Goal: Task Accomplishment & Management: Use online tool/utility

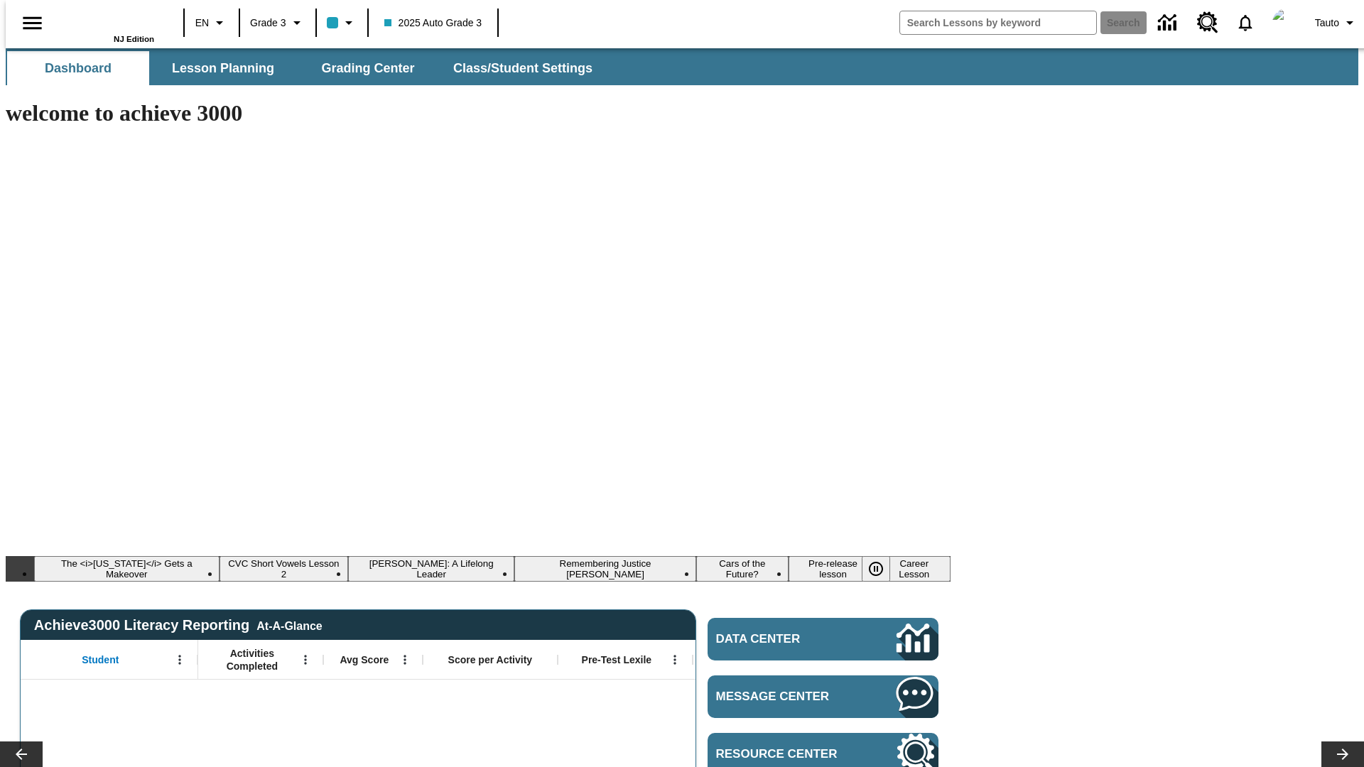
type input "-1"
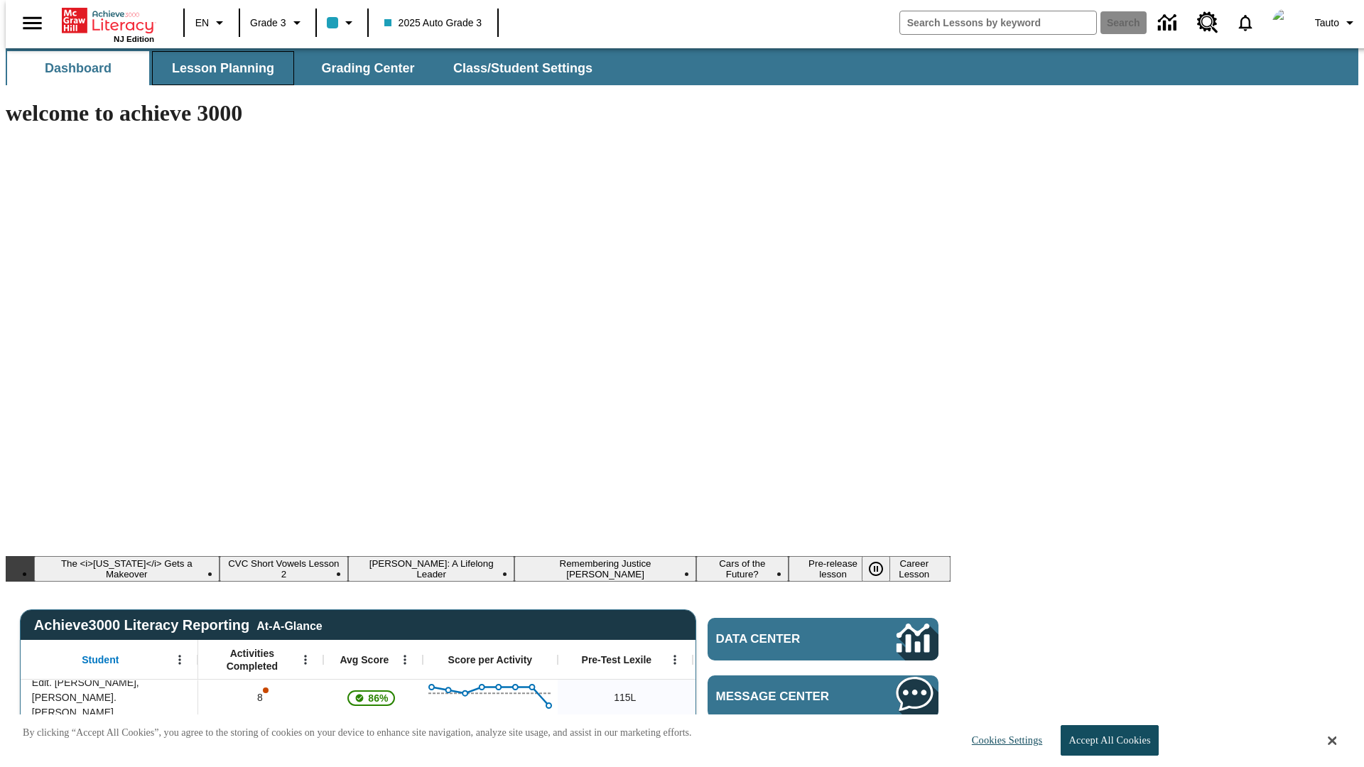
click at [217, 68] on span "Lesson Planning" at bounding box center [223, 68] width 102 height 16
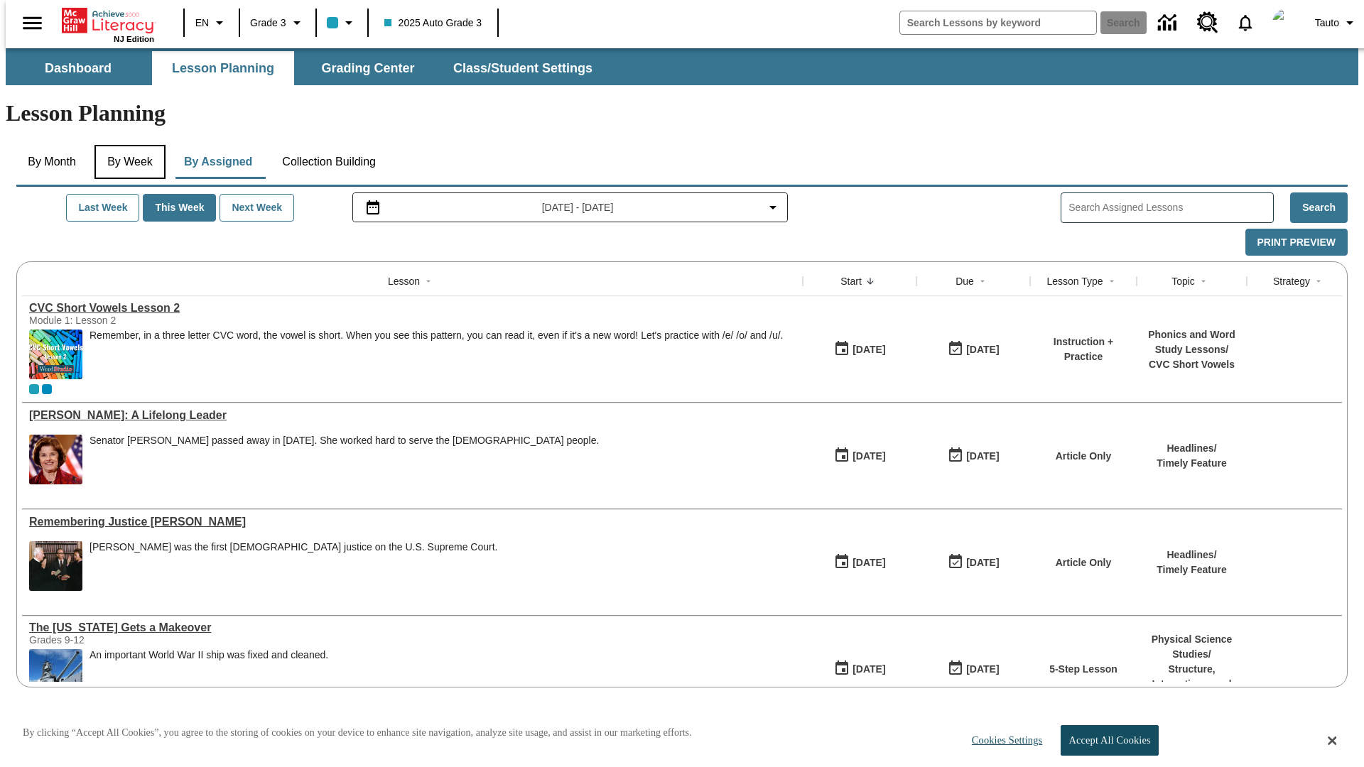
click at [127, 145] on button "By Week" at bounding box center [129, 162] width 71 height 34
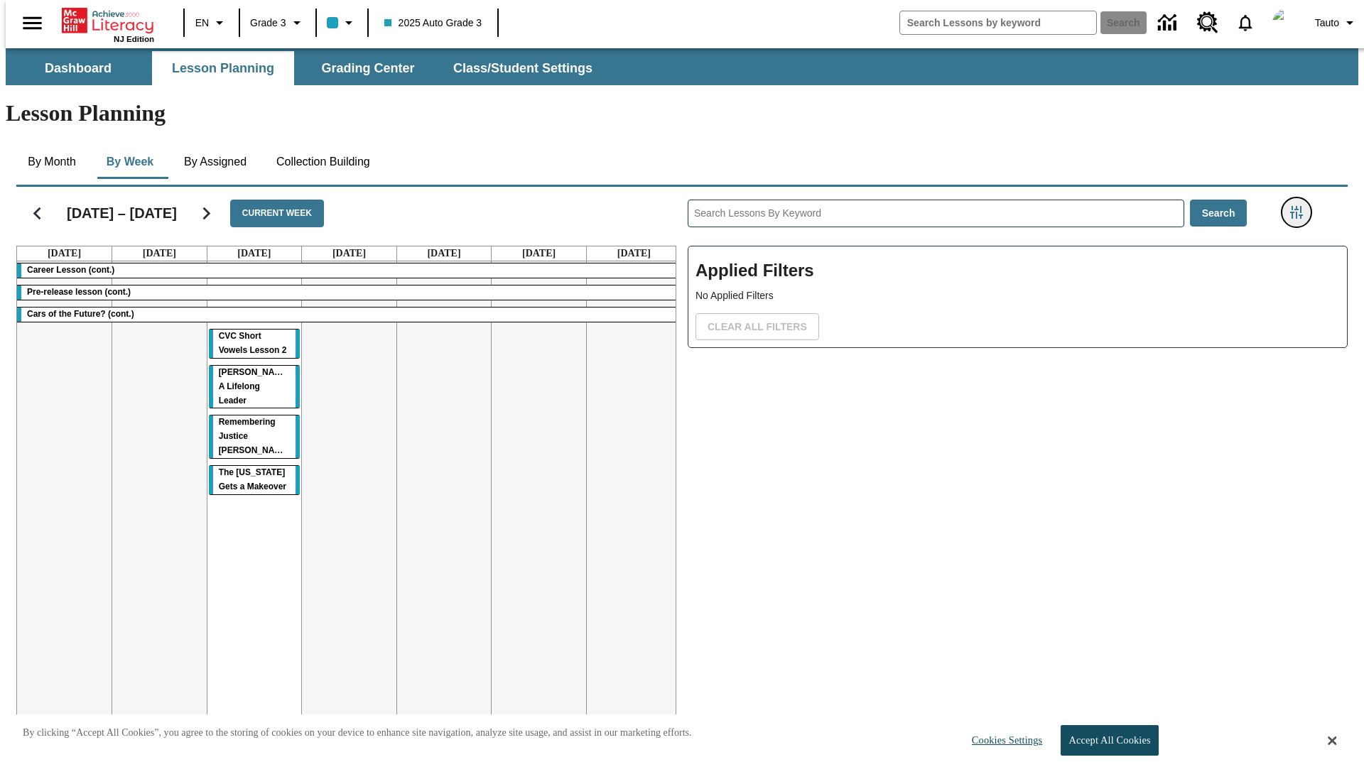
click at [1301, 206] on icon "Filters Side menu" at bounding box center [1296, 212] width 13 height 13
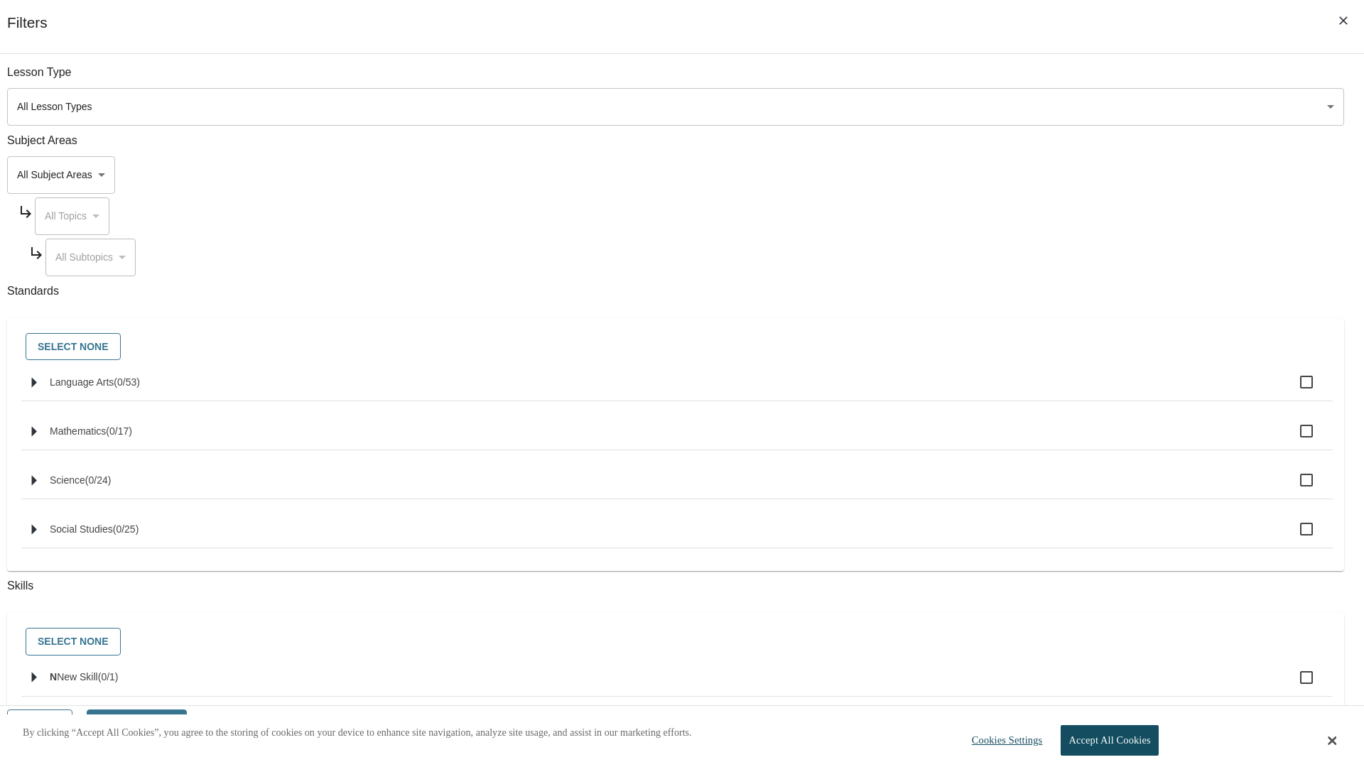
click at [1023, 175] on body "Skip to main content NJ Edition EN Grade 3 2025 Auto Grade 3 Search 0 Tauto Das…" at bounding box center [682, 426] width 1353 height 757
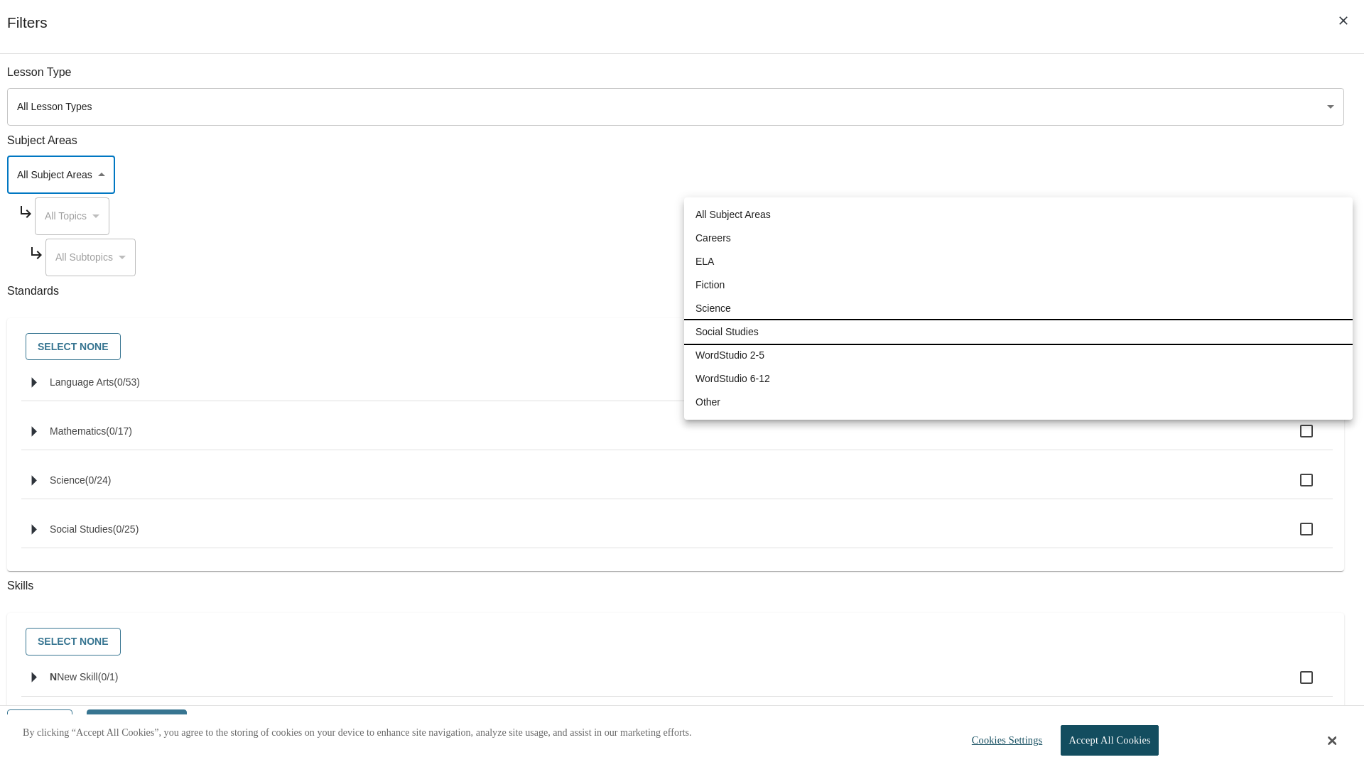
click at [1018, 332] on li "Social Studies" at bounding box center [1018, 331] width 668 height 23
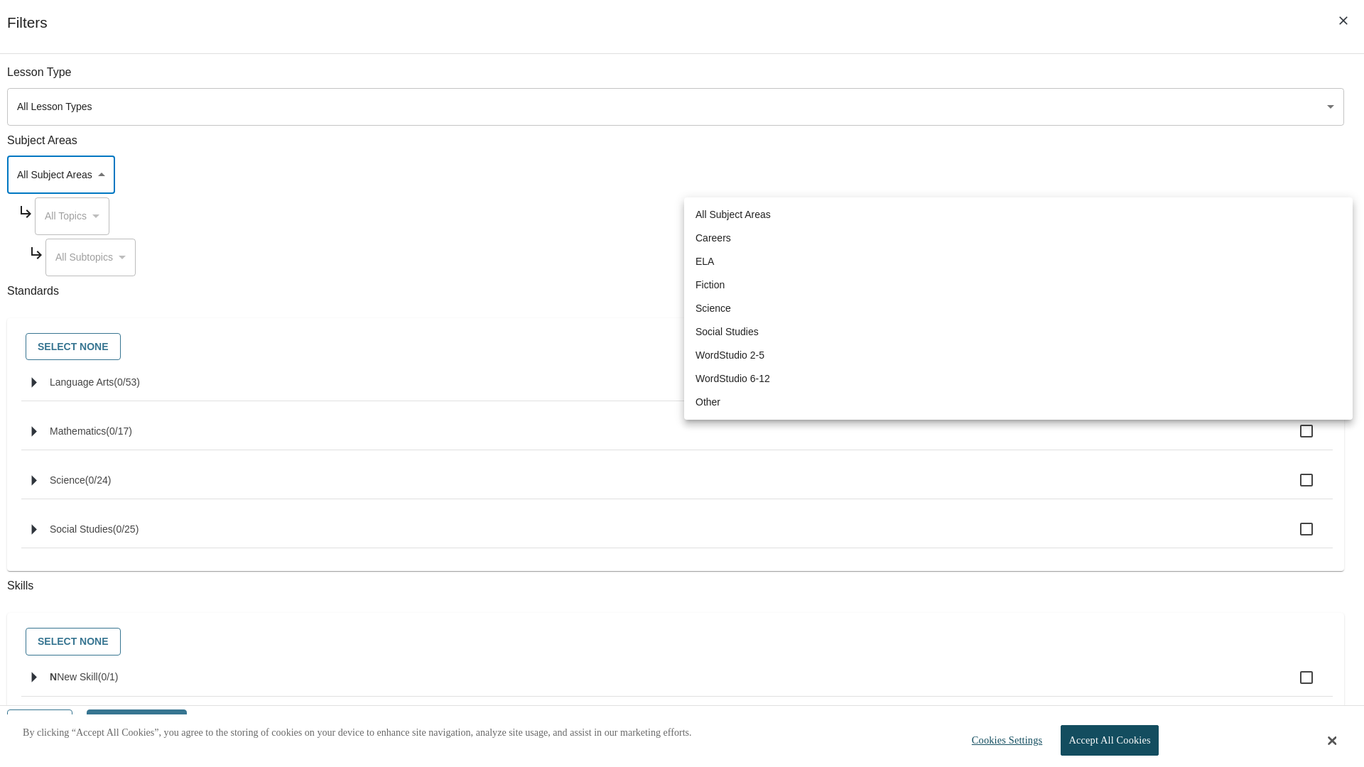
type input "3"
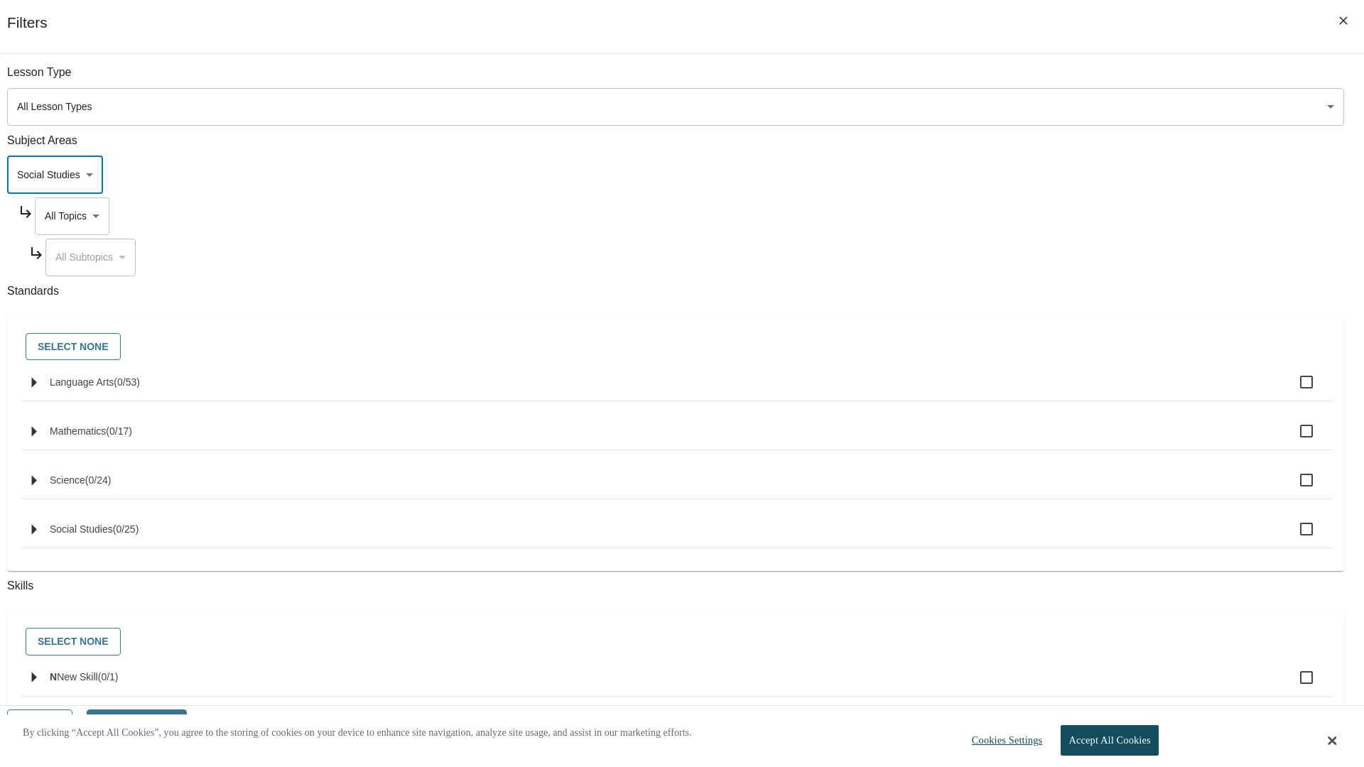
click at [1036, 216] on body "Skip to main content NJ Edition EN Grade 3 2025 Auto Grade 3 Search 0 Tauto Das…" at bounding box center [682, 426] width 1353 height 757
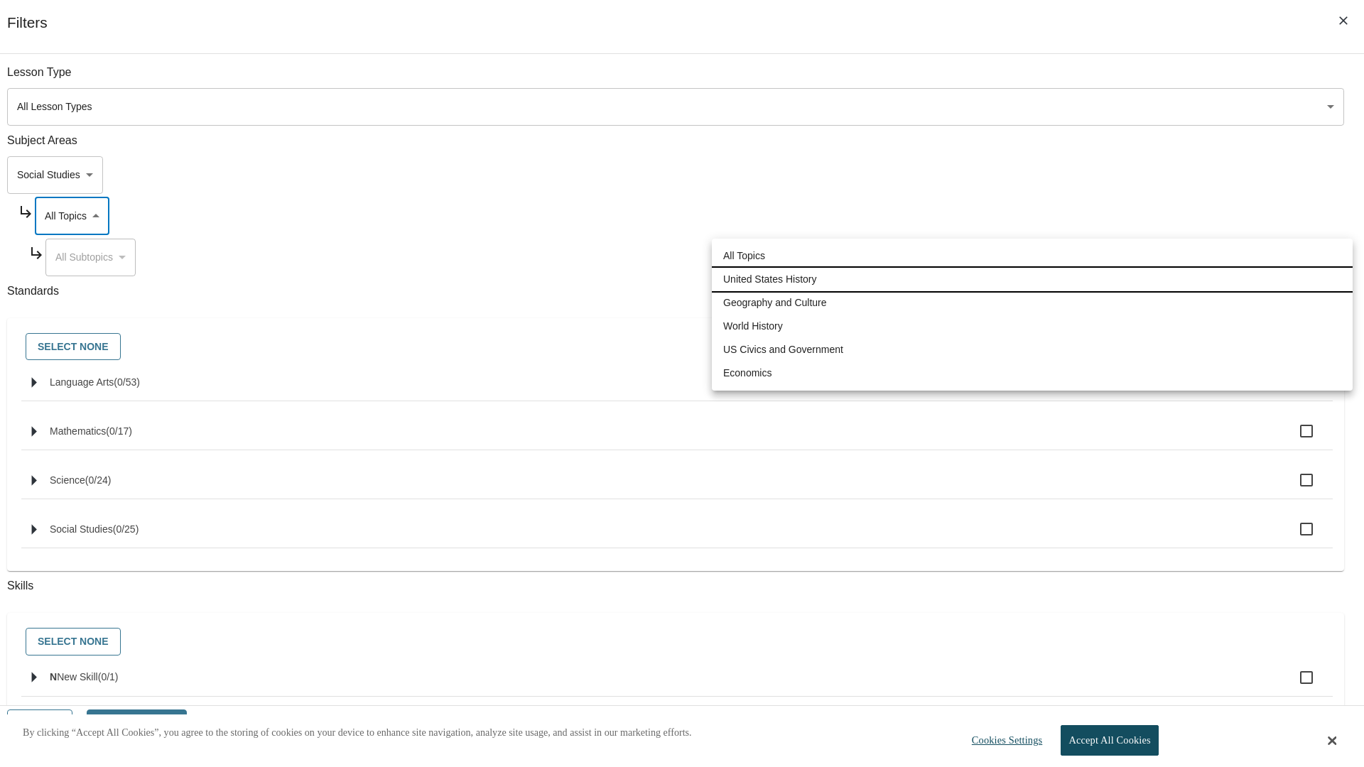
click at [1032, 279] on li "United States History" at bounding box center [1032, 279] width 641 height 23
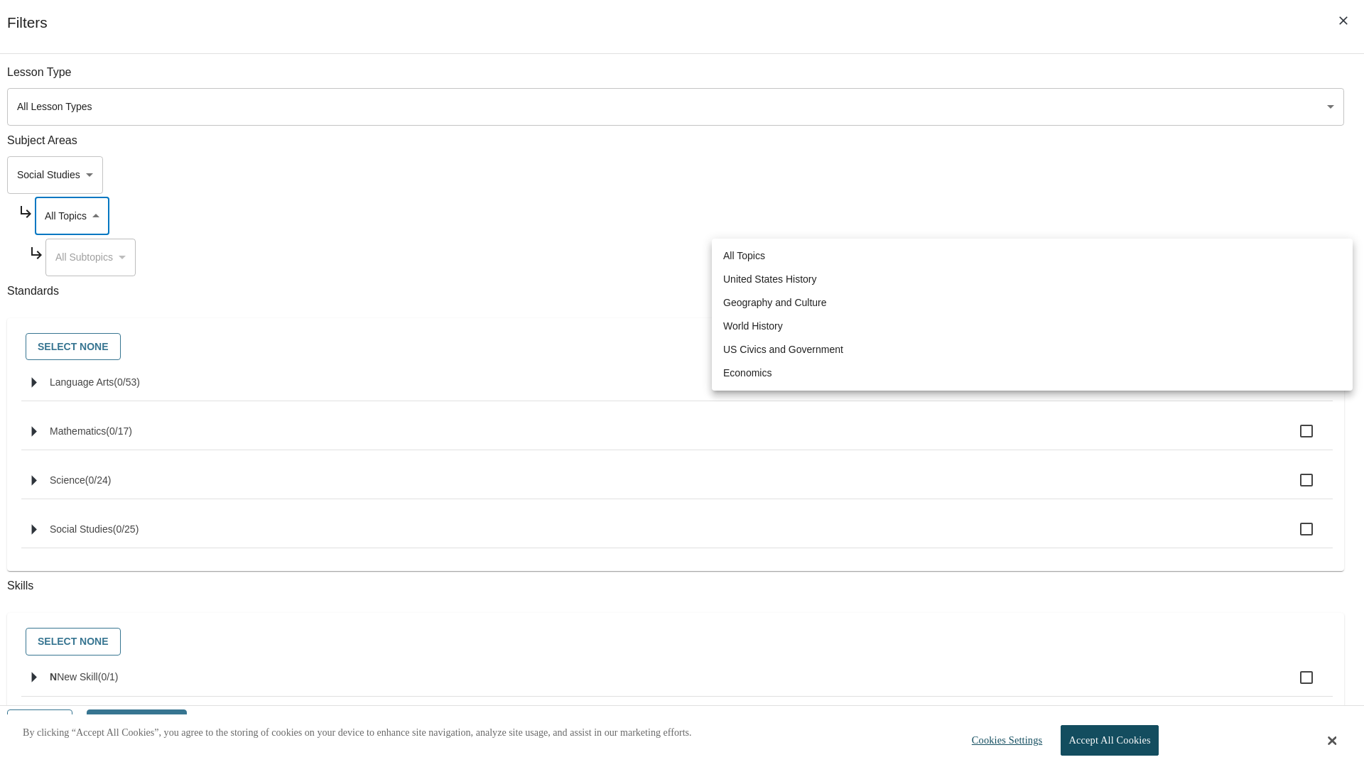
type input "184"
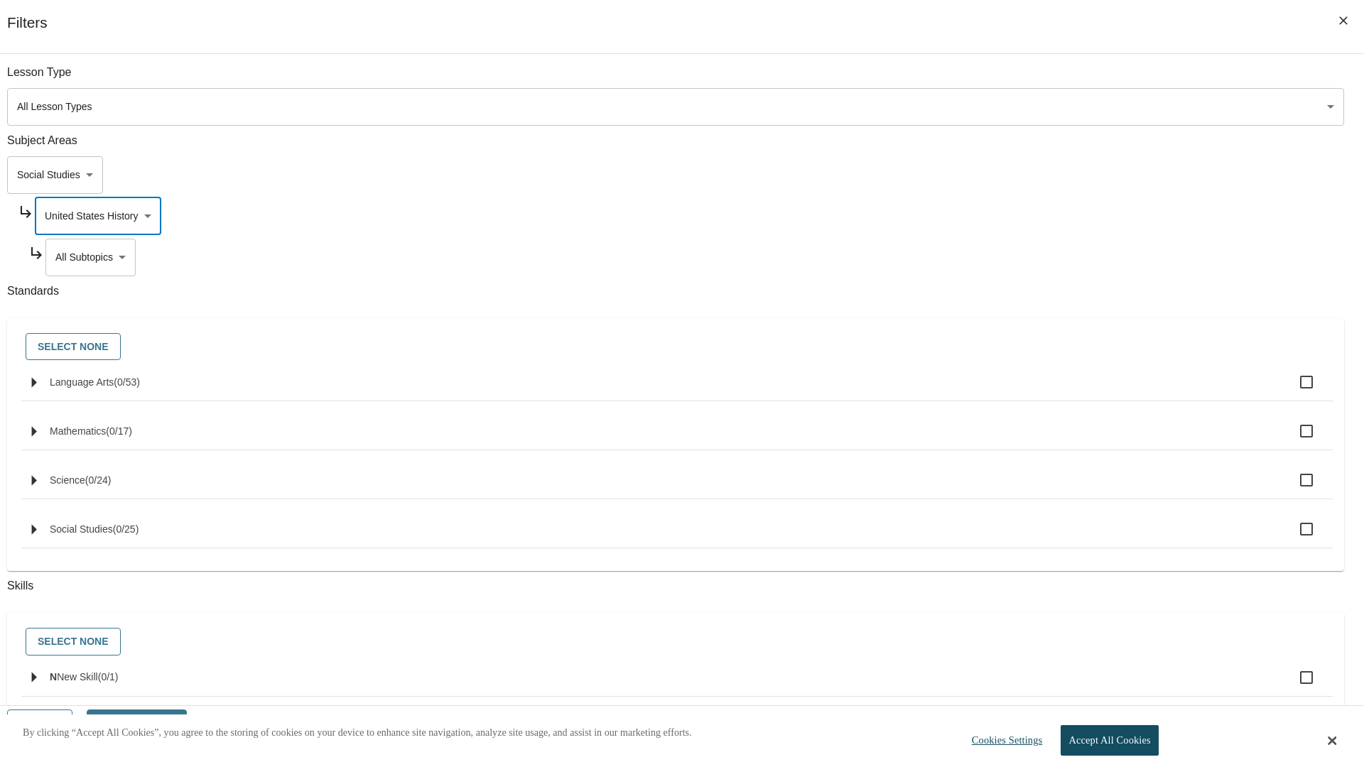
click at [1041, 257] on body "Skip to main content NJ Edition EN Grade 3 2025 Auto Grade 3 Search 0 Tauto Das…" at bounding box center [682, 426] width 1353 height 757
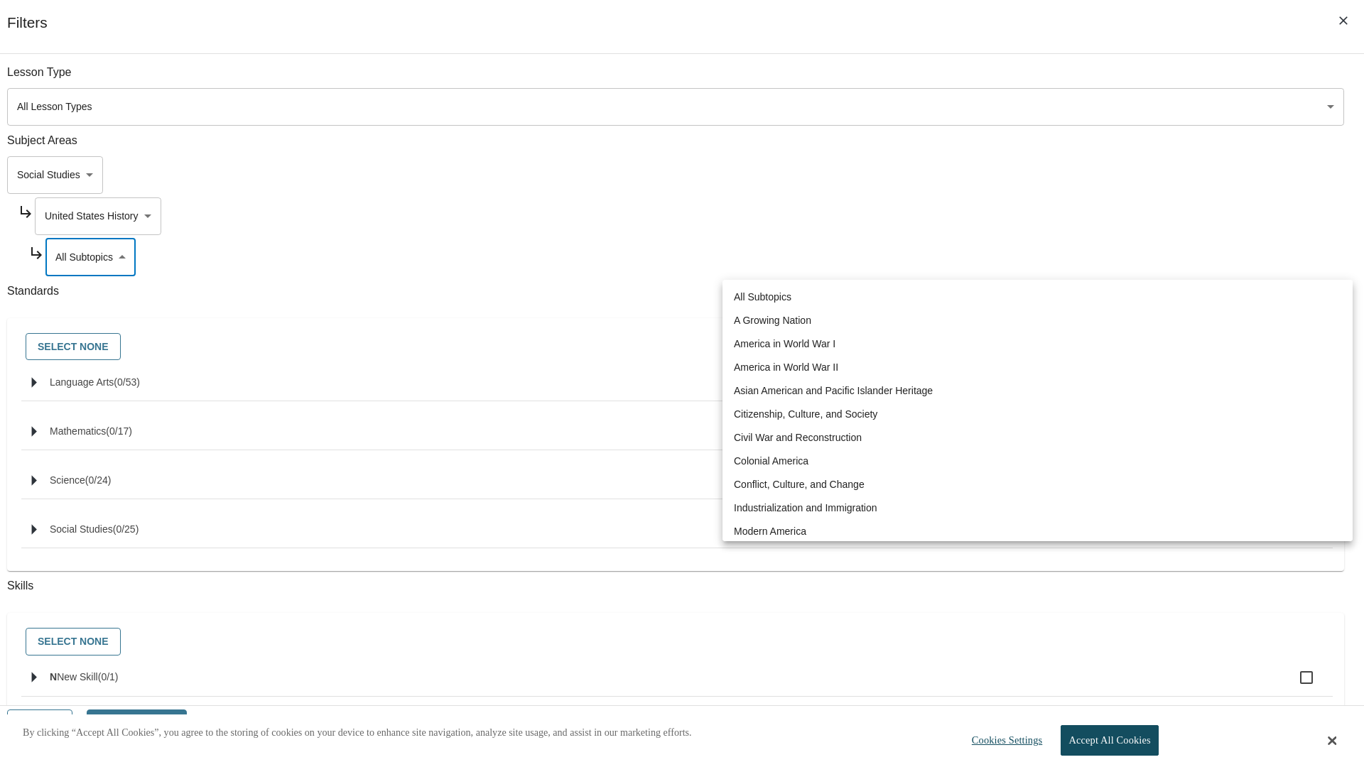
scroll to position [0, 1]
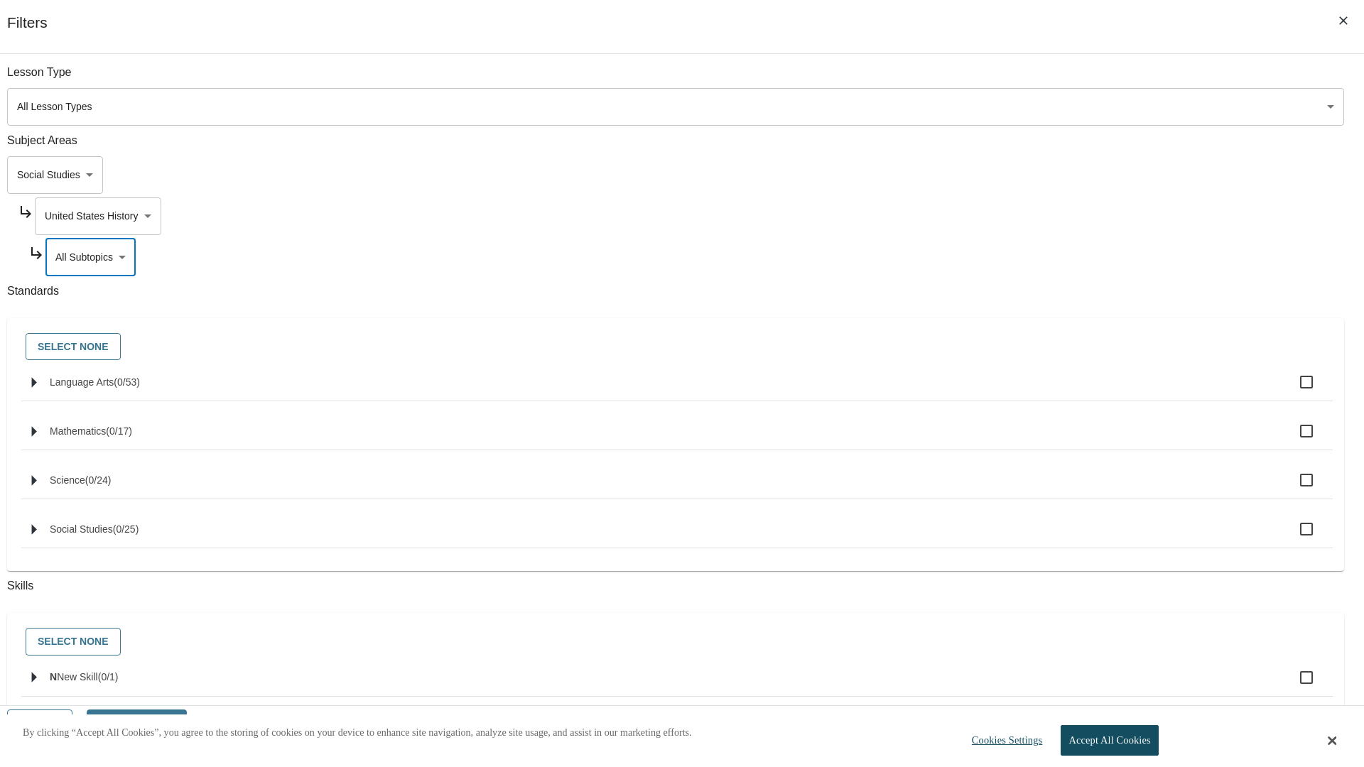
click at [1036, 80] on body "Skip to main content NJ Edition EN Grade 3 2025 Auto Grade 3 Search 0 Tauto Das…" at bounding box center [682, 426] width 1353 height 757
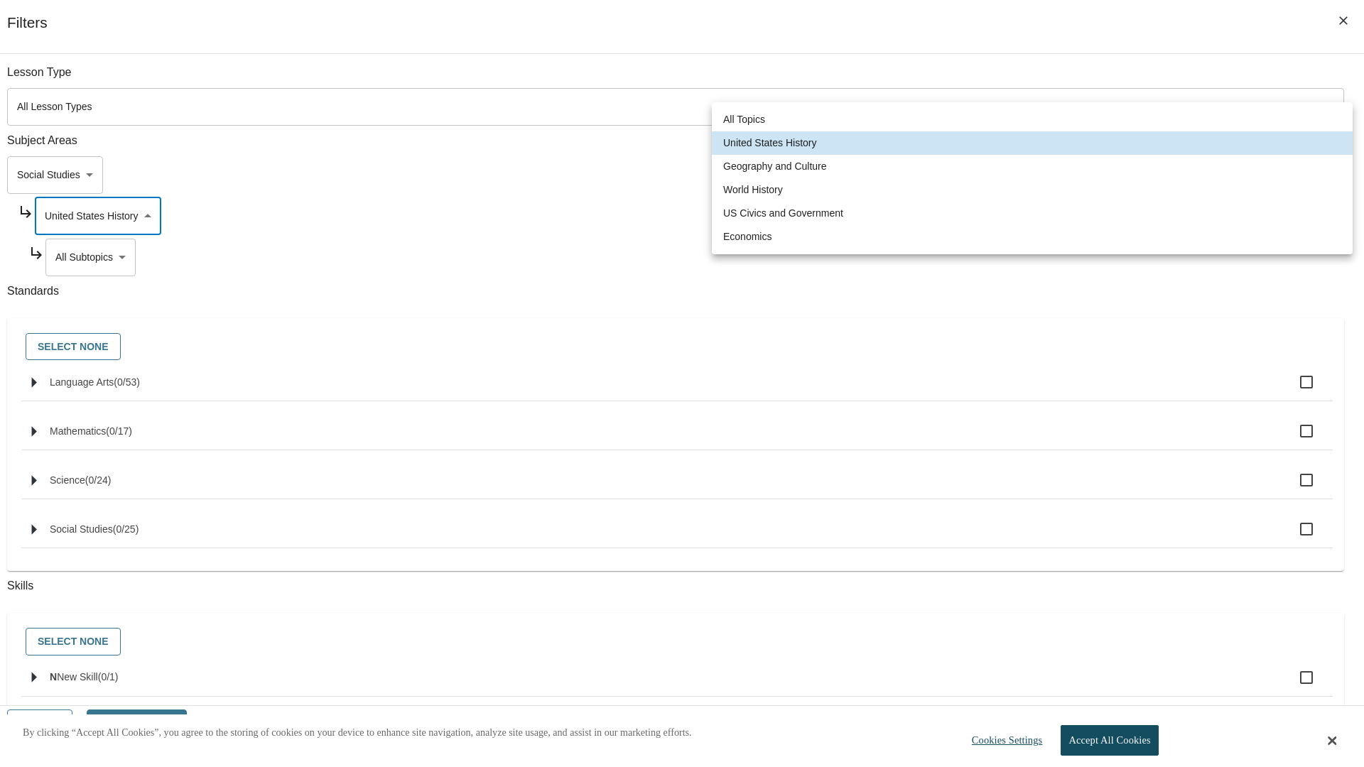
scroll to position [136, 1]
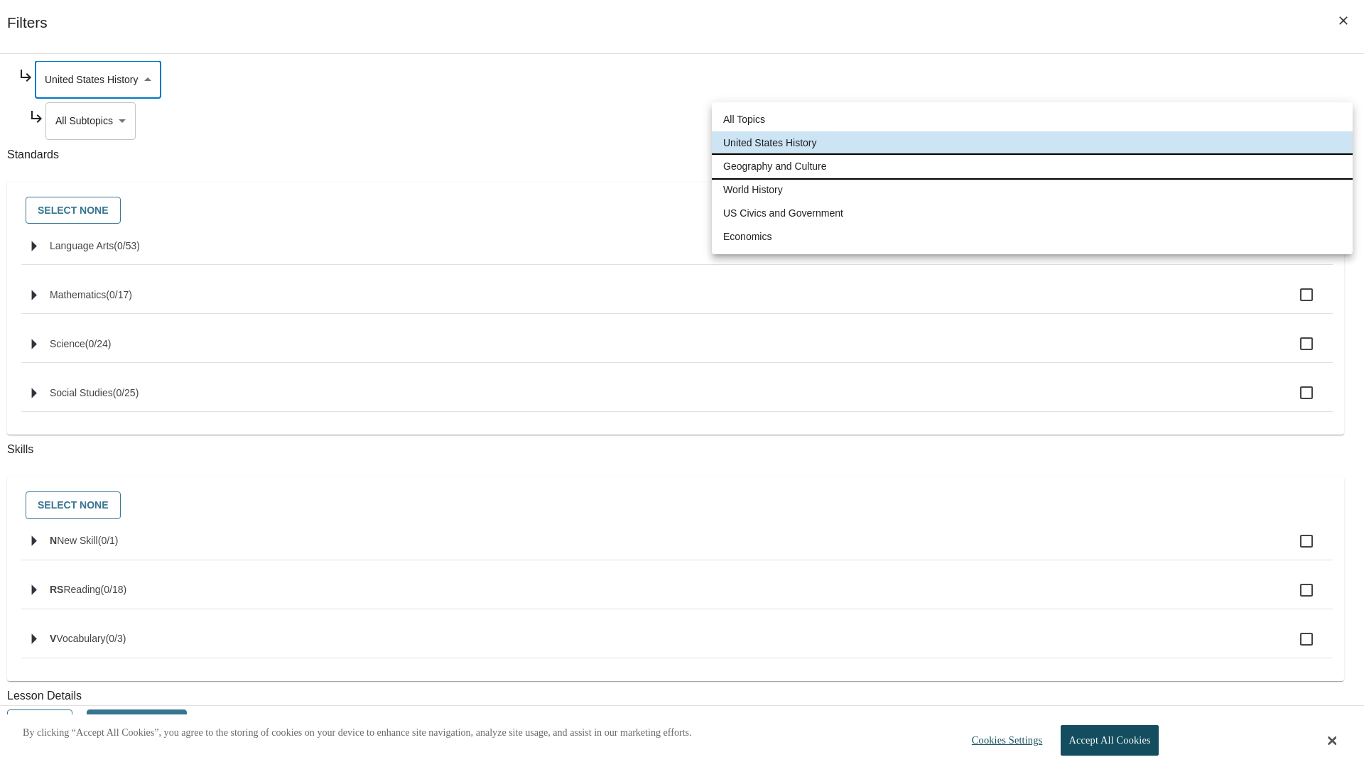
click at [1032, 166] on li "Geography and Culture" at bounding box center [1032, 166] width 641 height 23
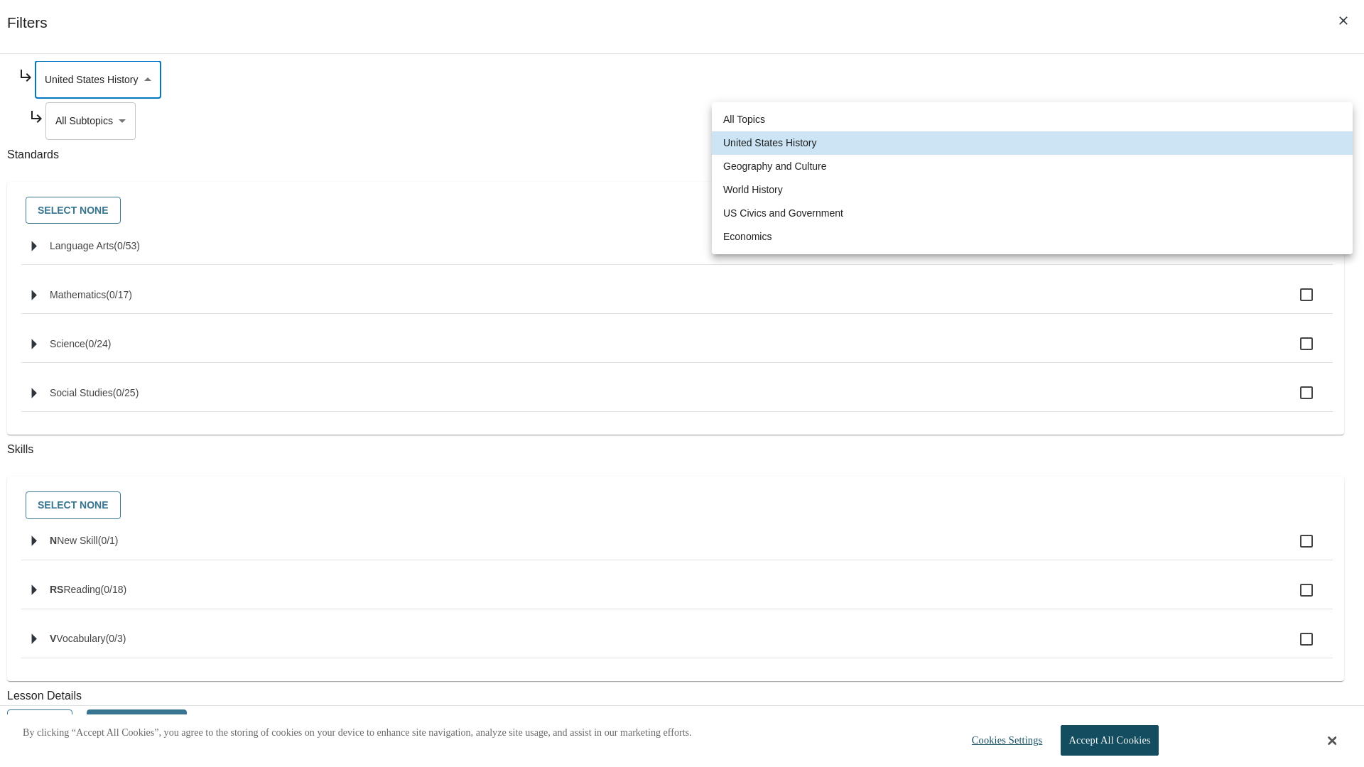
type input "186"
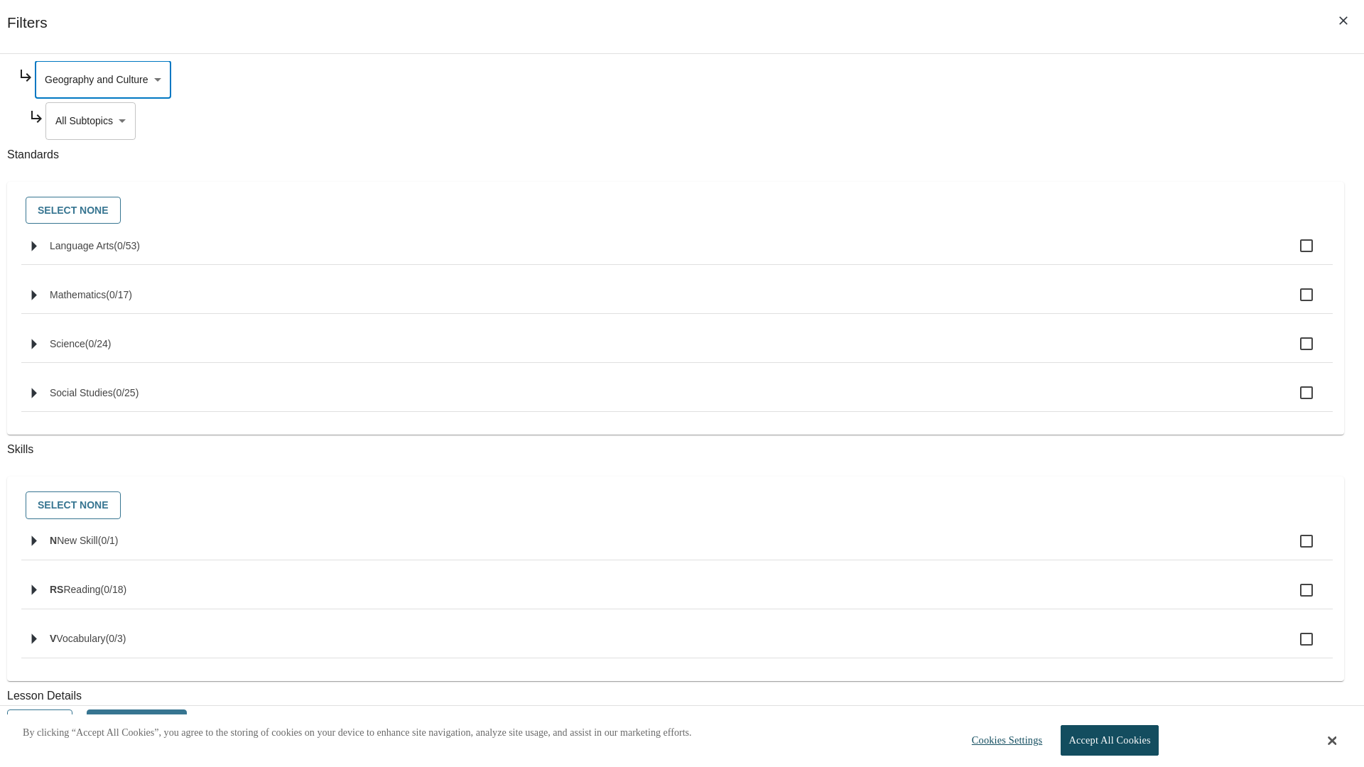
click at [1041, 257] on body "Skip to main content NJ Edition EN Grade 3 2025 Auto Grade 3 Search 0 Tauto Das…" at bounding box center [682, 426] width 1353 height 757
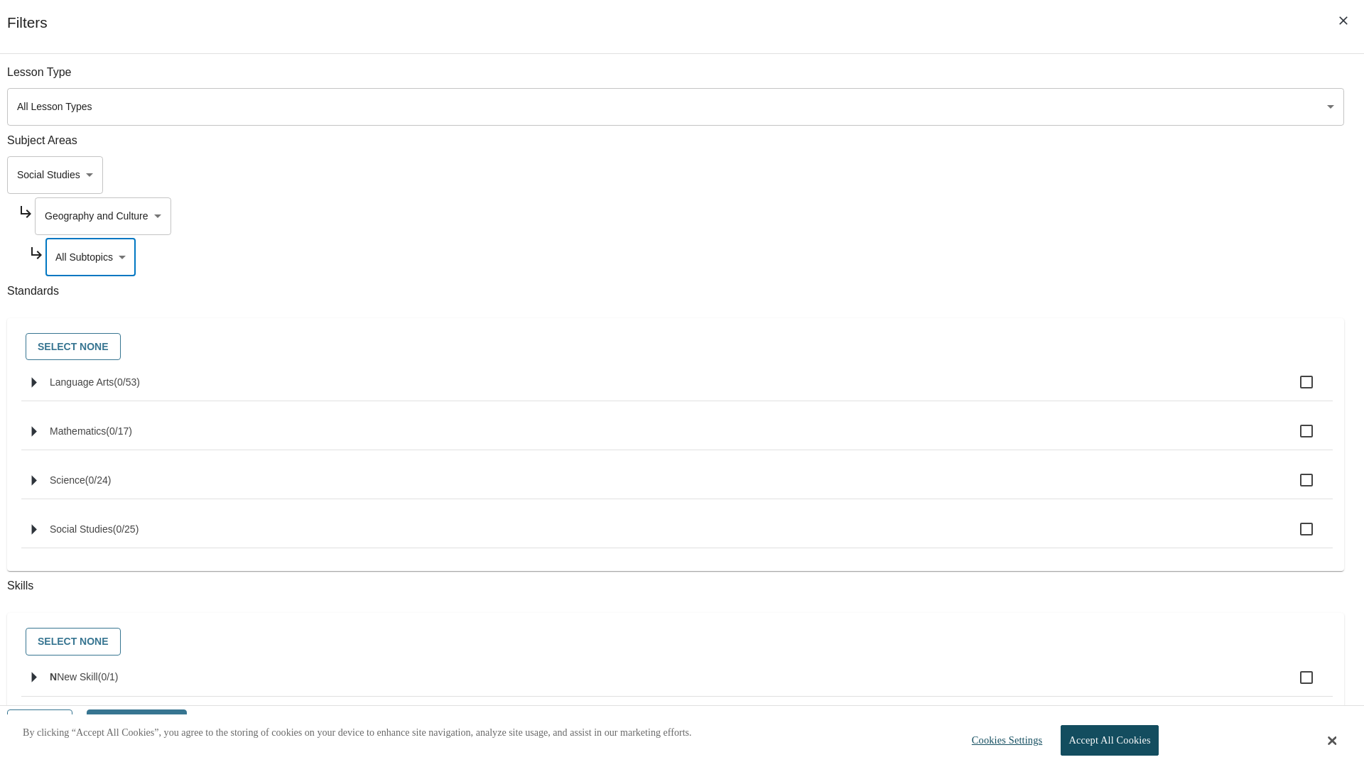
click at [1036, 216] on body "Skip to main content NJ Edition EN Grade 3 2025 Auto Grade 3 Search 0 Tauto Das…" at bounding box center [682, 426] width 1353 height 757
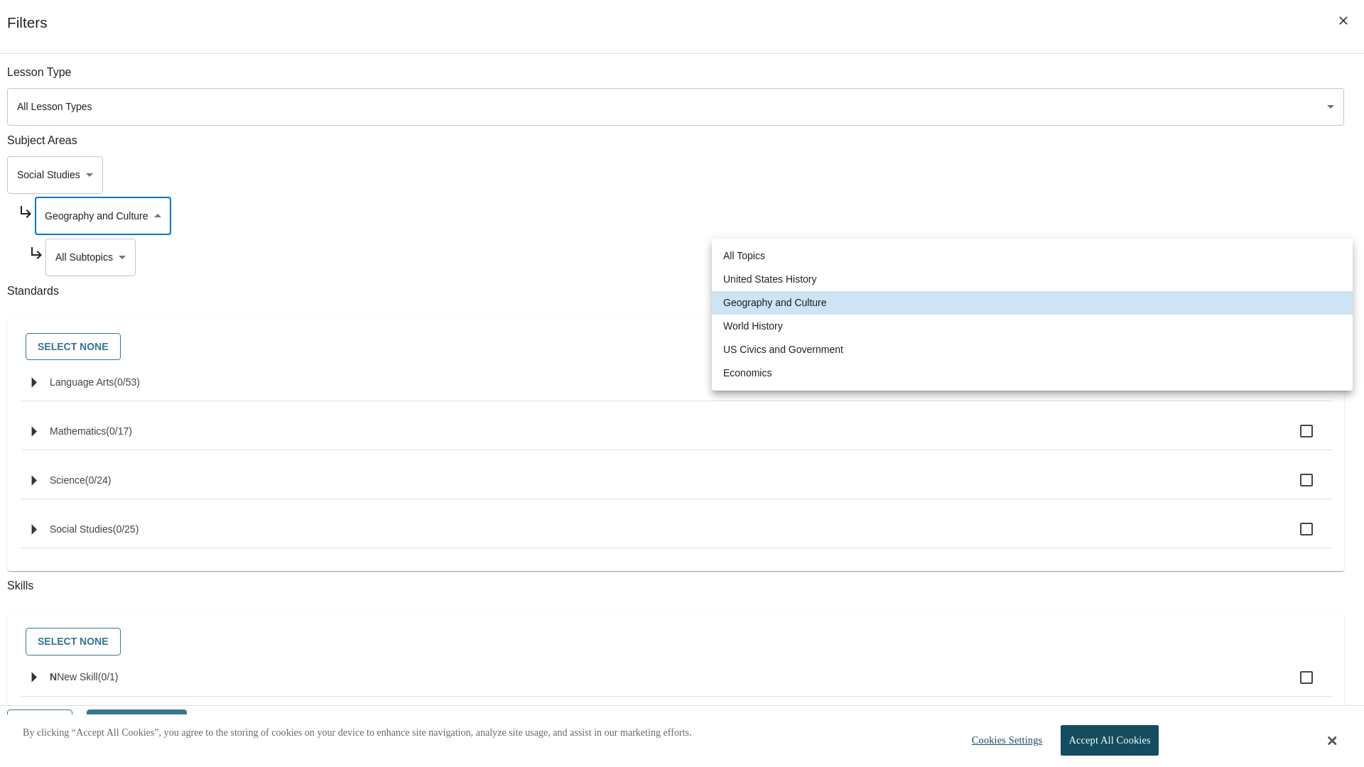
scroll to position [0, 1]
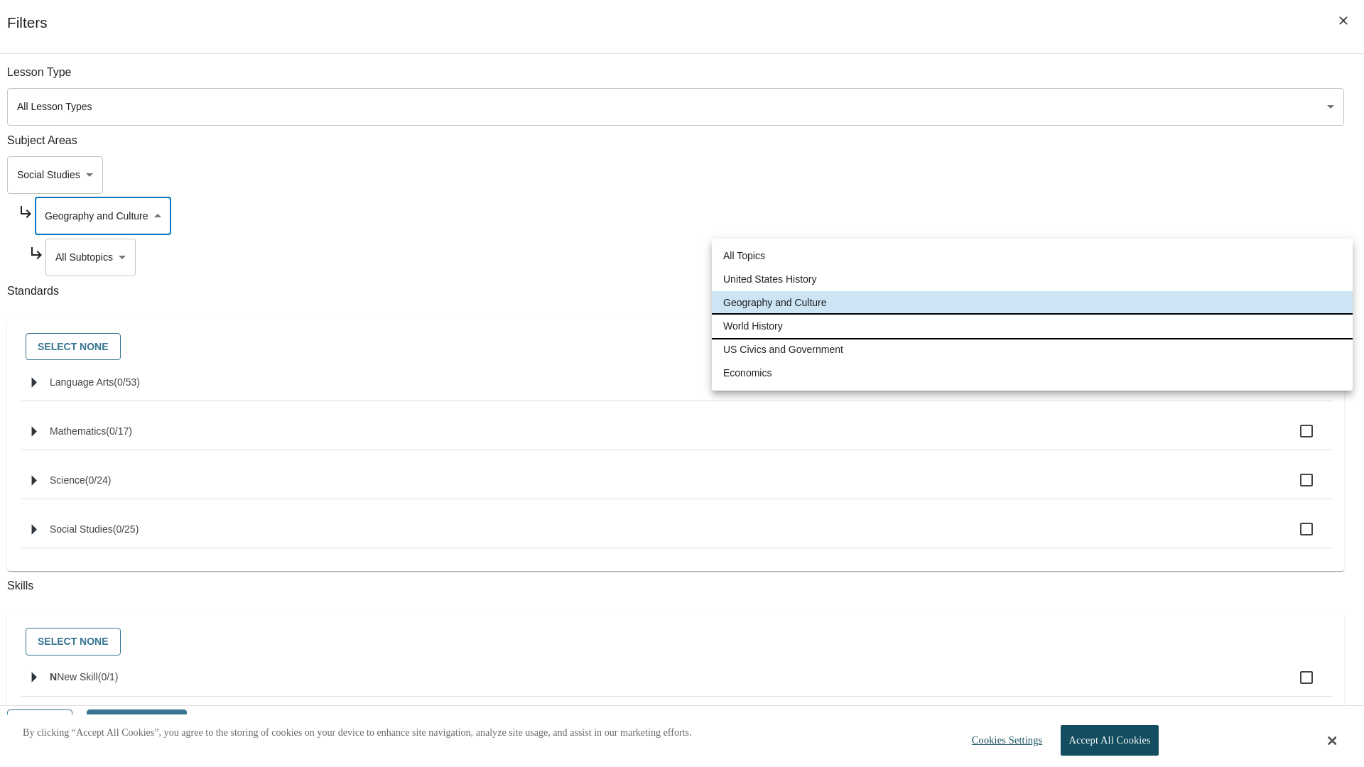
click at [1032, 326] on li "World History" at bounding box center [1032, 326] width 641 height 23
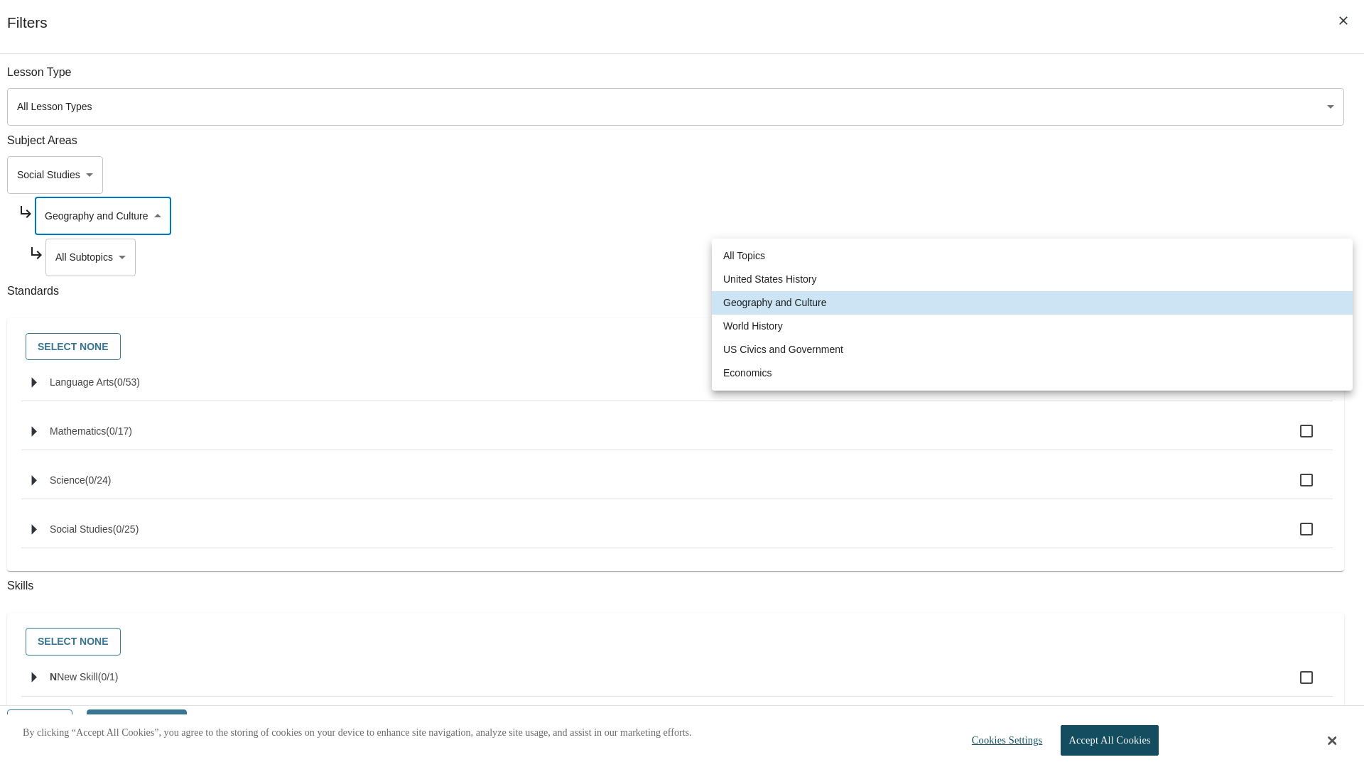
type input "193"
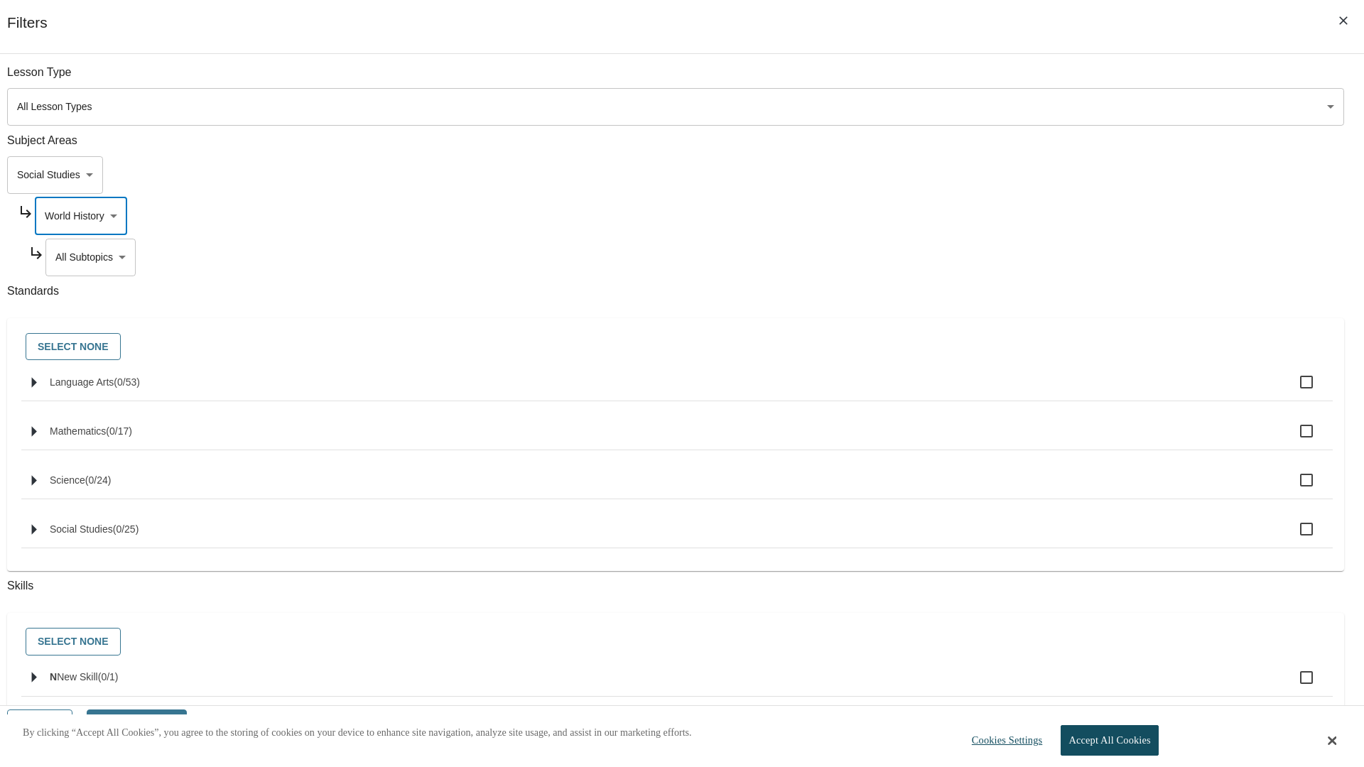
click at [1041, 257] on body "Skip to main content NJ Edition EN Grade 3 2025 Auto Grade 3 Search 0 Tauto Das…" at bounding box center [682, 426] width 1353 height 757
click at [1036, 80] on body "Skip to main content NJ Edition EN Grade 3 2025 Auto Grade 3 Search 0 Tauto Das…" at bounding box center [682, 426] width 1353 height 757
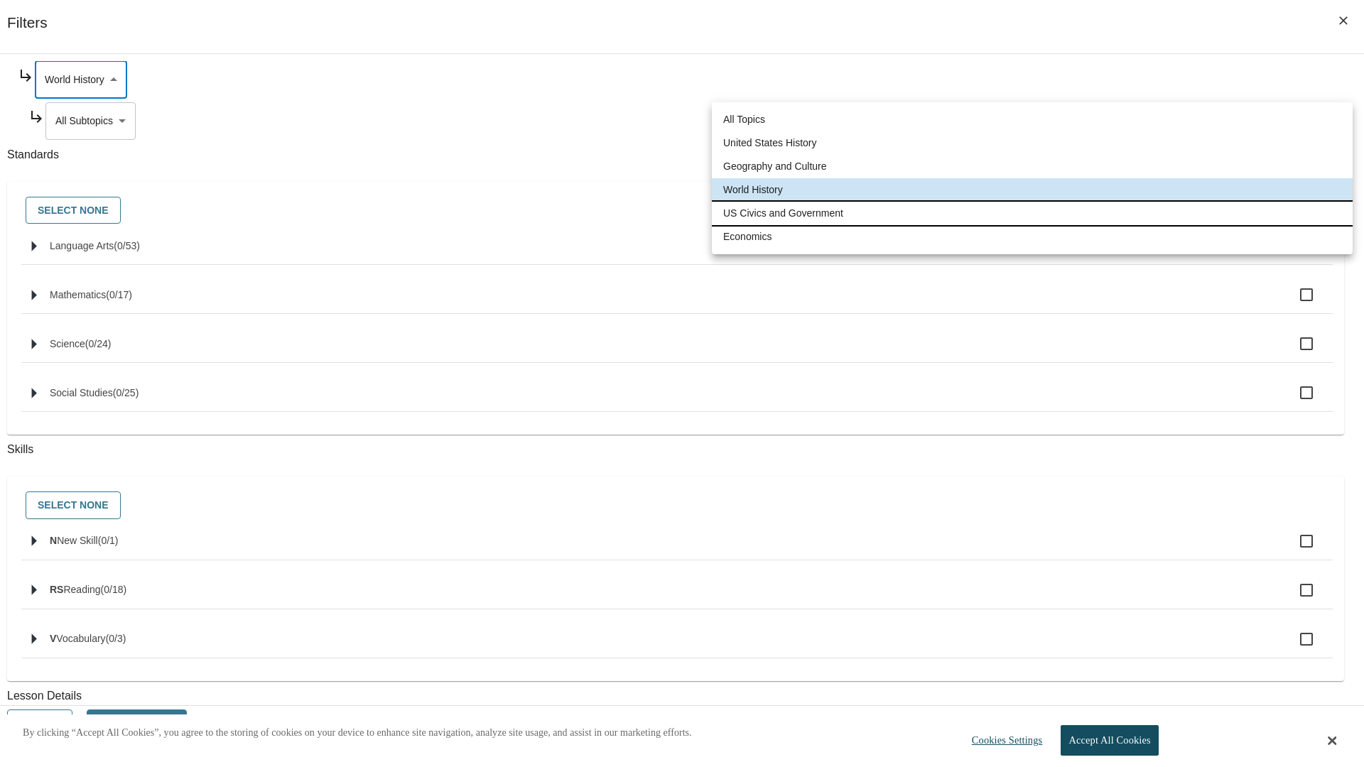
click at [1032, 213] on li "US Civics and Government" at bounding box center [1032, 213] width 641 height 23
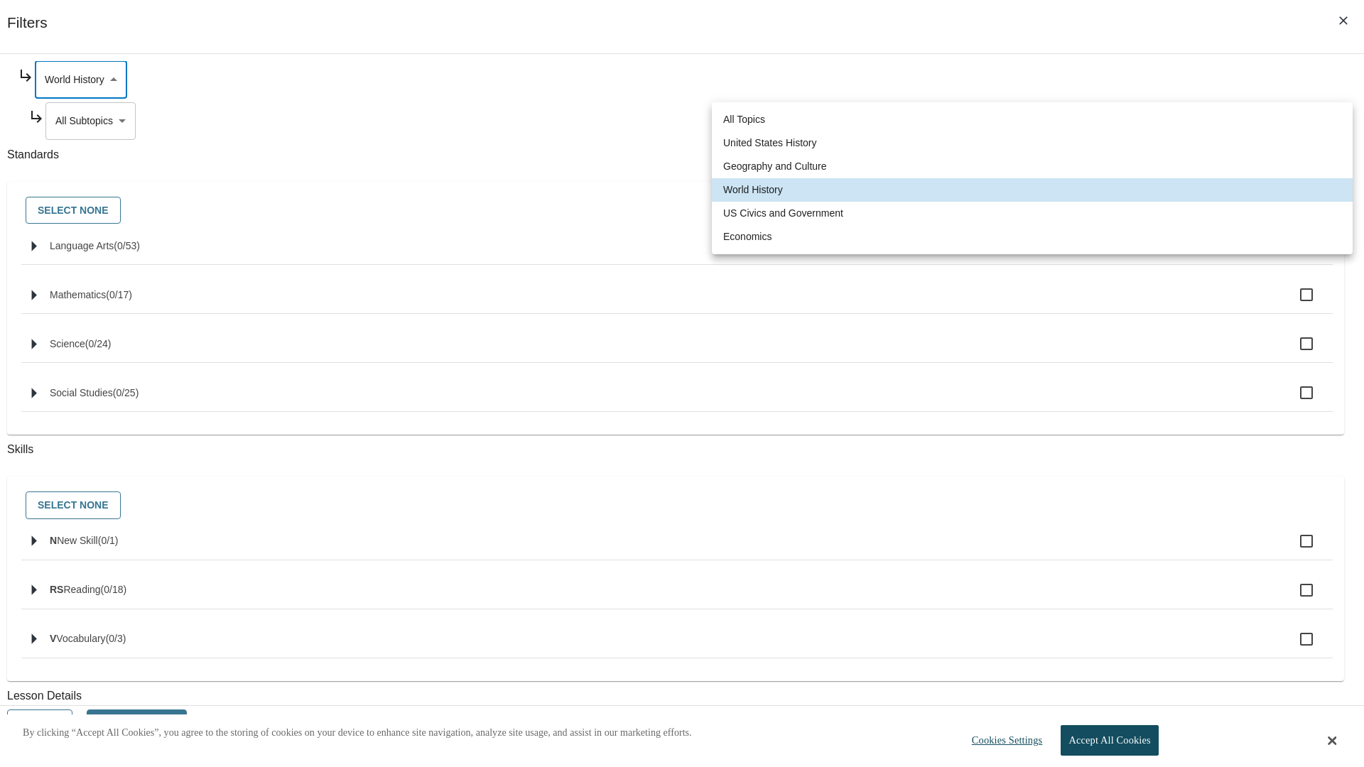
type input "194"
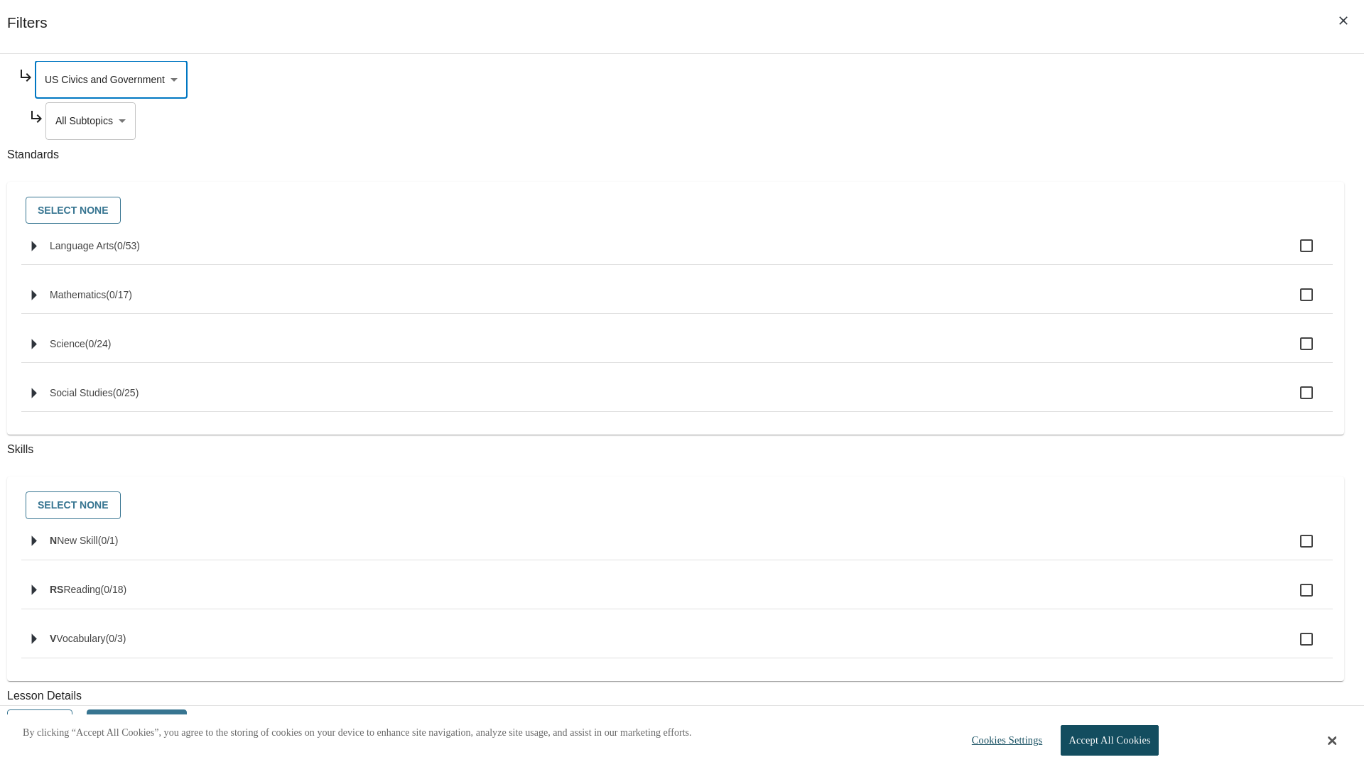
click at [1042, 257] on body "Skip to main content NJ Edition EN Grade 3 2025 Auto Grade 3 Search 0 Tauto Das…" at bounding box center [682, 426] width 1353 height 757
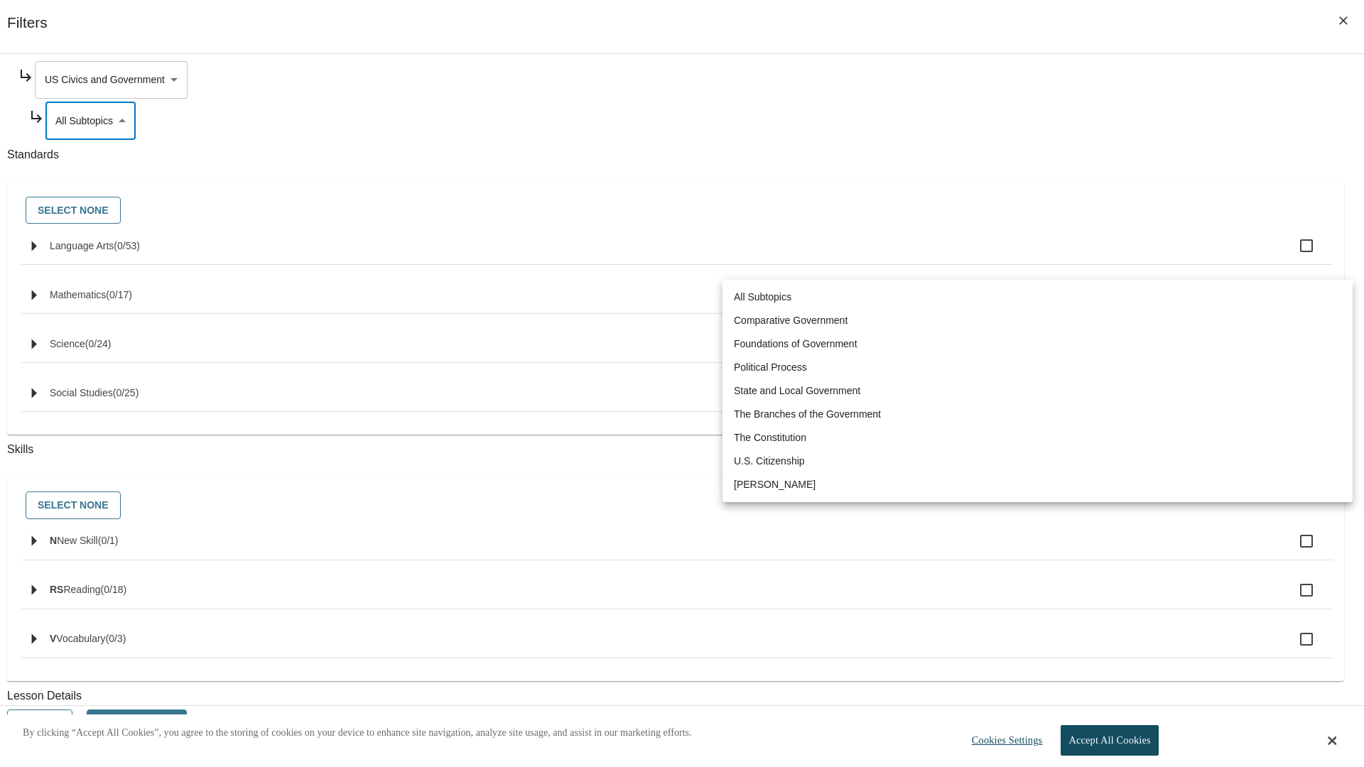
scroll to position [0, 0]
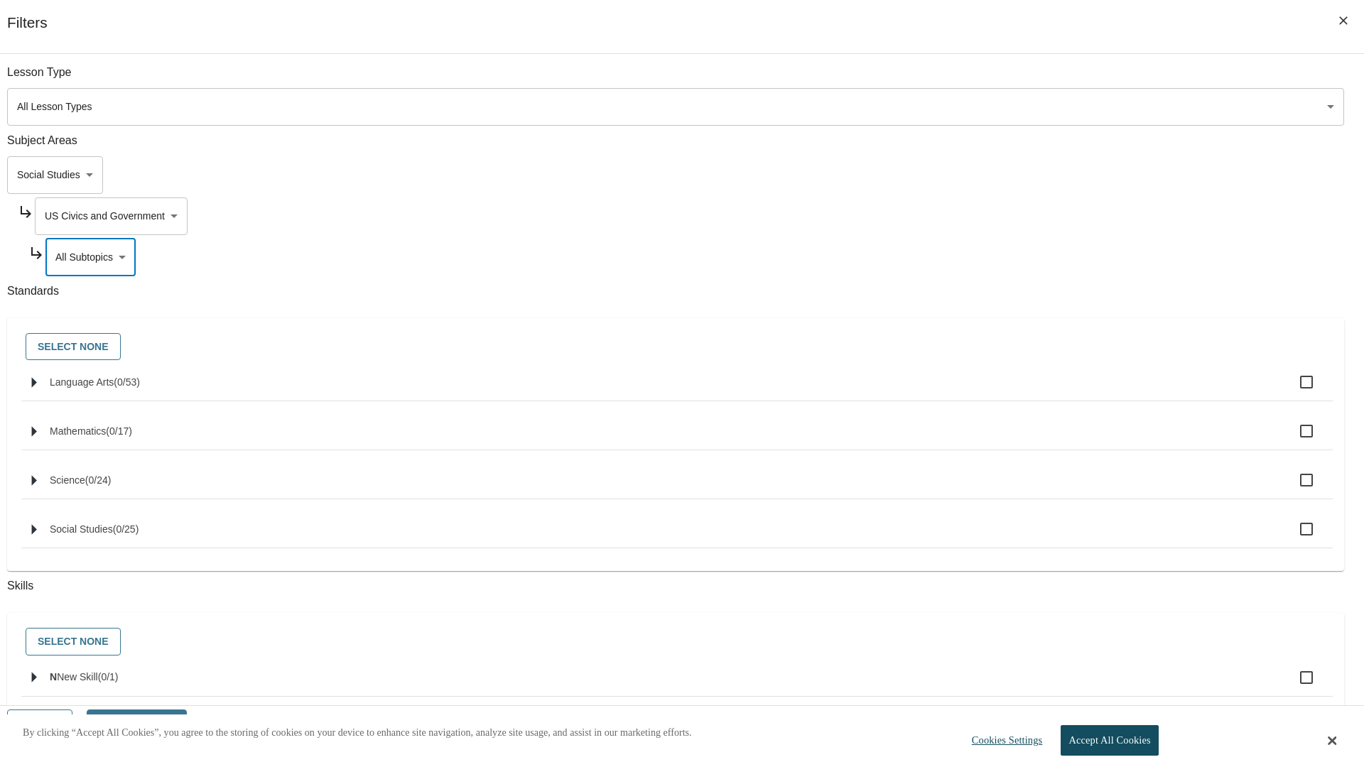
click at [1036, 216] on body "Skip to main content NJ Edition EN Grade 3 2025 Auto Grade 3 Search 0 Tauto Das…" at bounding box center [682, 426] width 1353 height 757
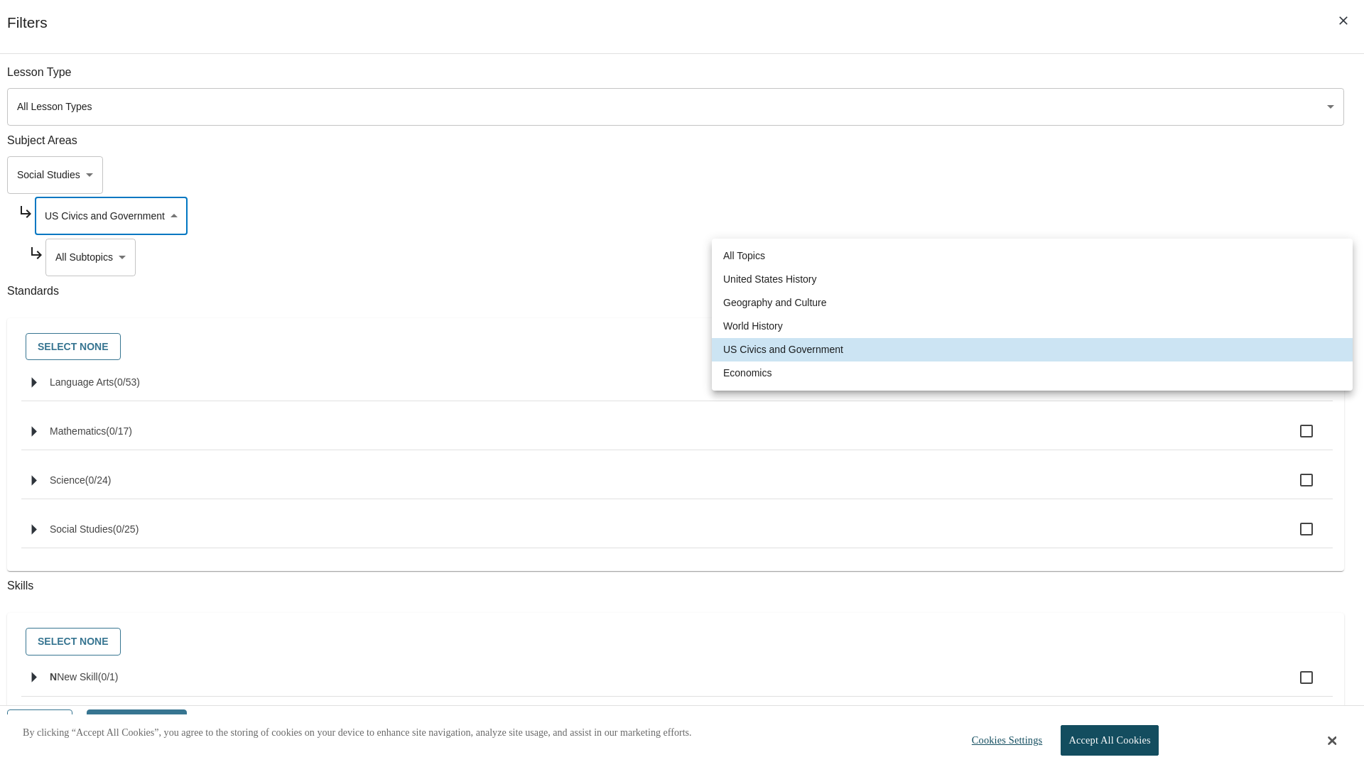
scroll to position [0, 1]
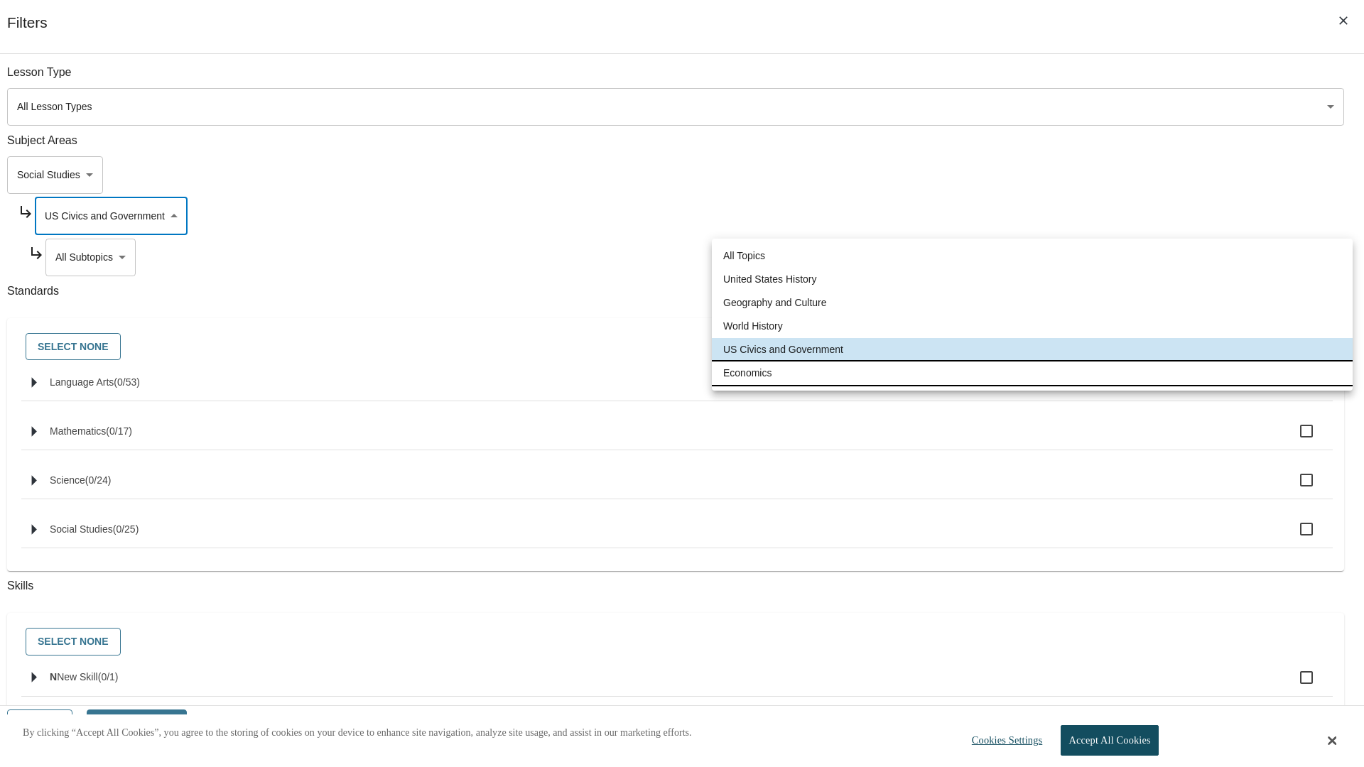
click at [1032, 373] on li "Economics" at bounding box center [1032, 373] width 641 height 23
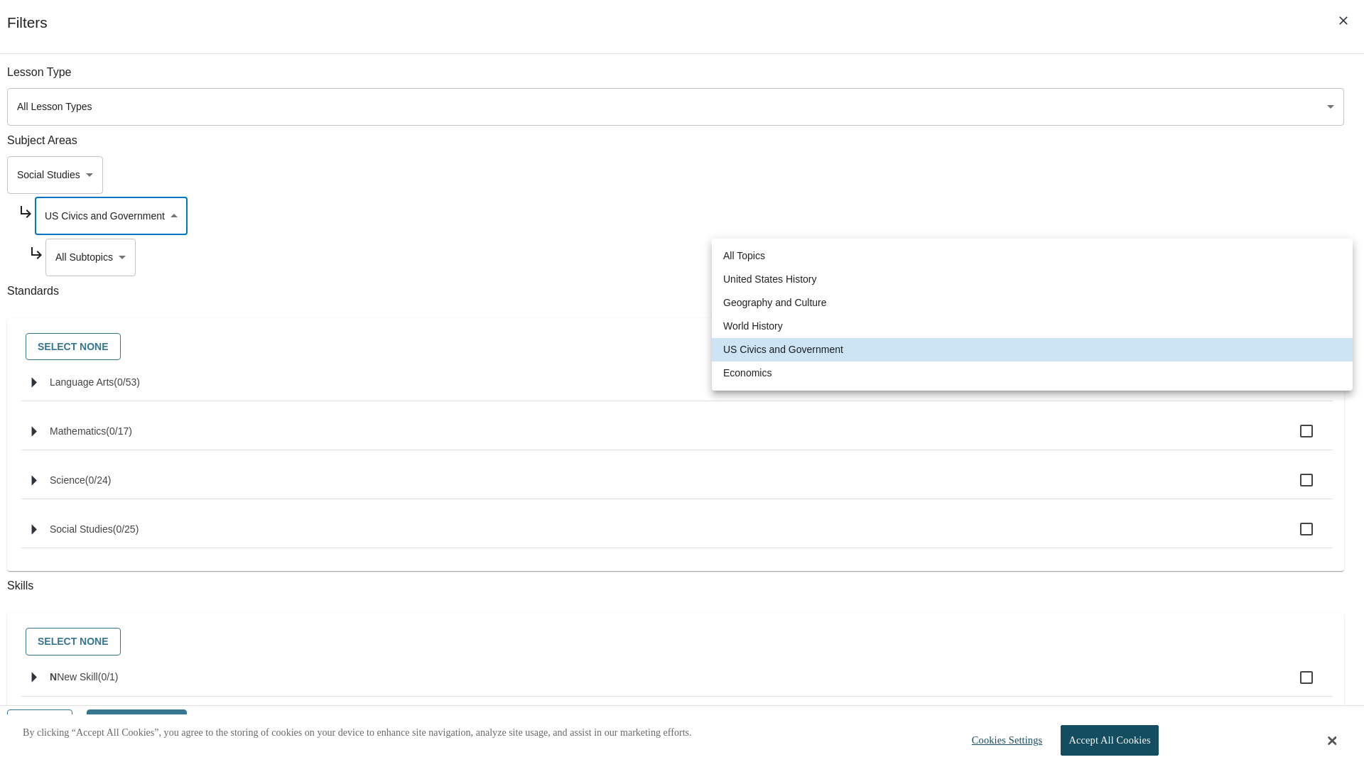
type input "195"
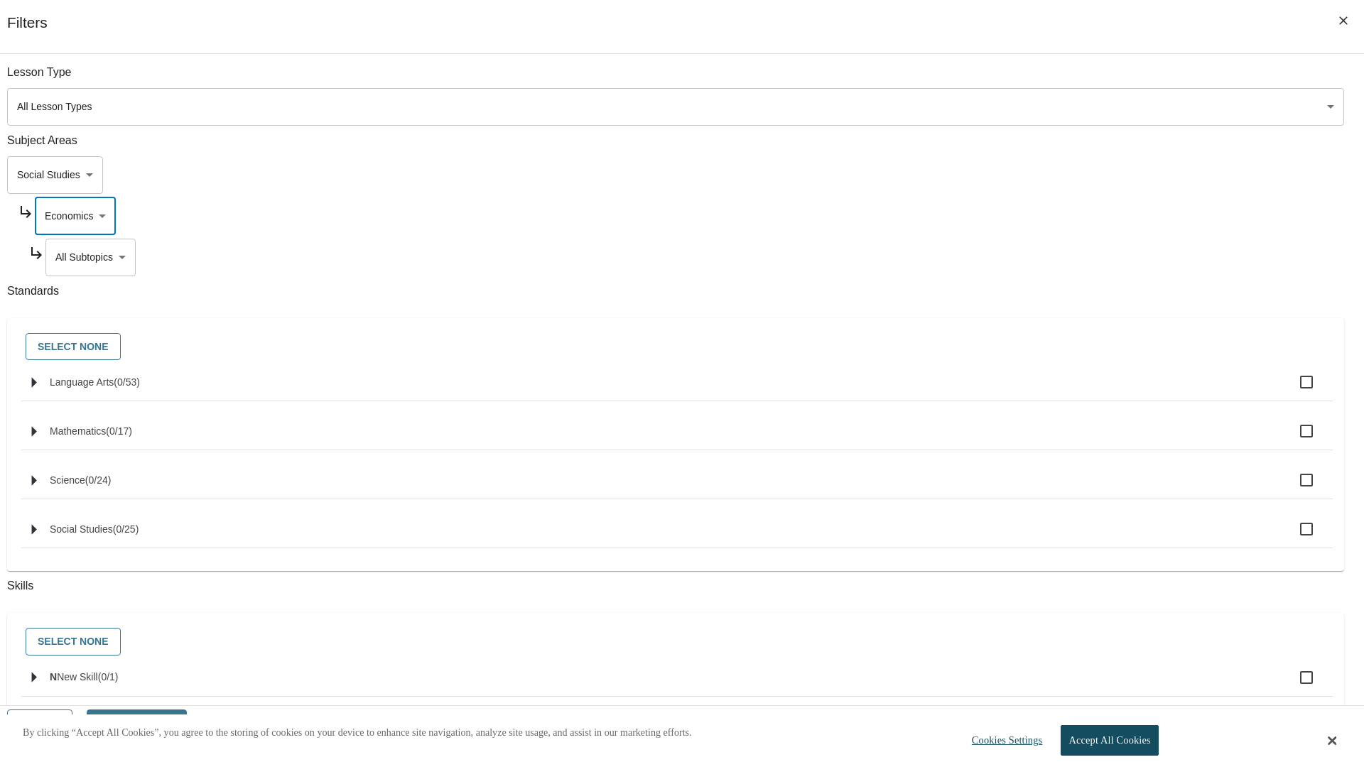
scroll to position [0, 0]
click at [1041, 257] on body "Skip to main content NJ Edition EN Grade 3 2025 Auto Grade 3 Search 0 Tauto Das…" at bounding box center [682, 426] width 1353 height 757
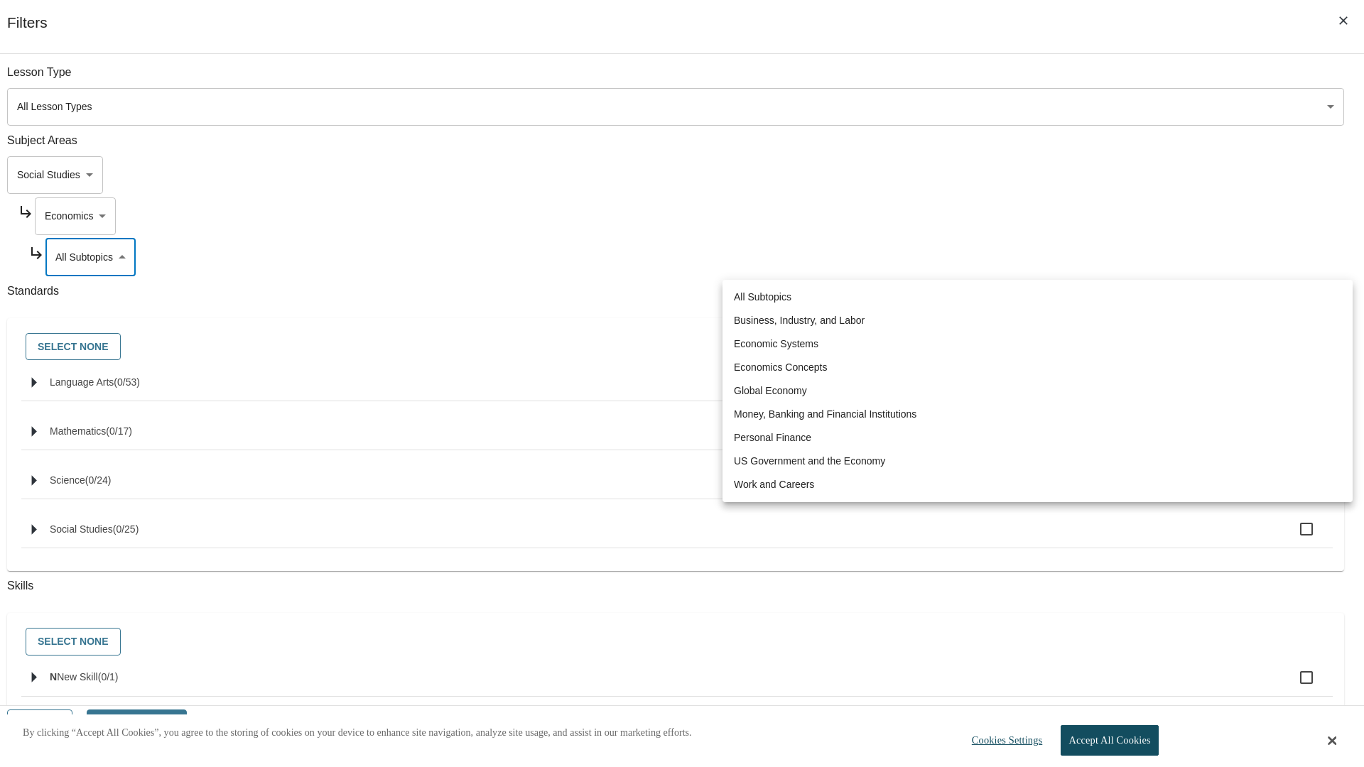
scroll to position [0, 1]
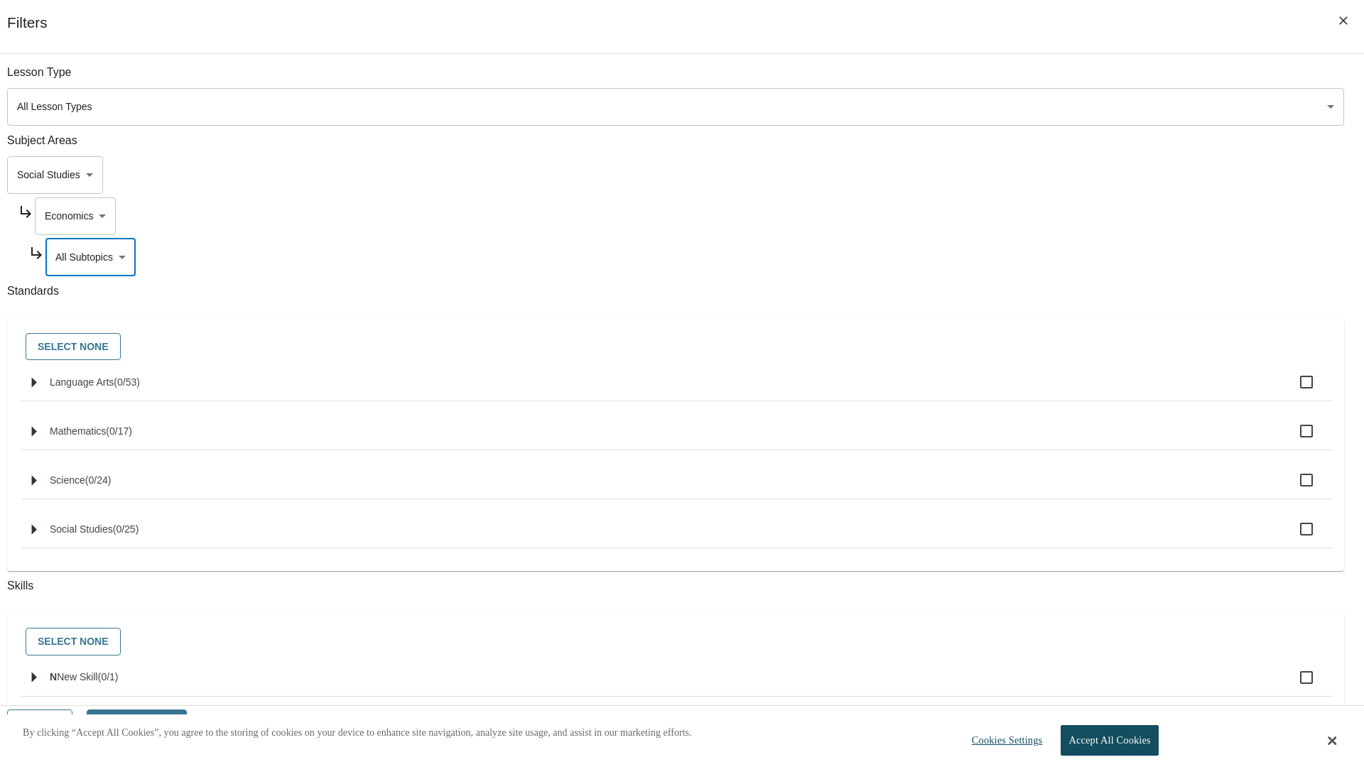
click at [1022, 80] on body "Skip to main content NJ Edition EN Grade 3 2025 Auto Grade 3 Search 0 Tauto Das…" at bounding box center [682, 426] width 1353 height 757
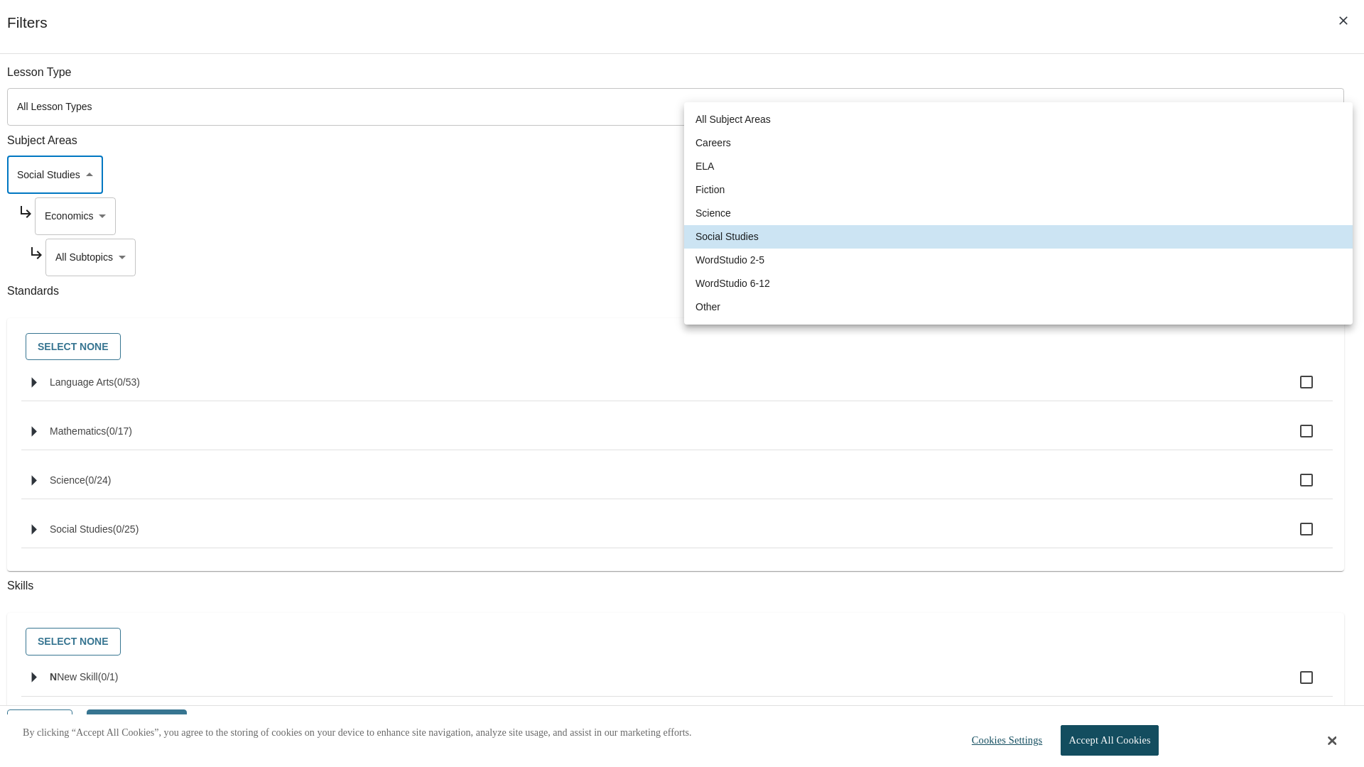
scroll to position [95, 1]
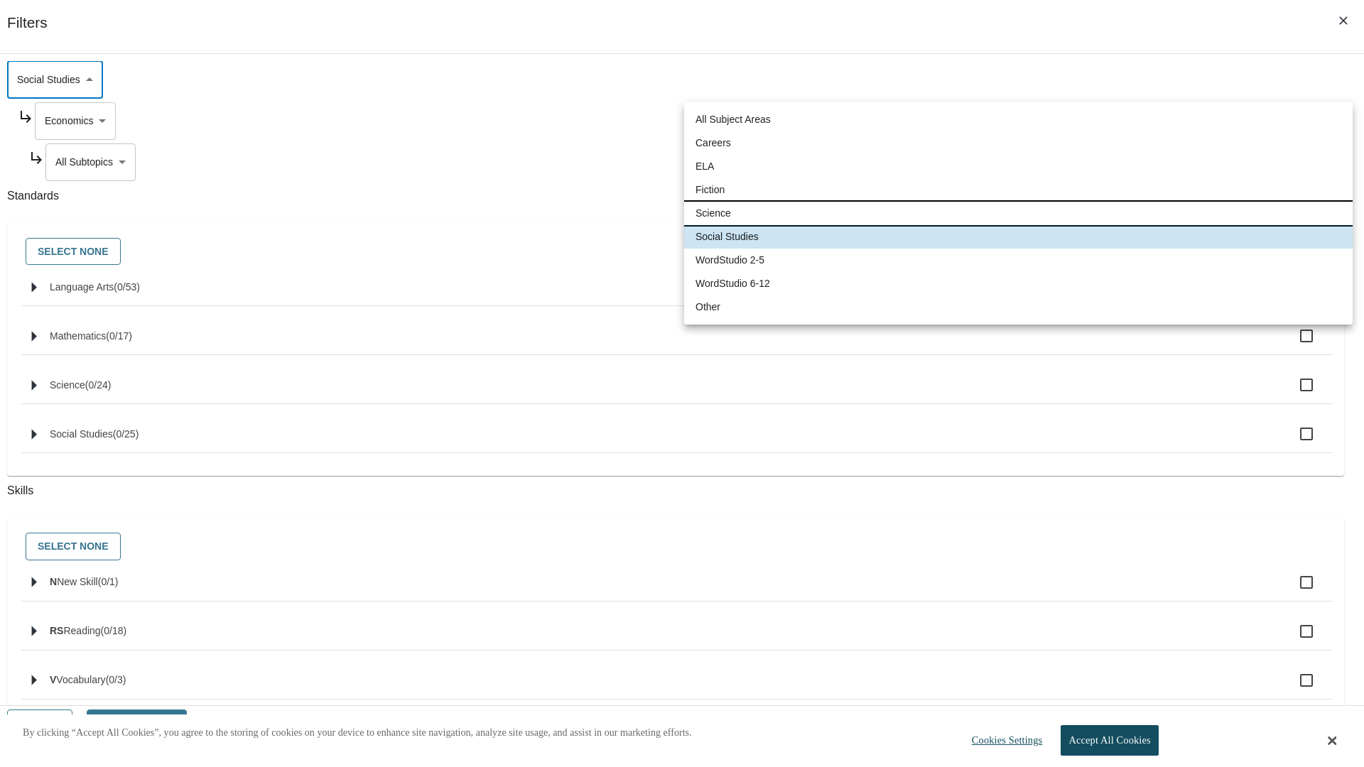
click at [1018, 213] on li "Science" at bounding box center [1018, 213] width 668 height 23
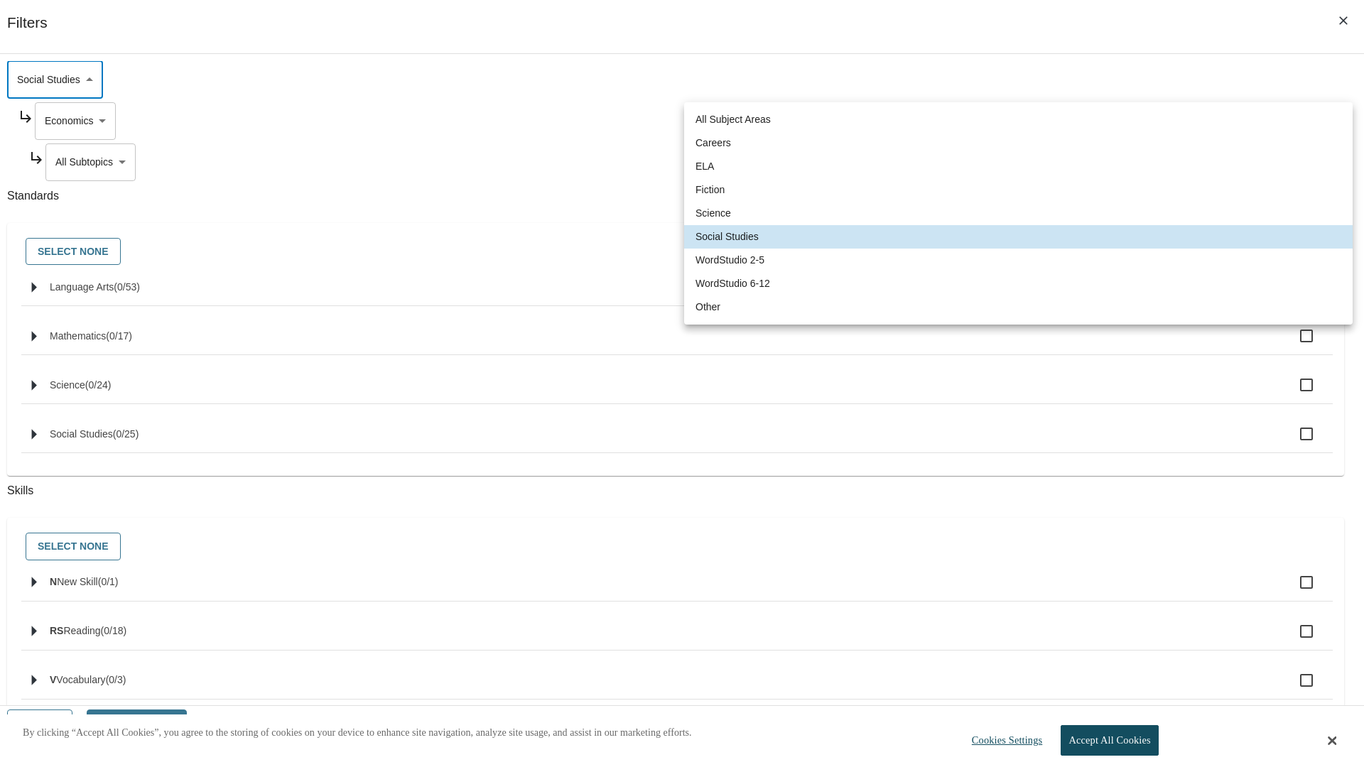
type input "2"
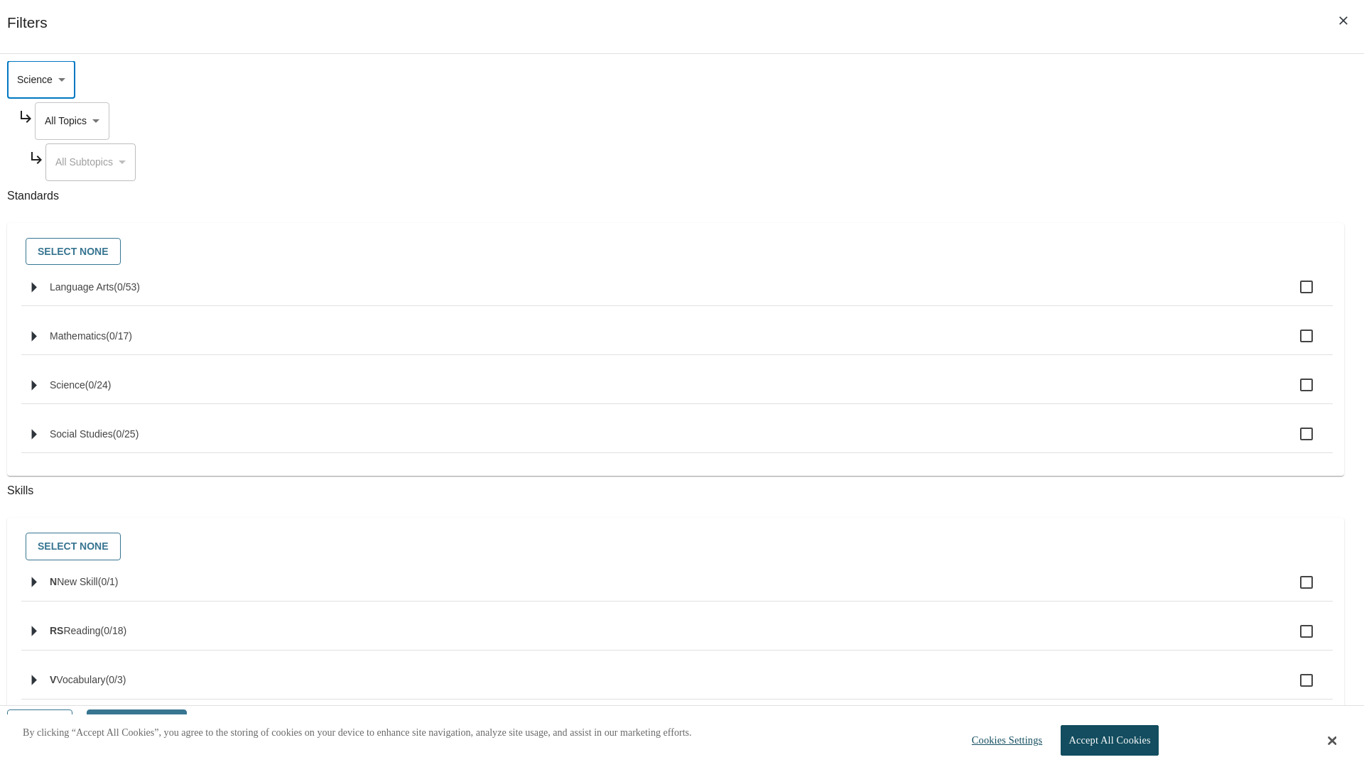
scroll to position [0, 1]
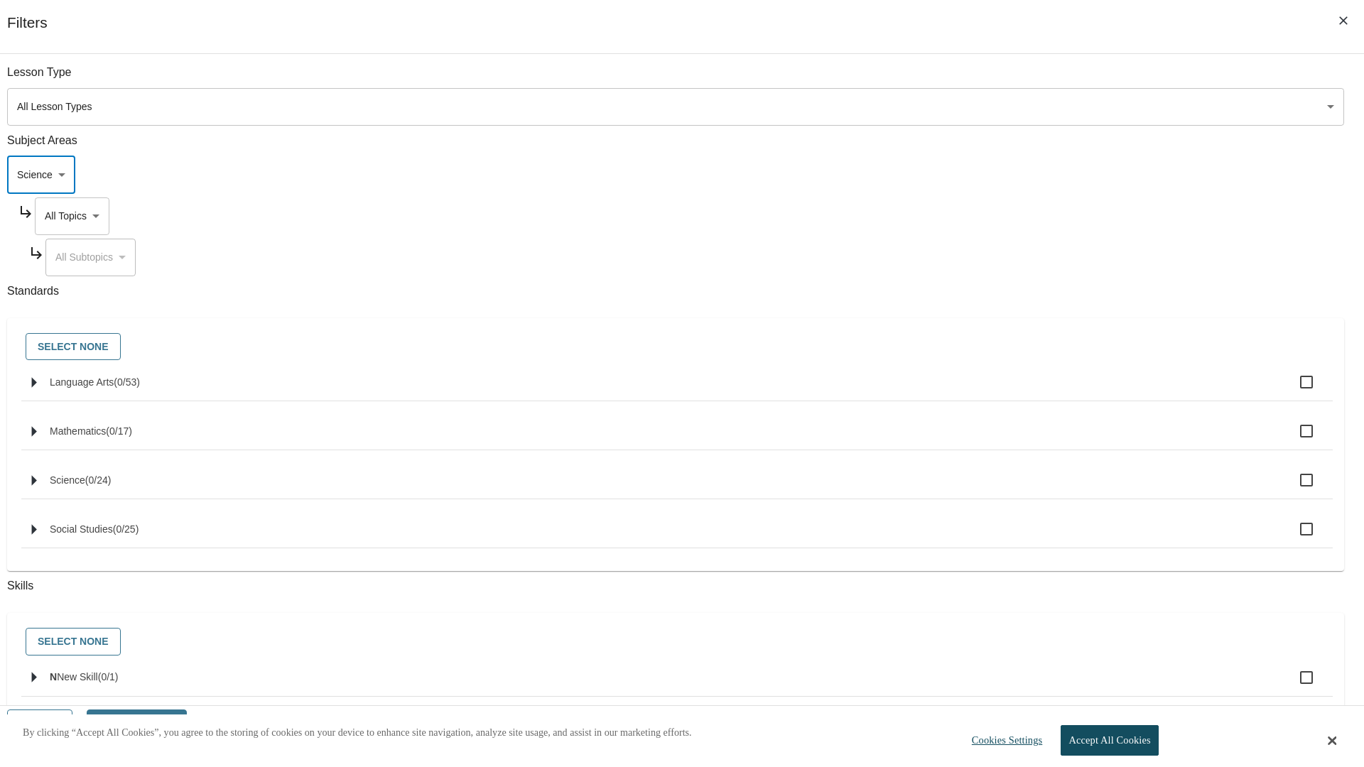
click at [1036, 80] on body "Skip to main content NJ Edition EN Grade 3 2025 Auto Grade 3 Search 0 Tauto Das…" at bounding box center [682, 426] width 1353 height 757
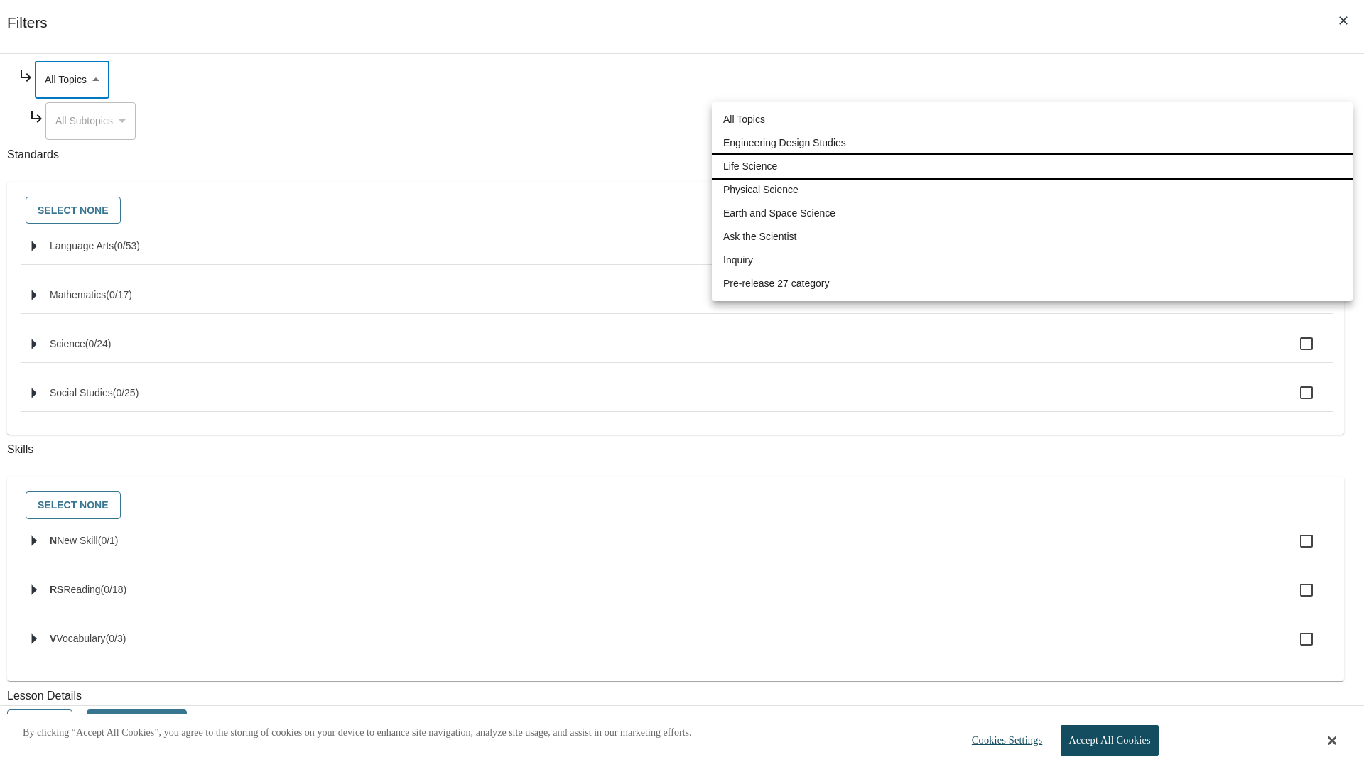
click at [1032, 166] on li "Life Science" at bounding box center [1032, 166] width 641 height 23
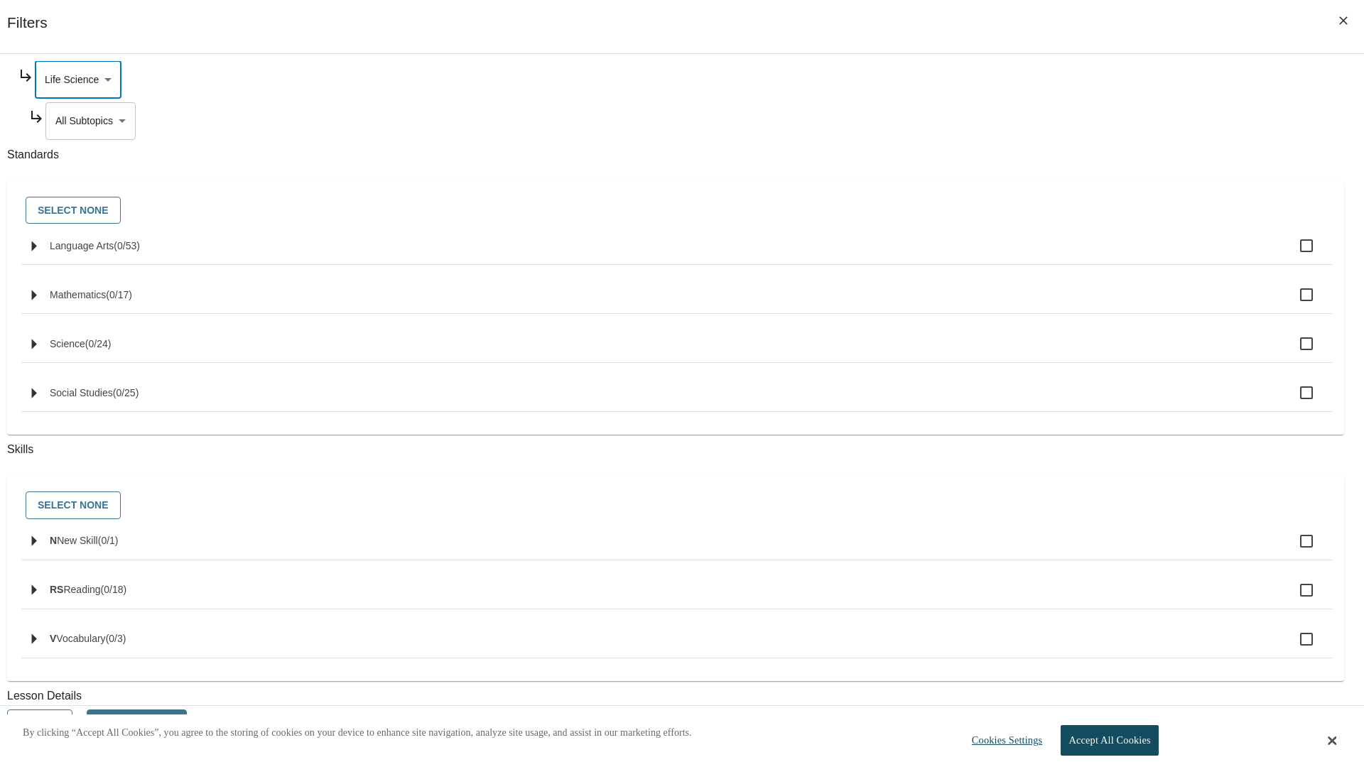
click at [1041, 257] on body "Skip to main content NJ Edition EN Grade 3 2025 Auto Grade 3 Search 0 Tauto Das…" at bounding box center [682, 426] width 1353 height 757
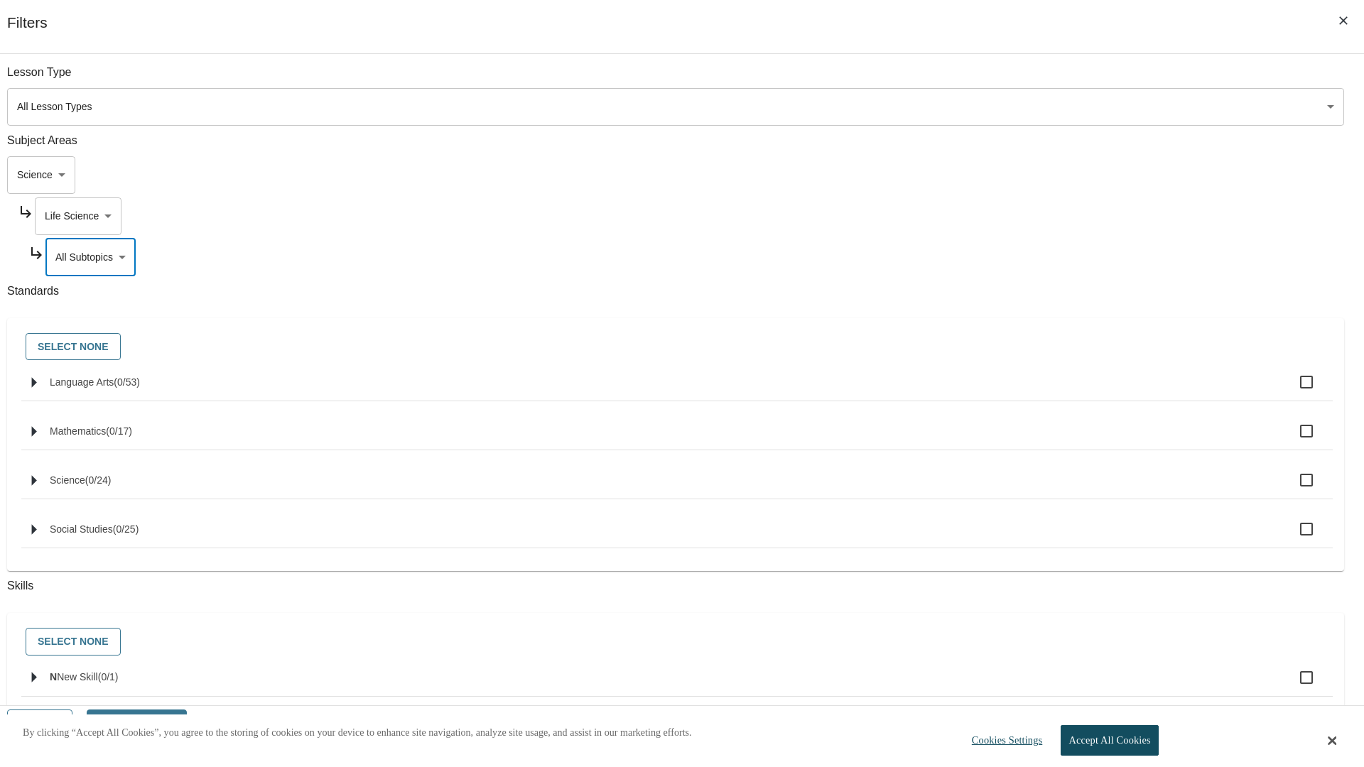
click at [1036, 216] on body "Skip to main content NJ Edition EN Grade 3 2025 Auto Grade 3 Search 0 Tauto Das…" at bounding box center [682, 426] width 1353 height 757
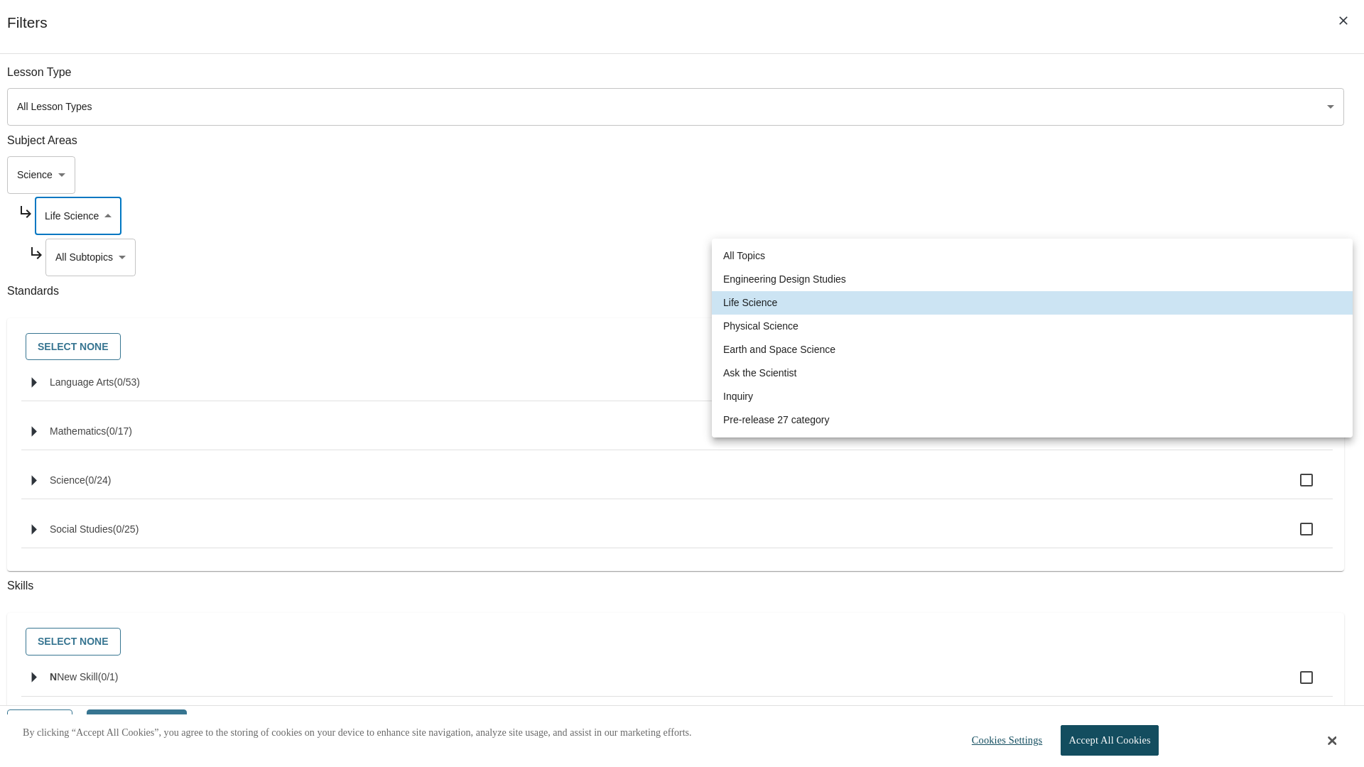
scroll to position [0, 1]
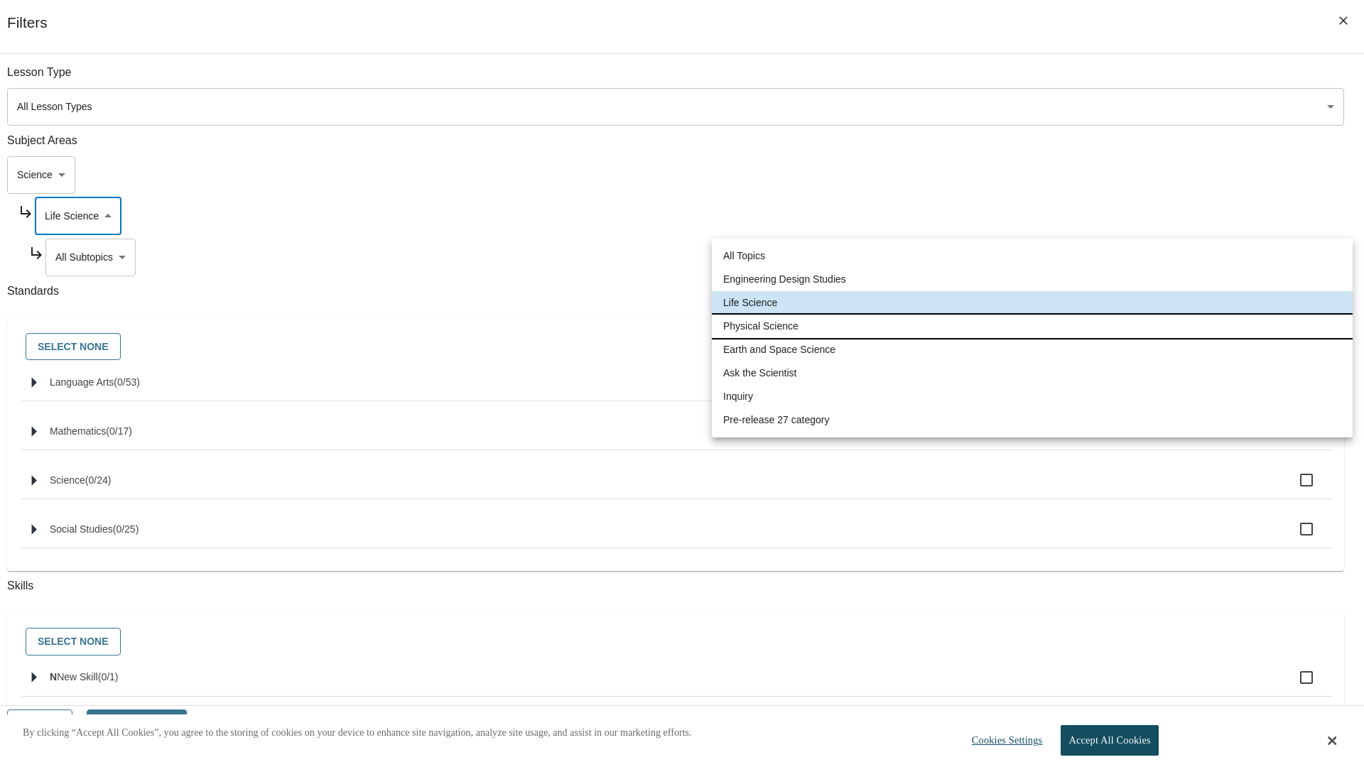
click at [1032, 326] on li "Physical Science" at bounding box center [1032, 326] width 641 height 23
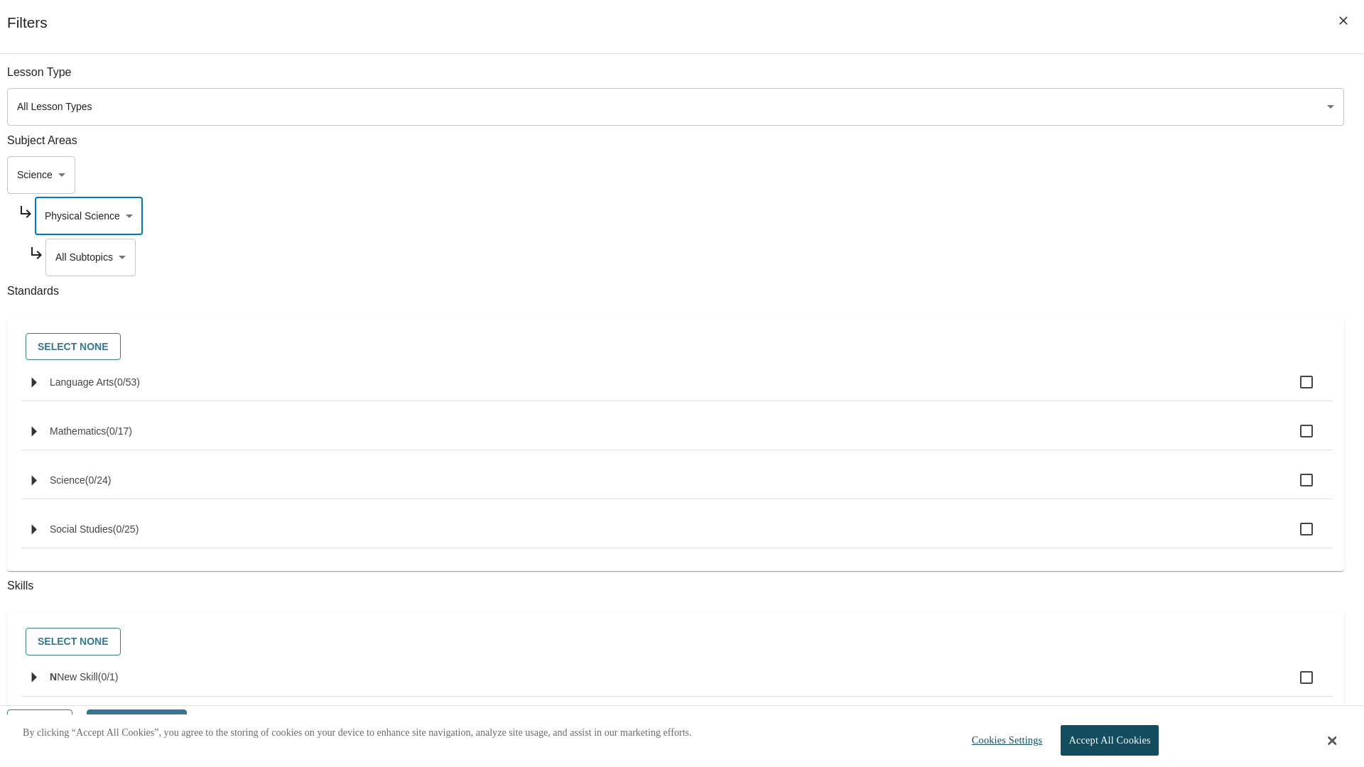
click at [1041, 257] on body "Skip to main content NJ Edition EN Grade 3 2025 Auto Grade 3 Search 0 Tauto Das…" at bounding box center [682, 426] width 1353 height 757
click at [1036, 80] on body "Skip to main content NJ Edition EN Grade 3 2025 Auto Grade 3 Search 0 Tauto Das…" at bounding box center [682, 426] width 1353 height 757
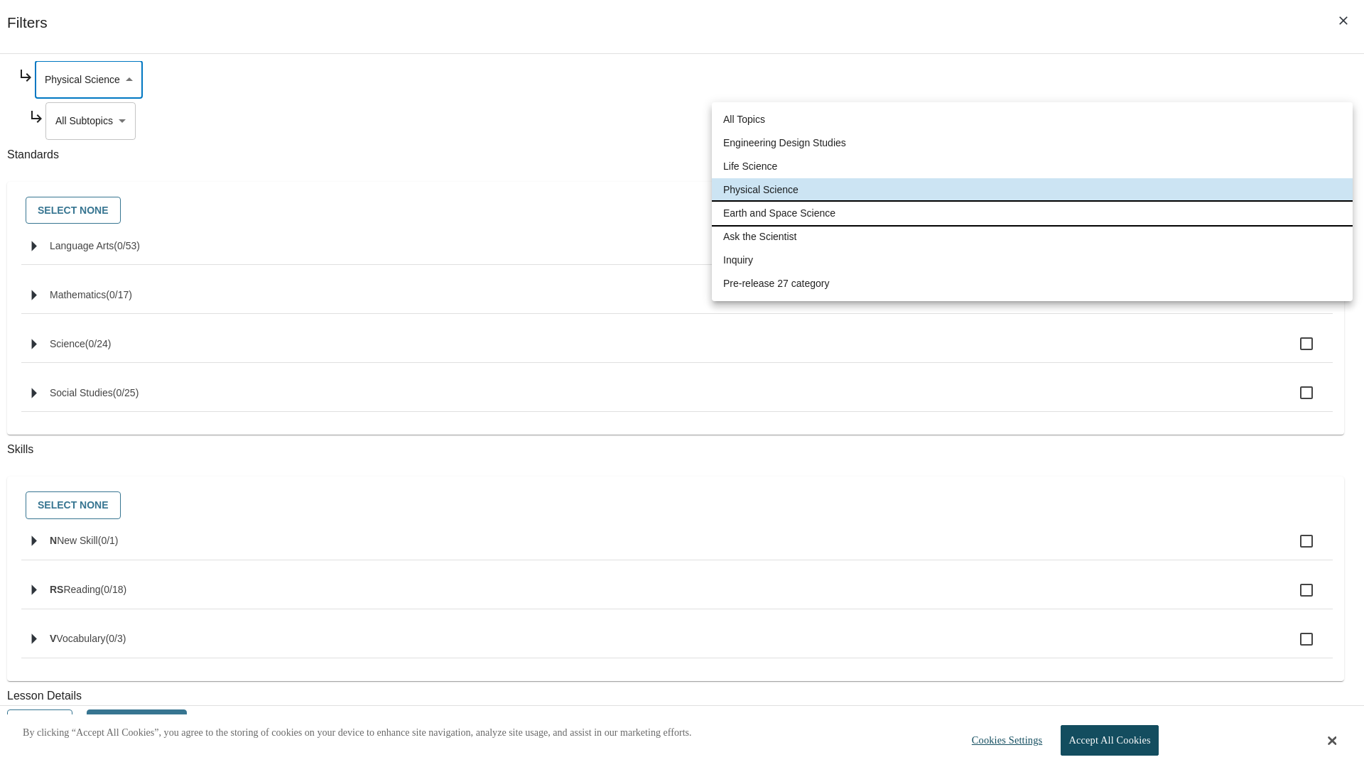
click at [1032, 213] on li "Earth and Space Science" at bounding box center [1032, 213] width 641 height 23
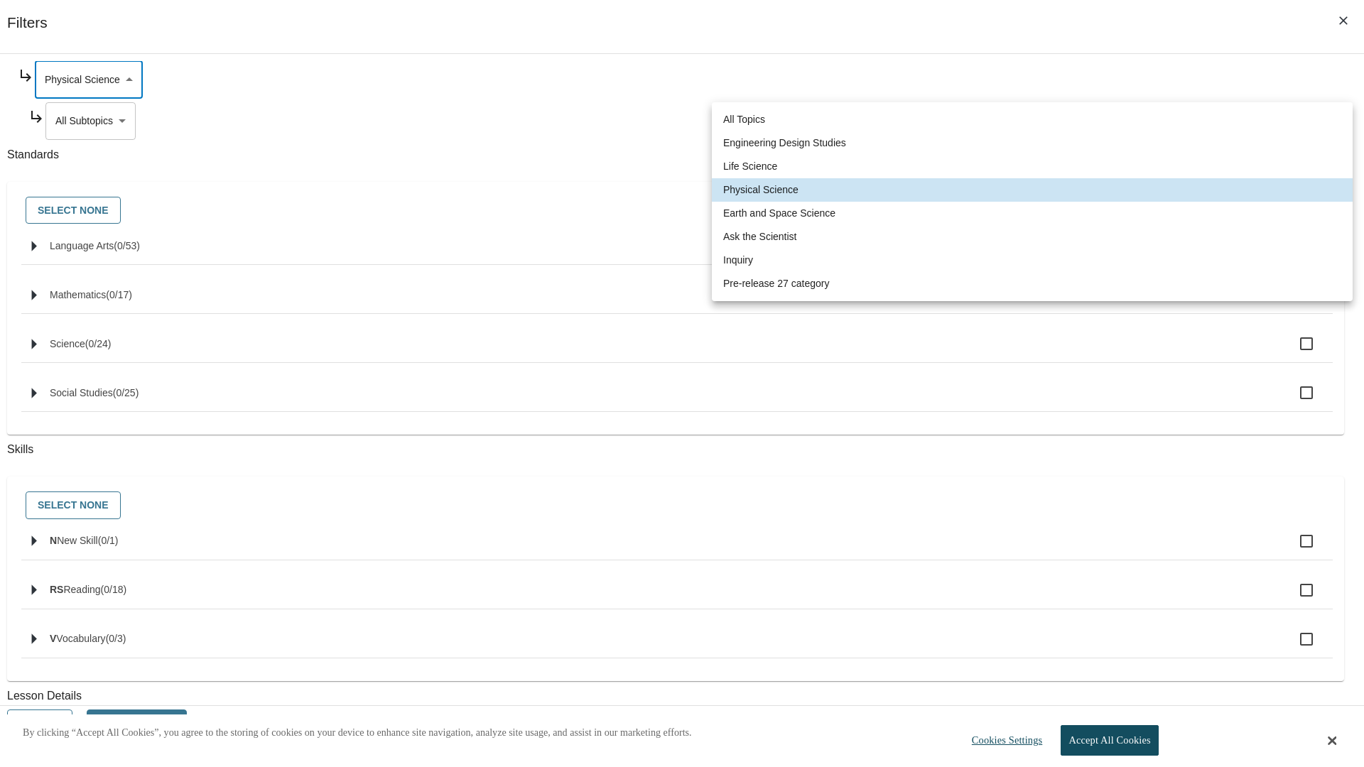
type input "192"
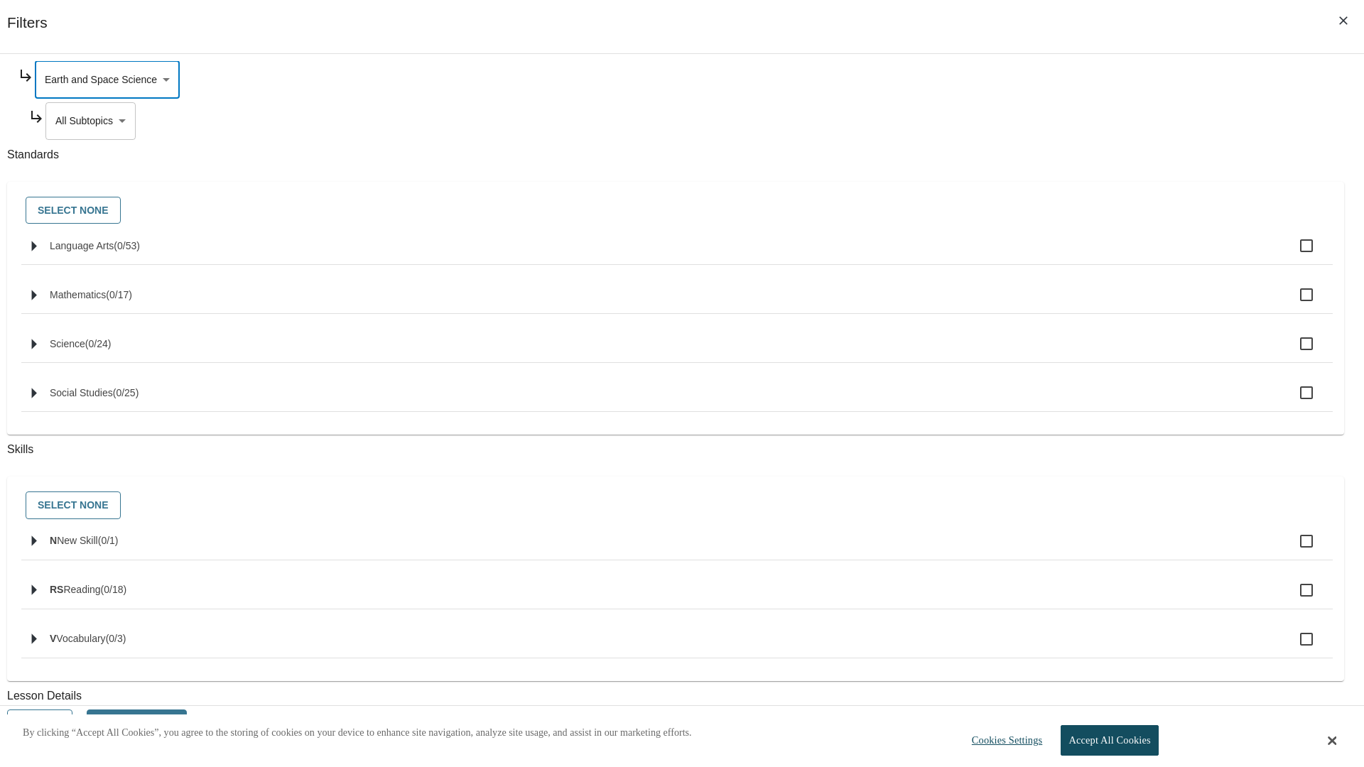
click at [1041, 257] on body "Skip to main content NJ Edition EN Grade 3 2025 Auto Grade 3 Search 0 Tauto Das…" at bounding box center [682, 426] width 1353 height 757
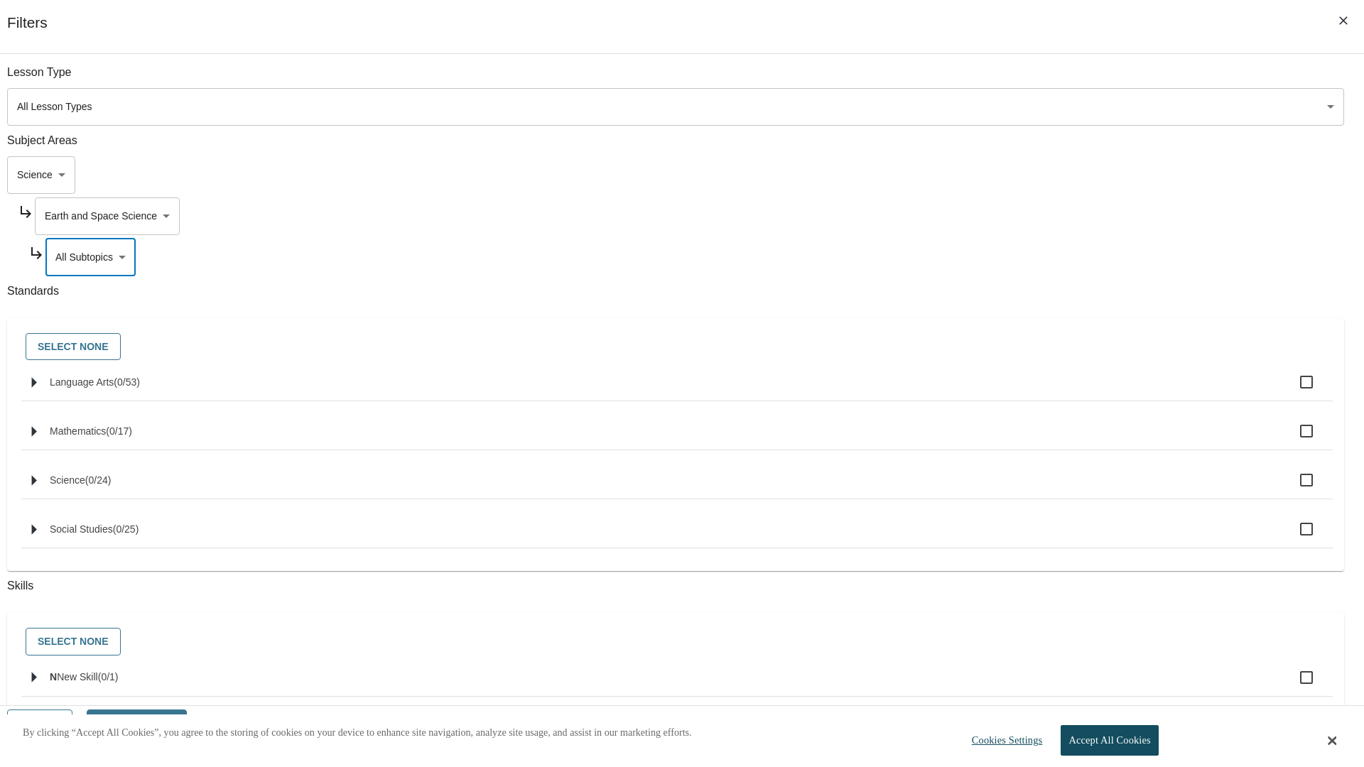
scroll to position [0, 1]
click at [1036, 80] on body "Skip to main content NJ Edition EN Grade 3 2025 Auto Grade 3 Search 0 Tauto Das…" at bounding box center [682, 426] width 1353 height 757
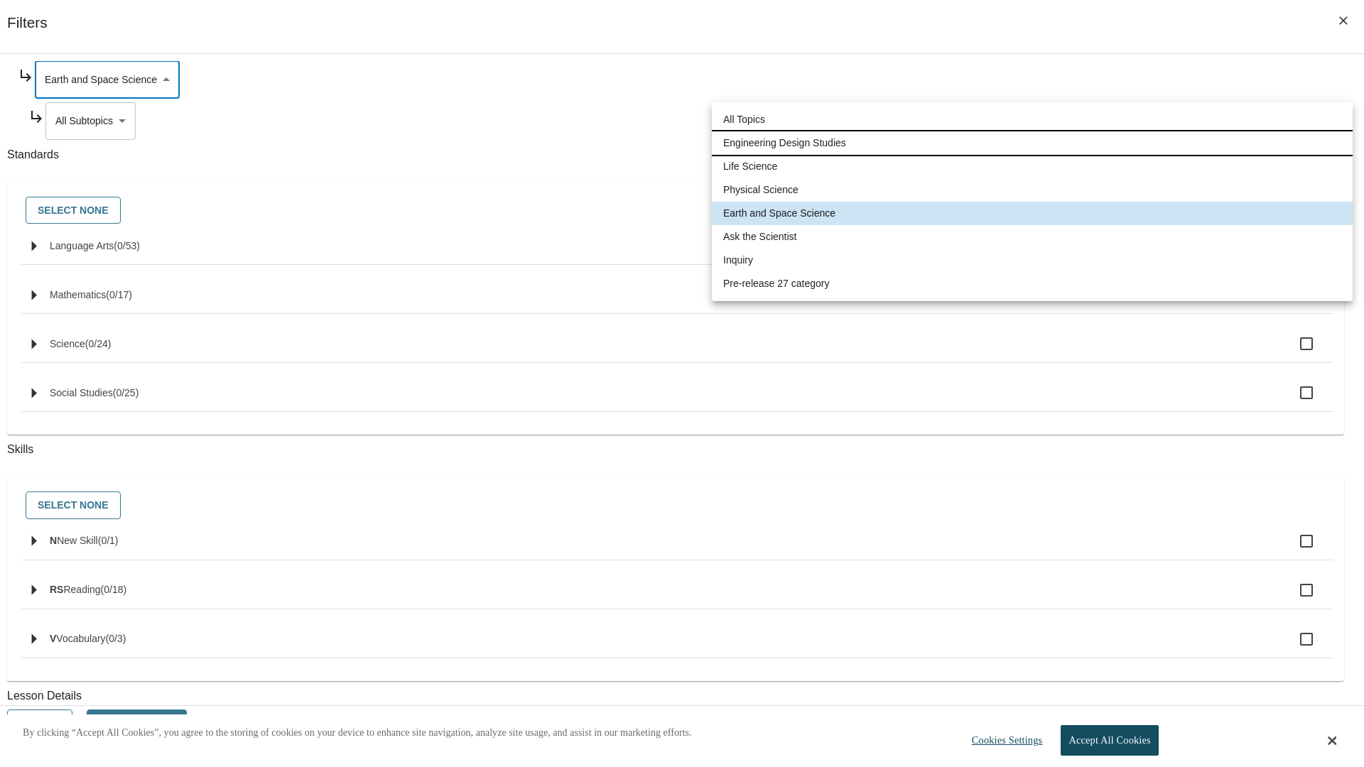
click at [1032, 143] on li "Engineering Design Studies" at bounding box center [1032, 142] width 641 height 23
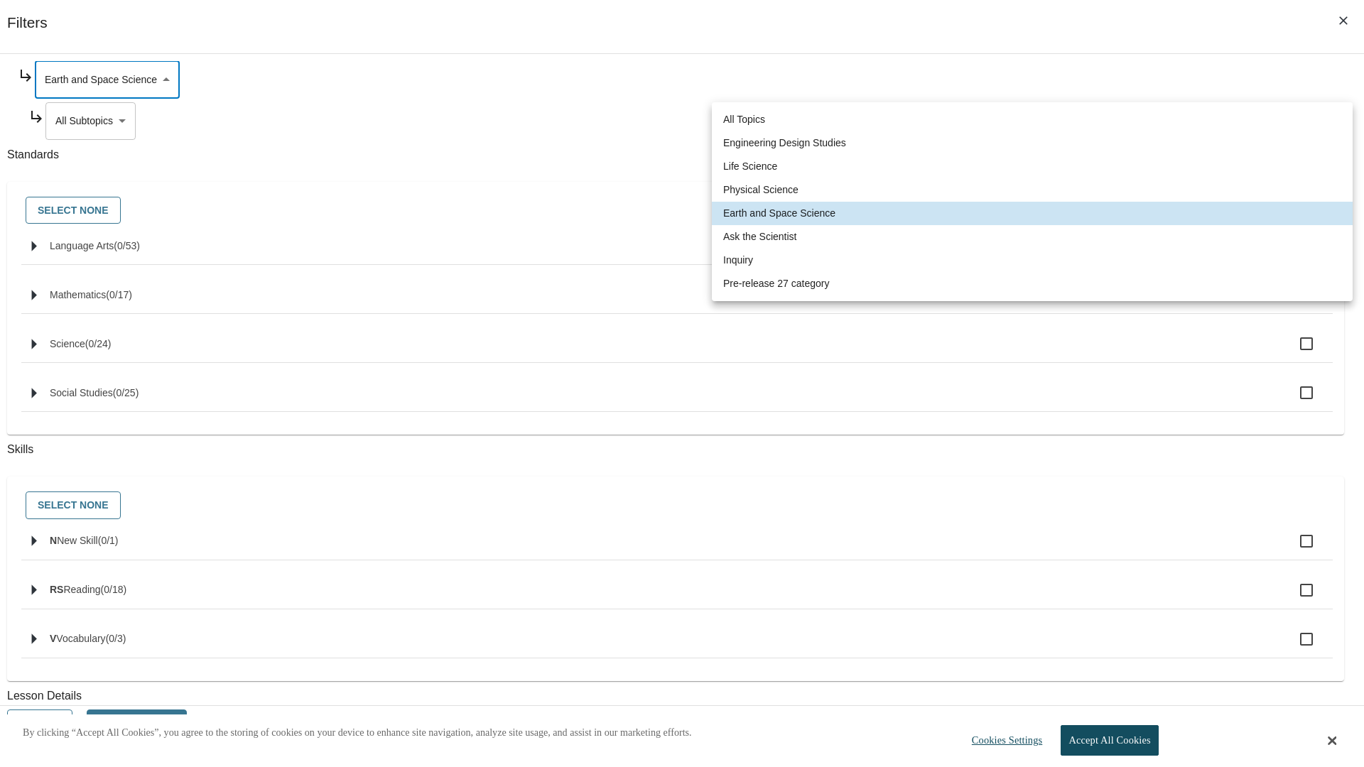
type input "187"
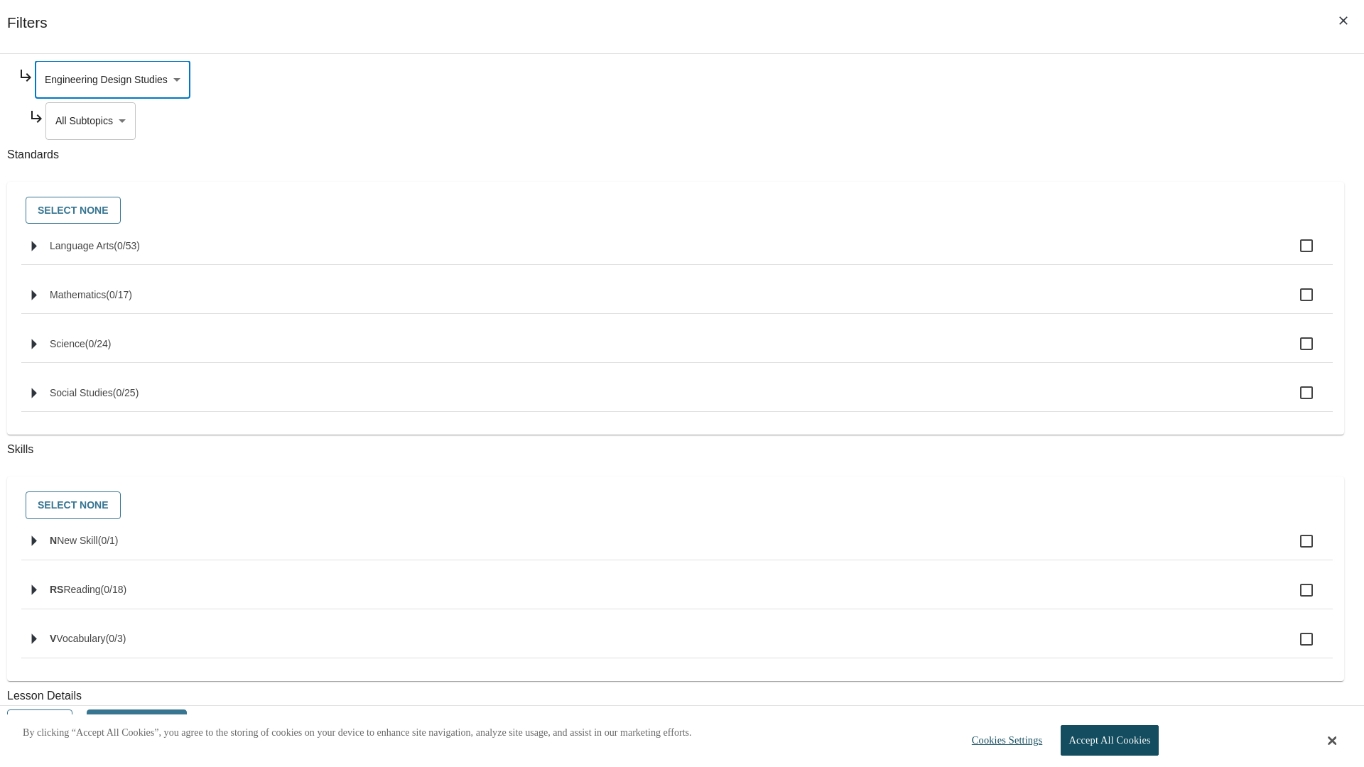
click at [1041, 257] on body "Skip to main content NJ Edition EN Grade 3 2025 Auto Grade 3 Search 0 Tauto Das…" at bounding box center [682, 426] width 1353 height 757
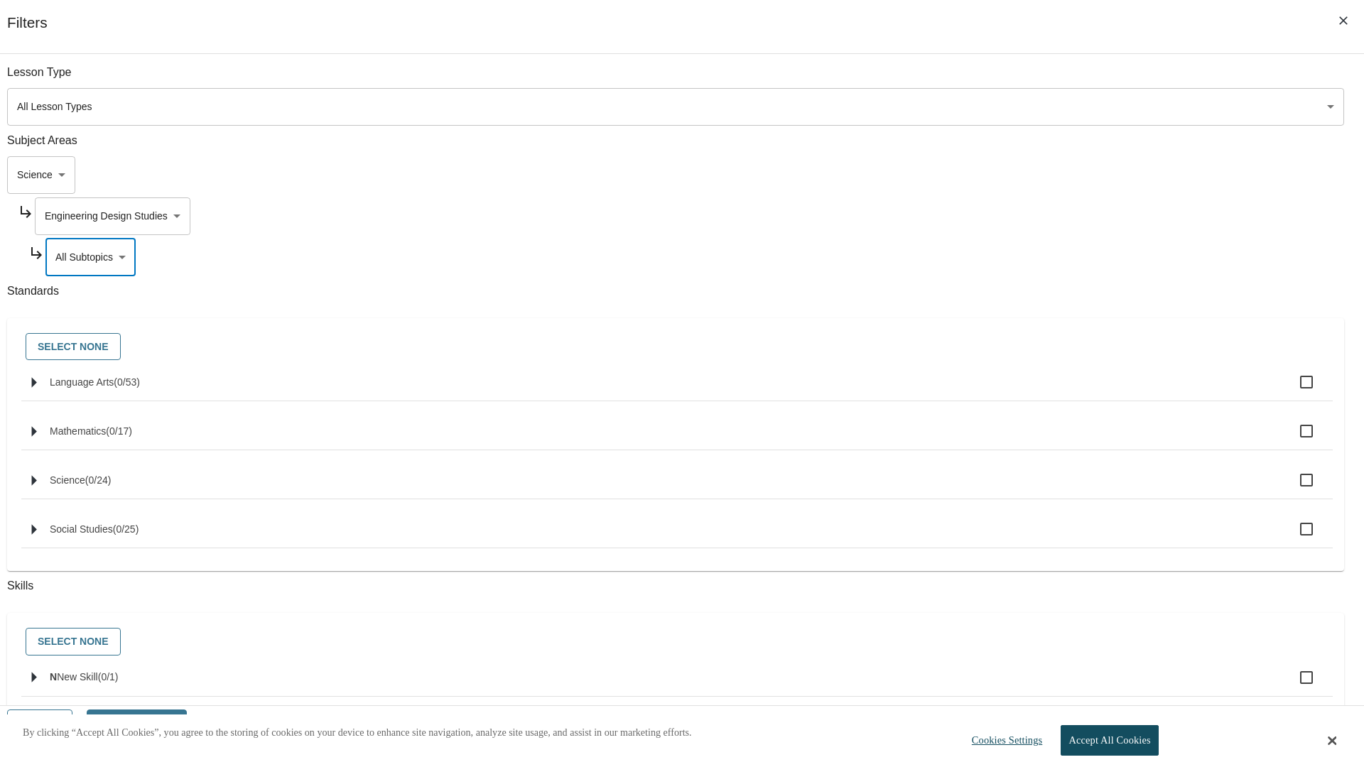
click at [1036, 216] on body "Skip to main content NJ Edition EN Grade 3 2025 Auto Grade 3 Search 0 Tauto Das…" at bounding box center [682, 426] width 1353 height 757
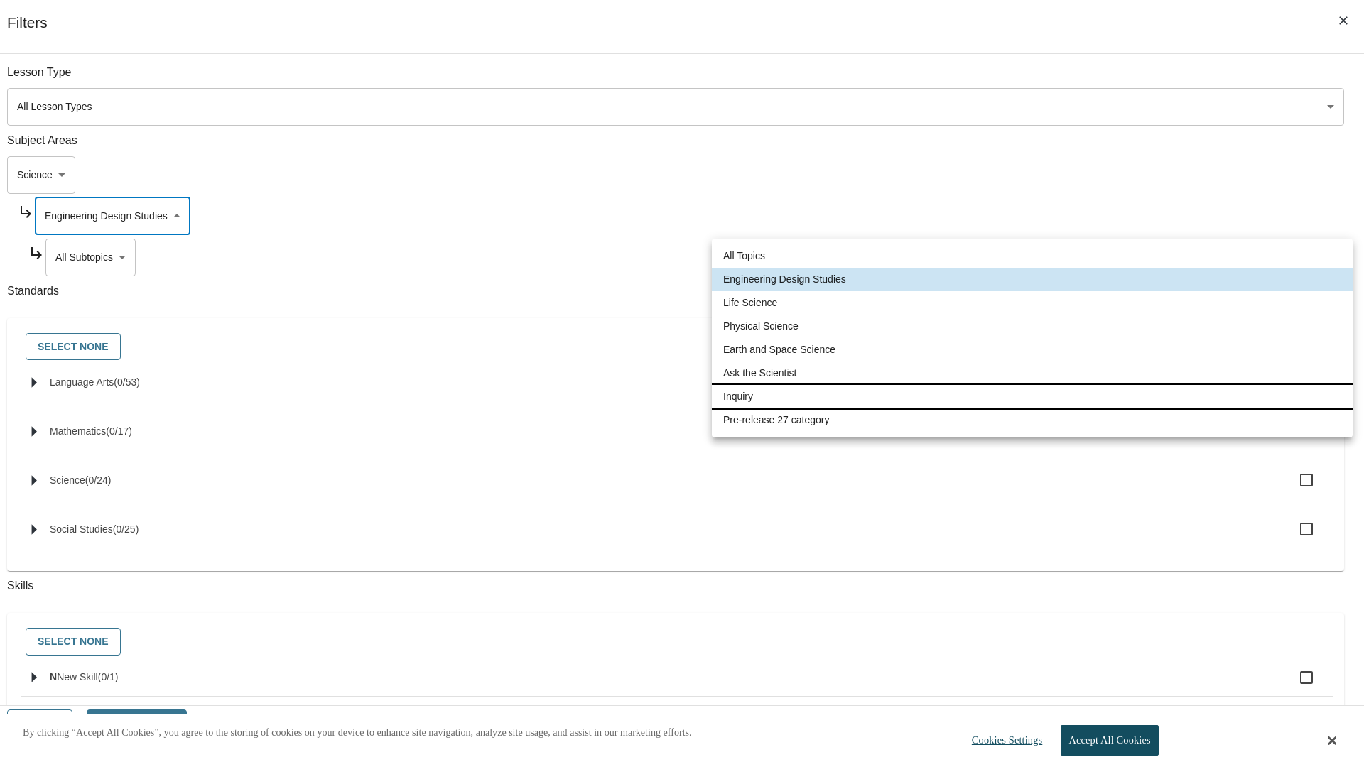
click at [1032, 396] on li "Inquiry" at bounding box center [1032, 396] width 641 height 23
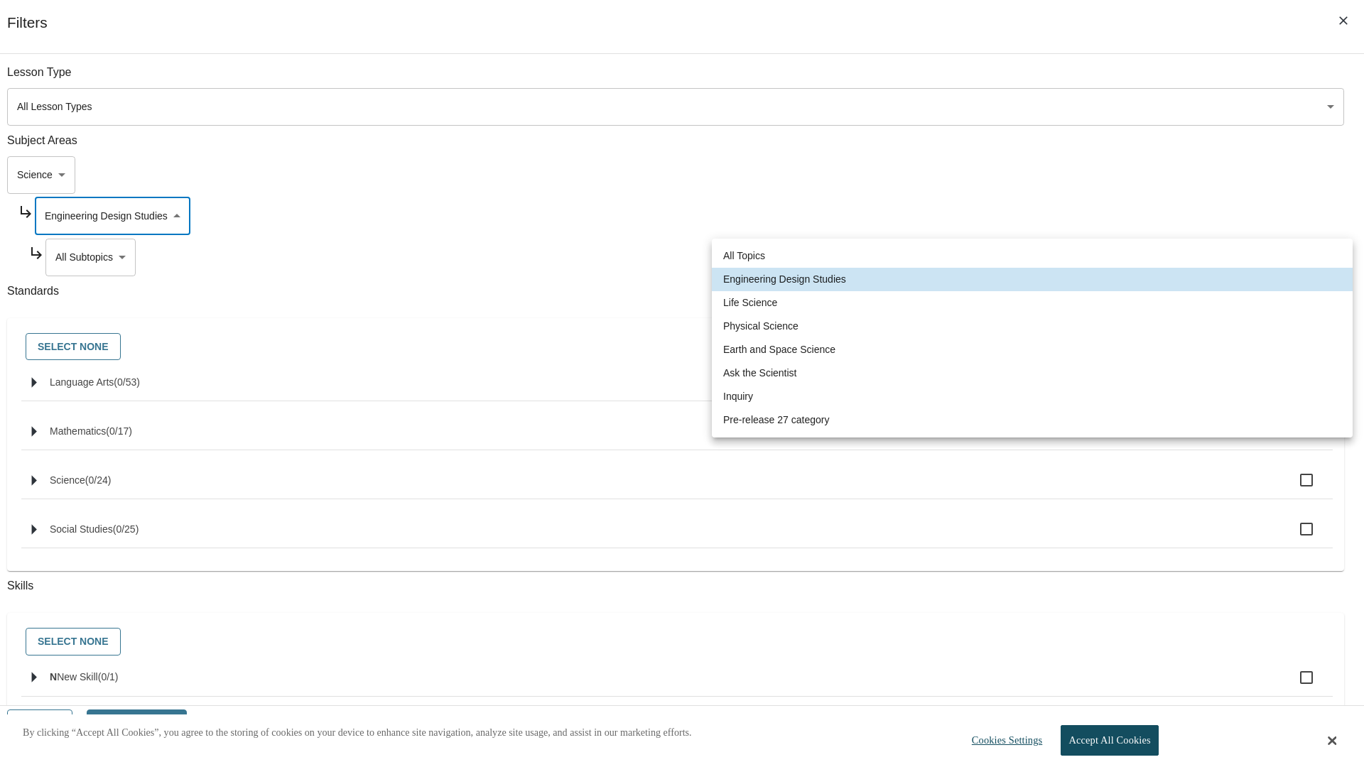
type input "251"
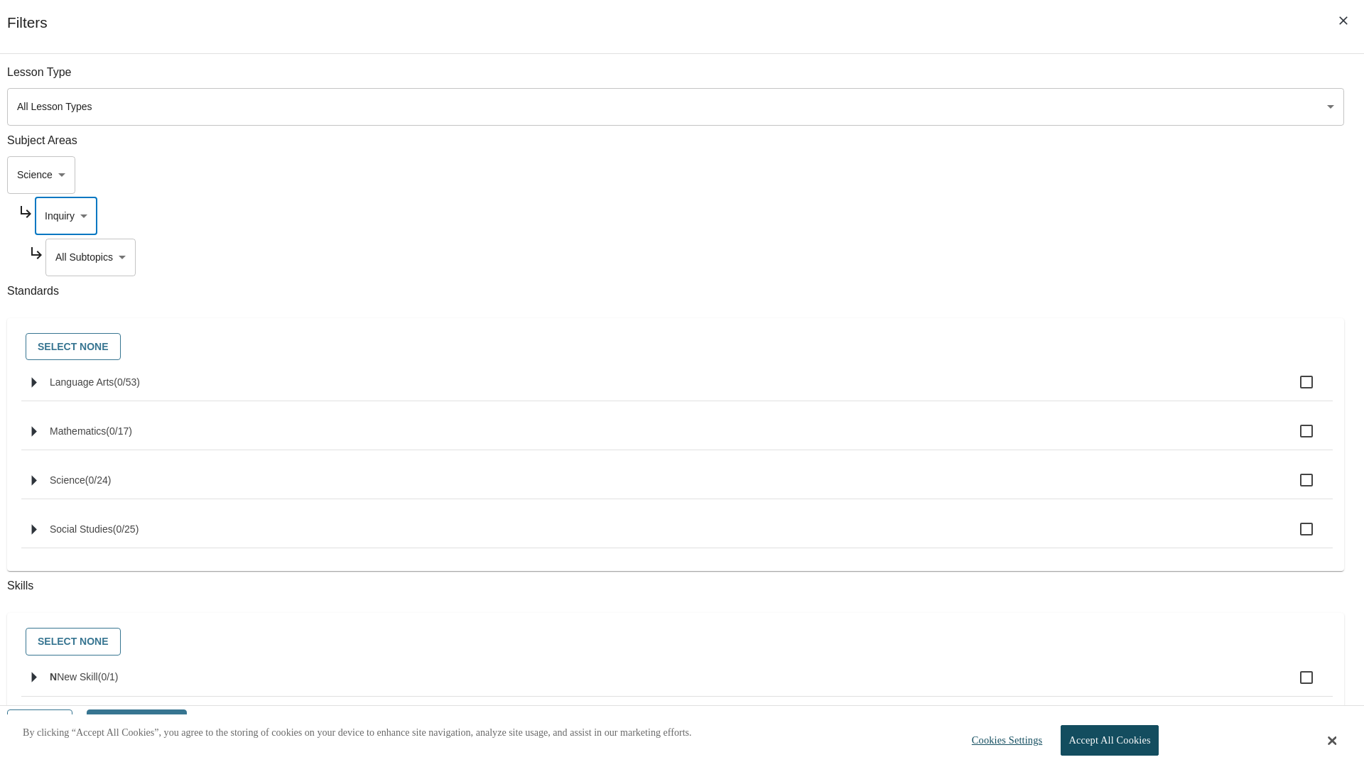
click at [1041, 257] on body "Skip to main content NJ Edition EN Grade 3 2025 Auto Grade 3 Search 0 Tauto Das…" at bounding box center [682, 426] width 1353 height 757
click at [1036, 216] on body "Skip to main content NJ Edition EN Grade 3 2025 Auto Grade 3 Search 0 Tauto Das…" at bounding box center [682, 426] width 1353 height 757
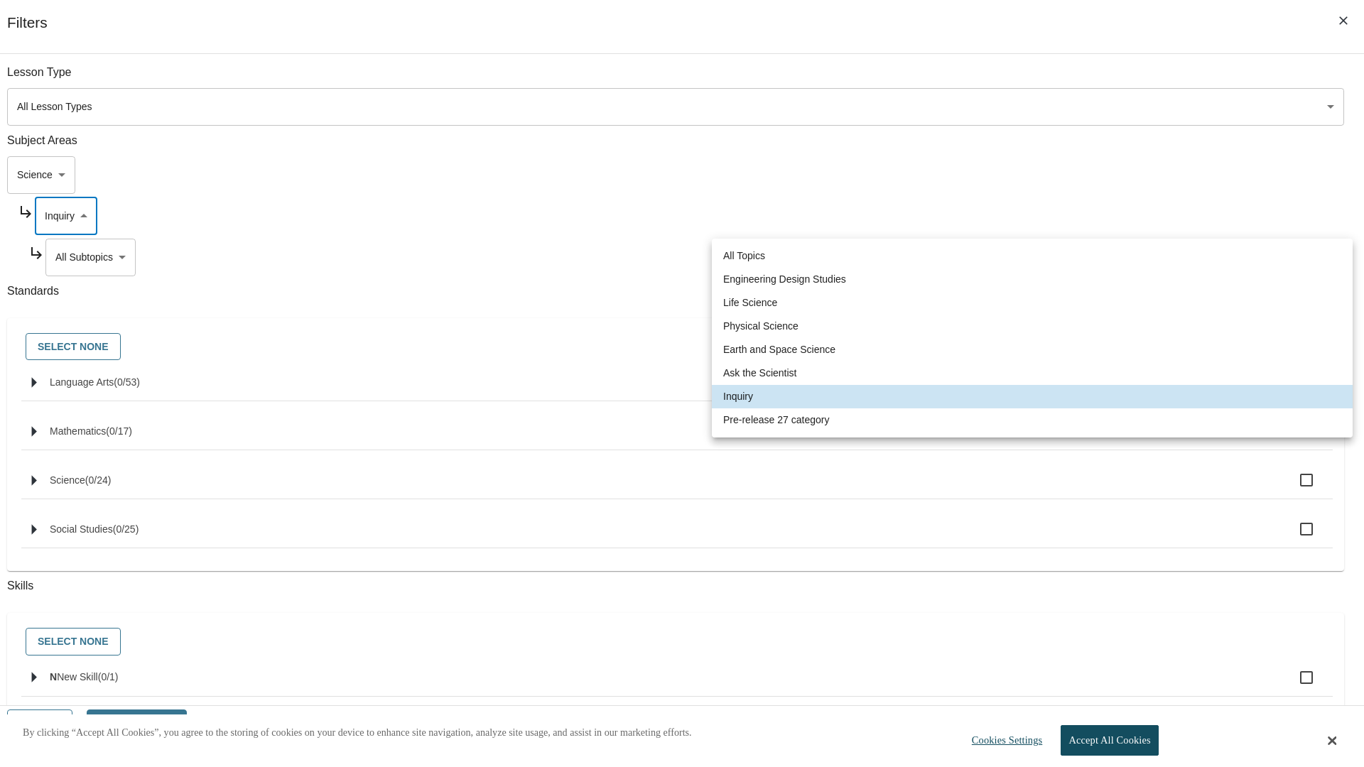
scroll to position [0, 1]
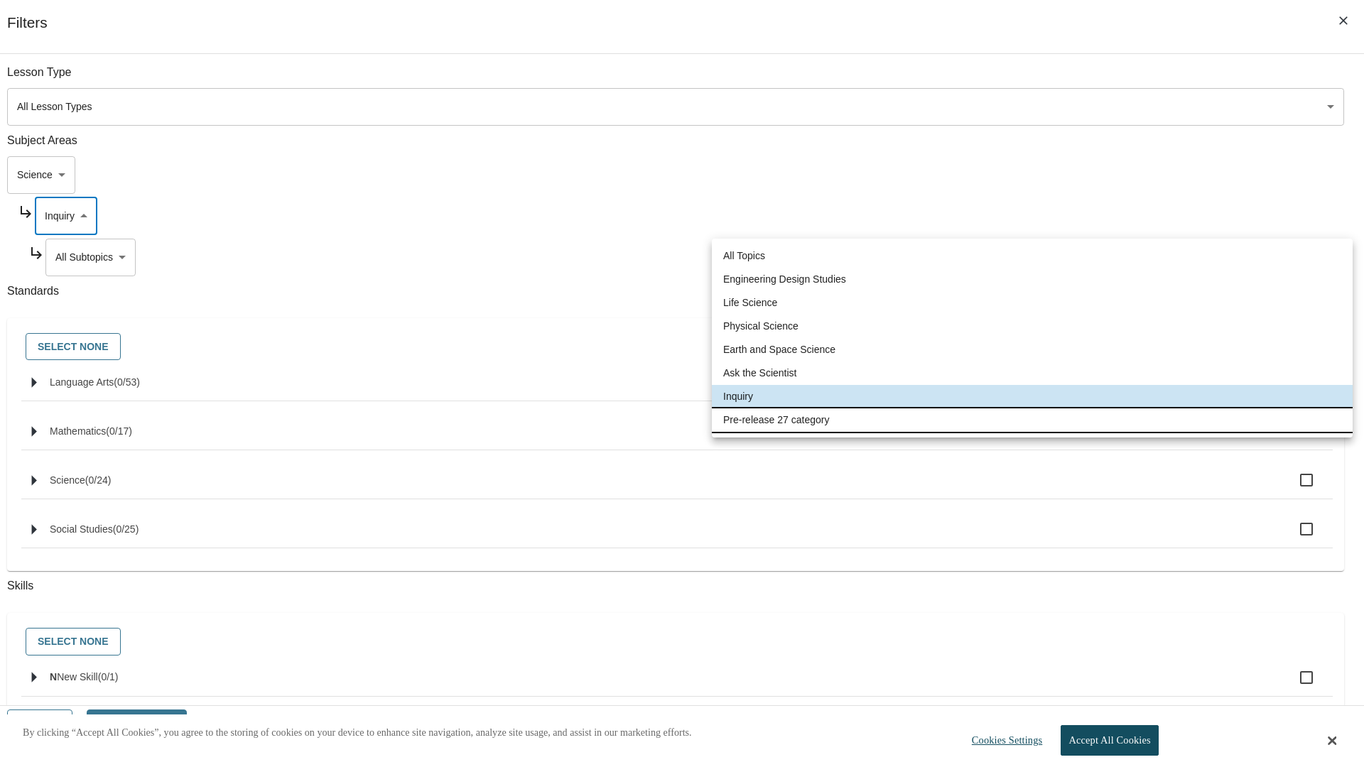
click at [1032, 420] on li "Pre-release 27 category" at bounding box center [1032, 419] width 641 height 23
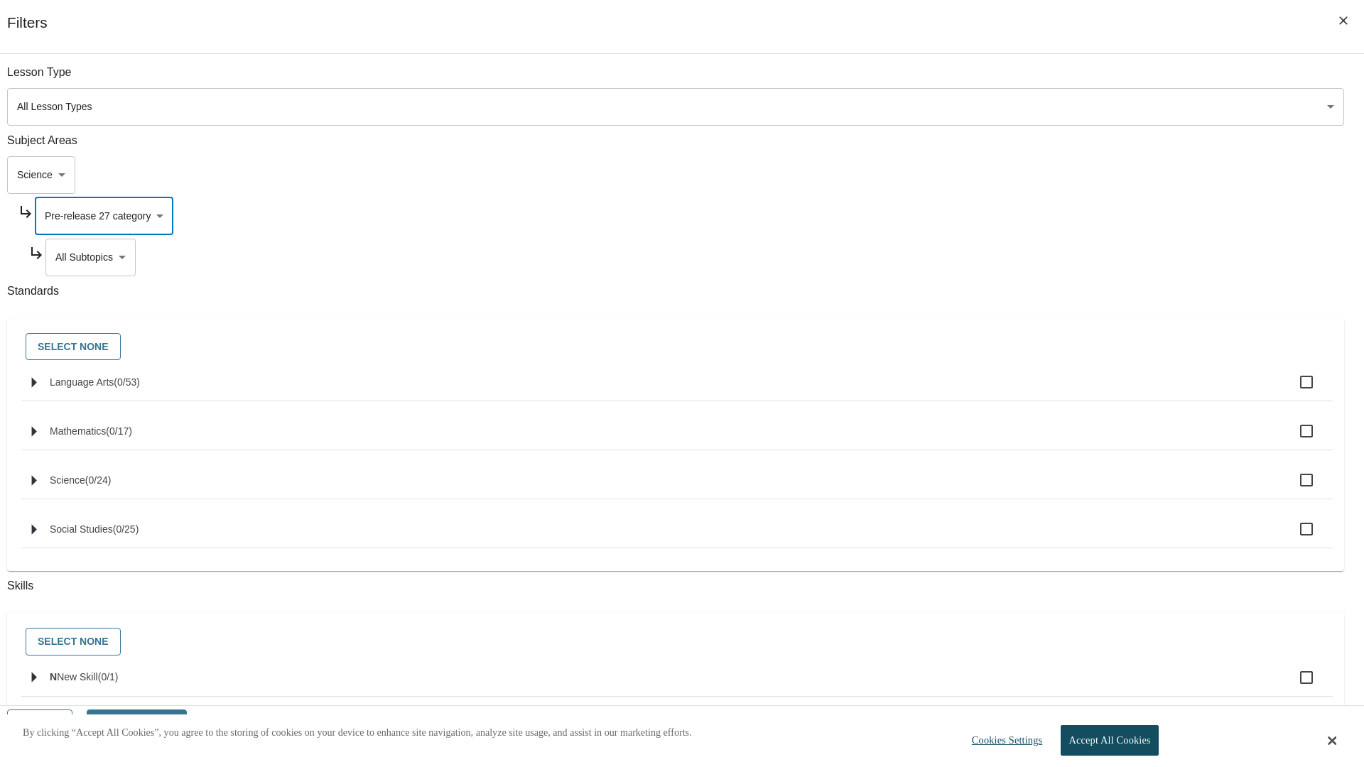
type input "271"
click at [1041, 257] on body "Skip to main content NJ Edition EN Grade 3 2025 Auto Grade 3 Search 0 Tauto Das…" at bounding box center [682, 426] width 1353 height 757
click at [1023, 175] on body "Skip to main content NJ Edition EN Grade 3 2025 Auto Grade 3 Search 0 Tauto Das…" at bounding box center [682, 426] width 1353 height 757
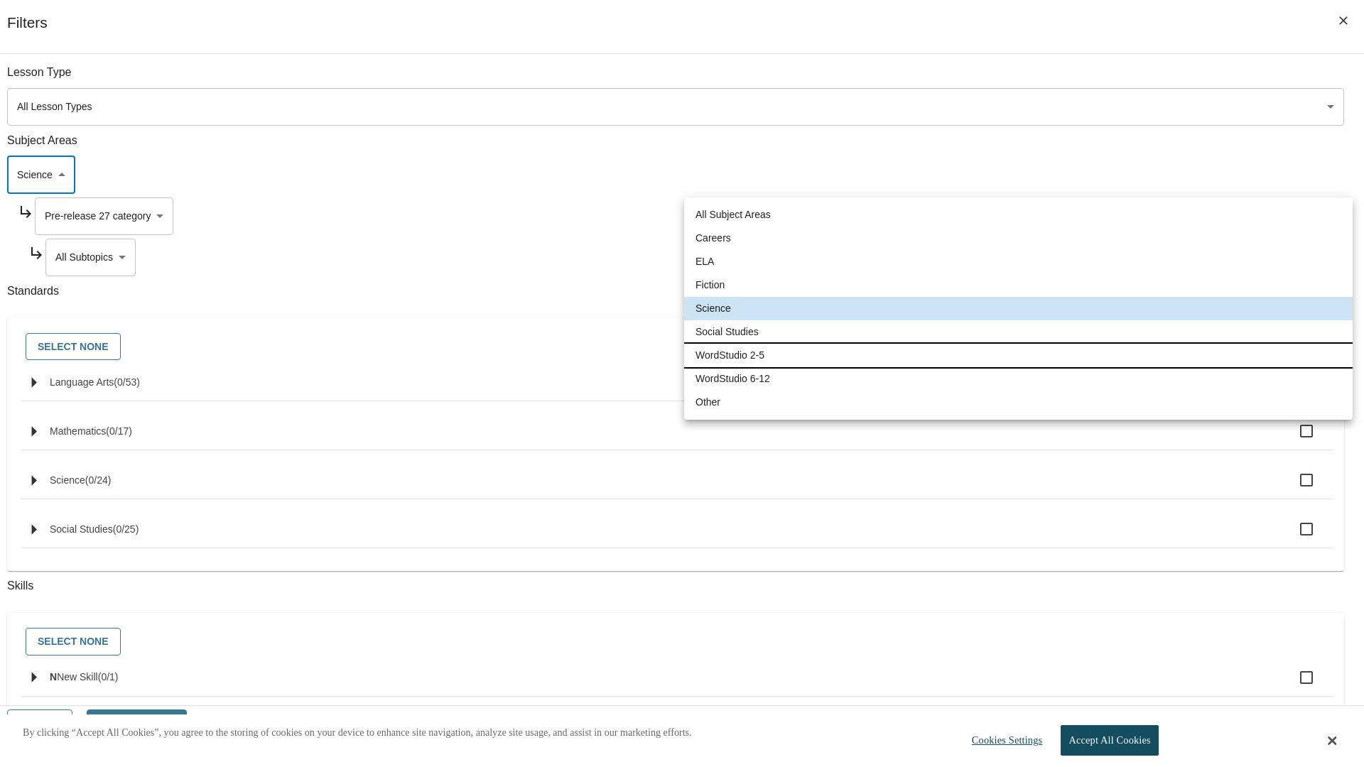
click at [1018, 355] on li "WordStudio 2-5" at bounding box center [1018, 355] width 668 height 23
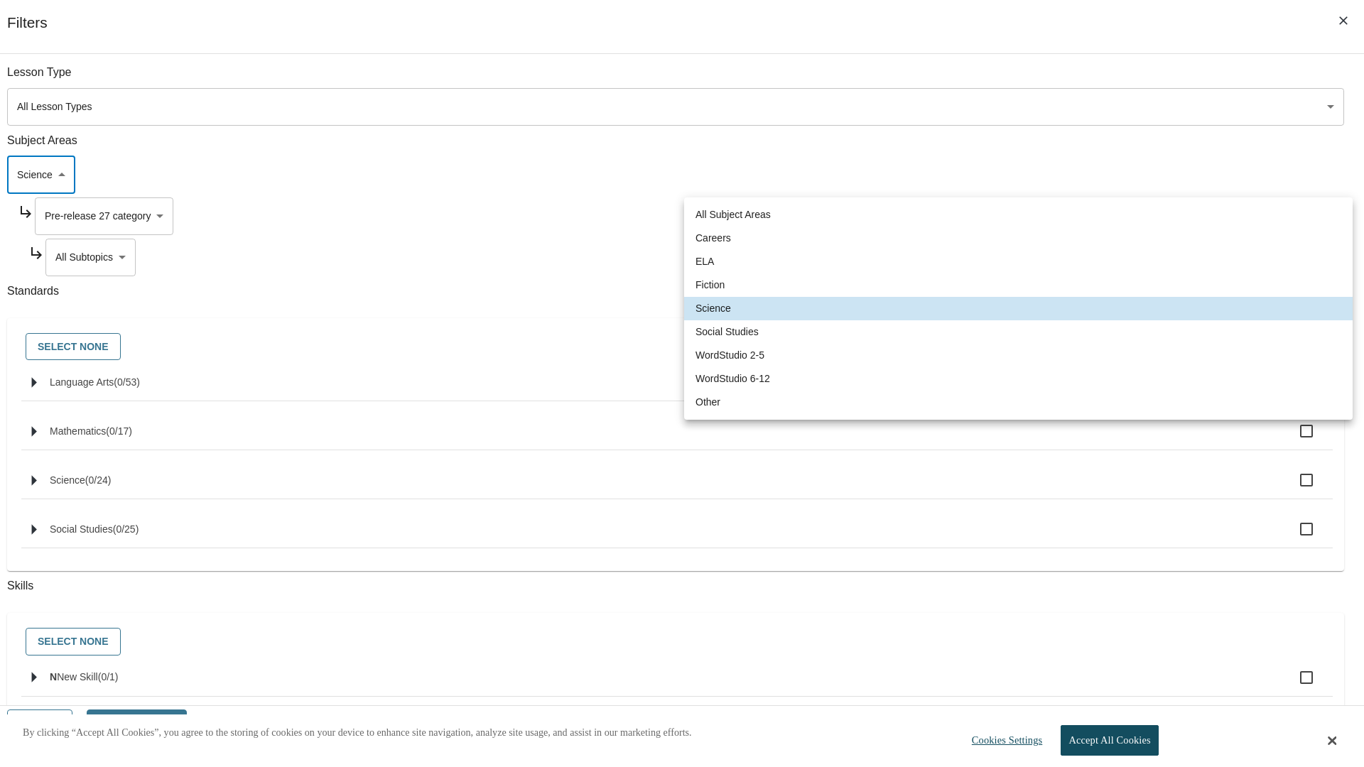
type input "6"
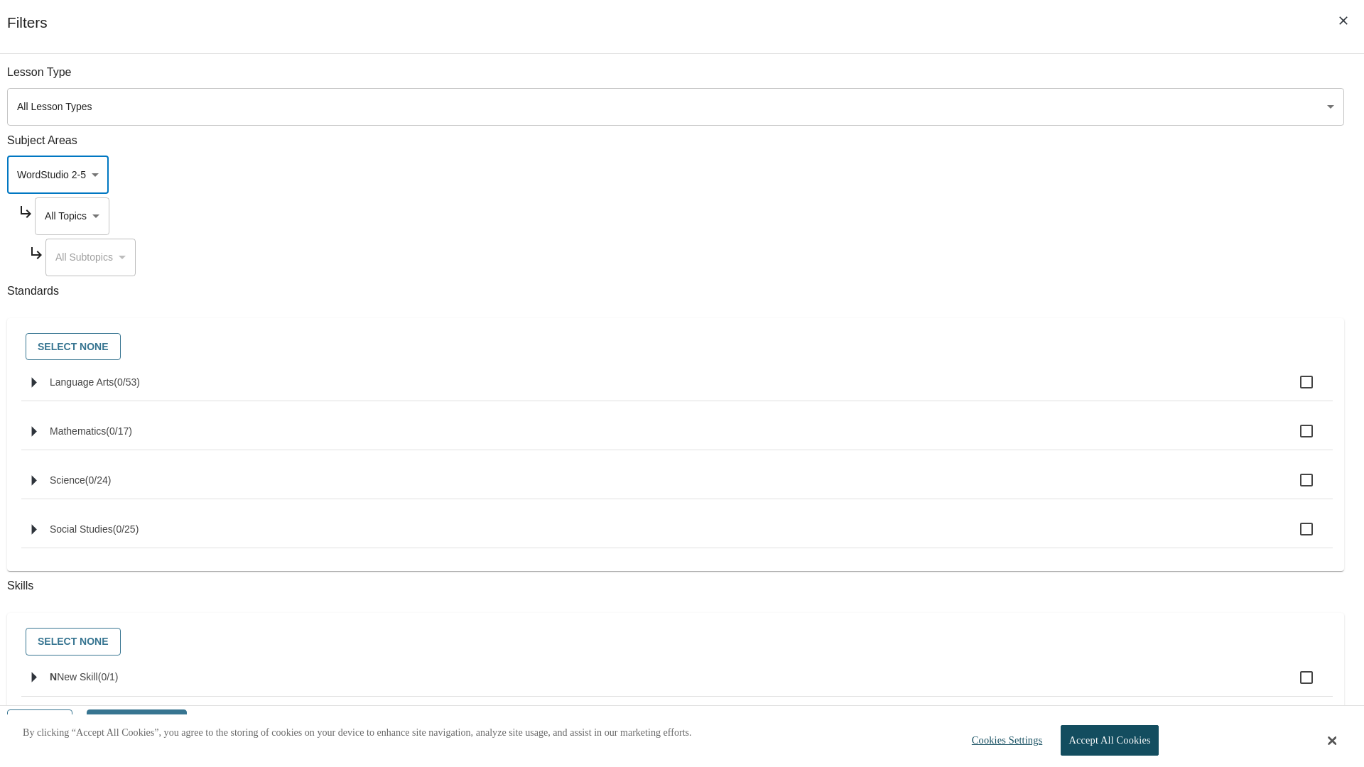
click at [1036, 216] on body "Skip to main content NJ Edition EN Grade 3 2025 Auto Grade 3 Search 0 Tauto Das…" at bounding box center [682, 426] width 1353 height 757
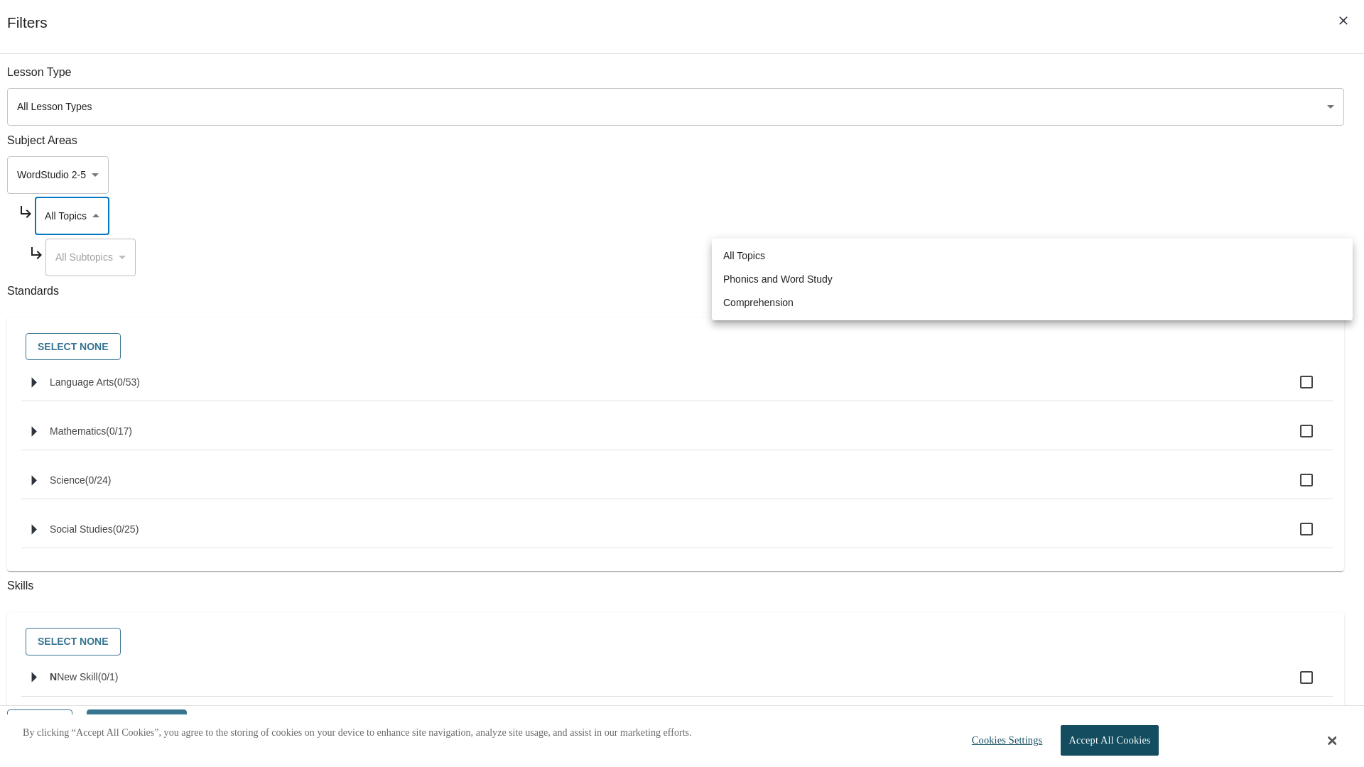
scroll to position [0, 1]
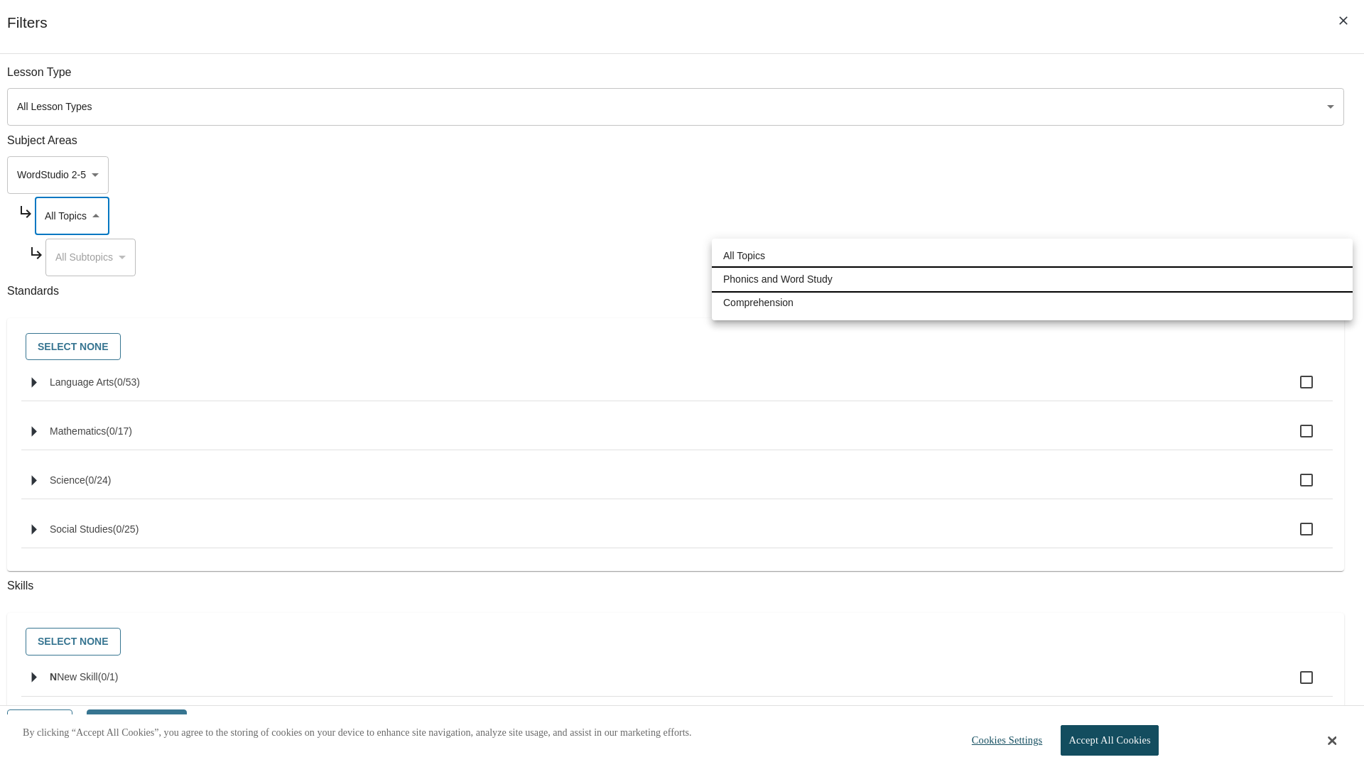
click at [1032, 279] on li "Phonics and Word Study" at bounding box center [1032, 279] width 641 height 23
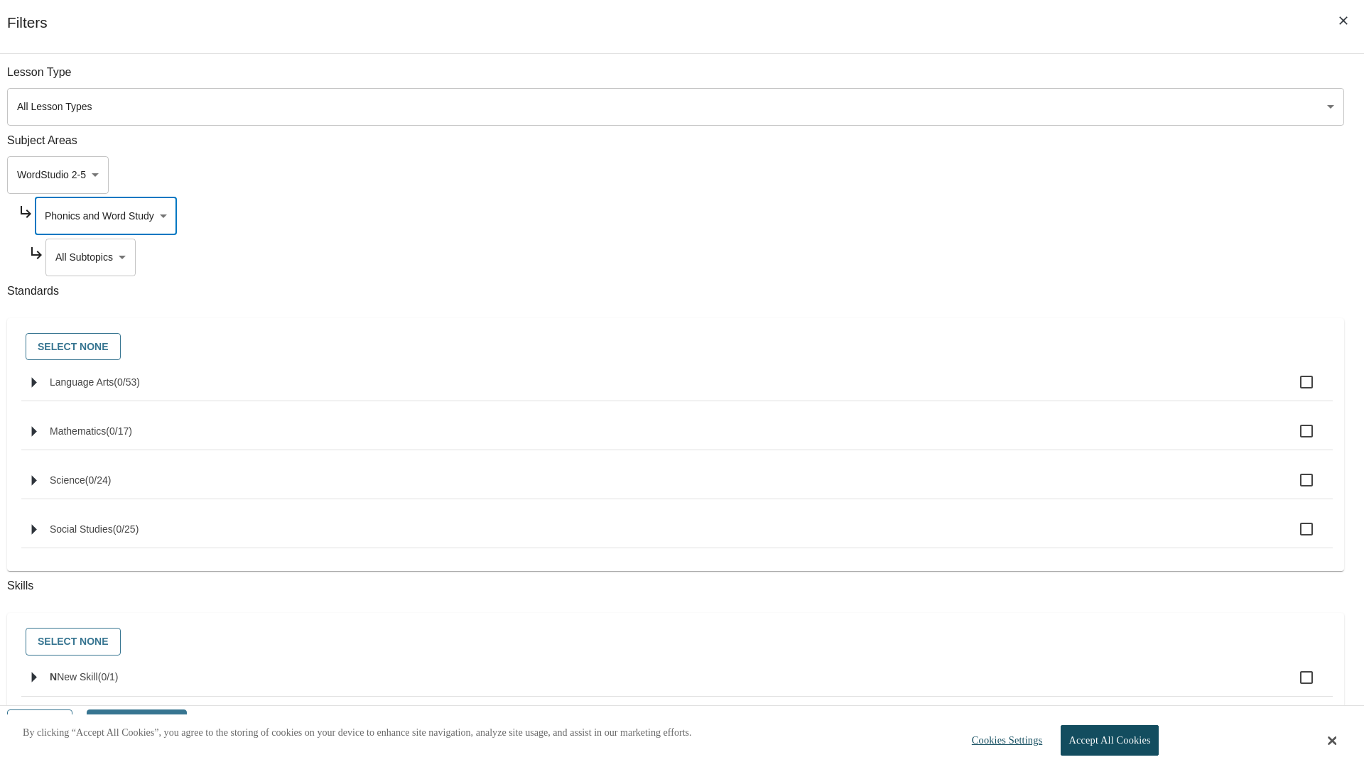
click at [1042, 257] on body "Skip to main content NJ Edition EN Grade 3 2025 Auto Grade 3 Search 0 Tauto Das…" at bounding box center [682, 426] width 1353 height 757
click at [1036, 216] on body "Skip to main content NJ Edition EN Grade 3 2025 Auto Grade 3 Search 0 Tauto Das…" at bounding box center [682, 426] width 1353 height 757
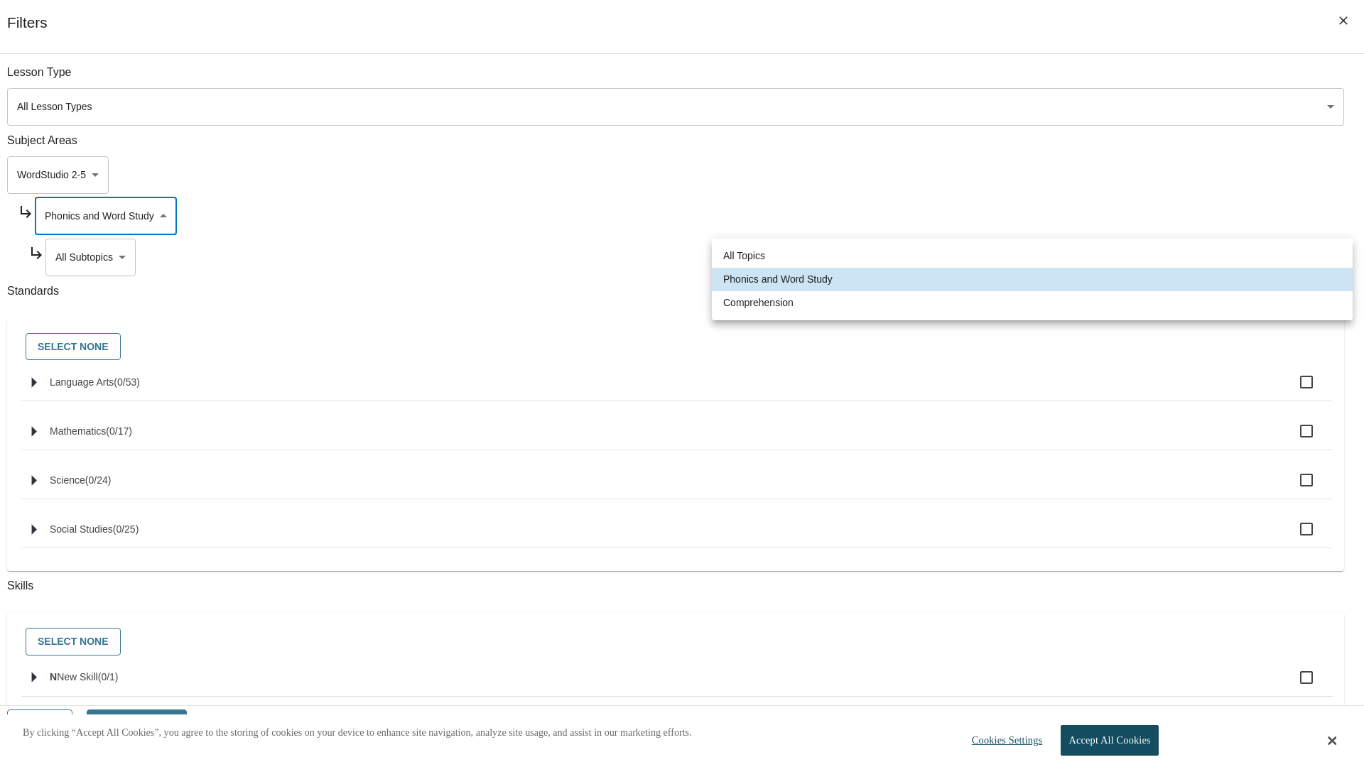
scroll to position [0, 1]
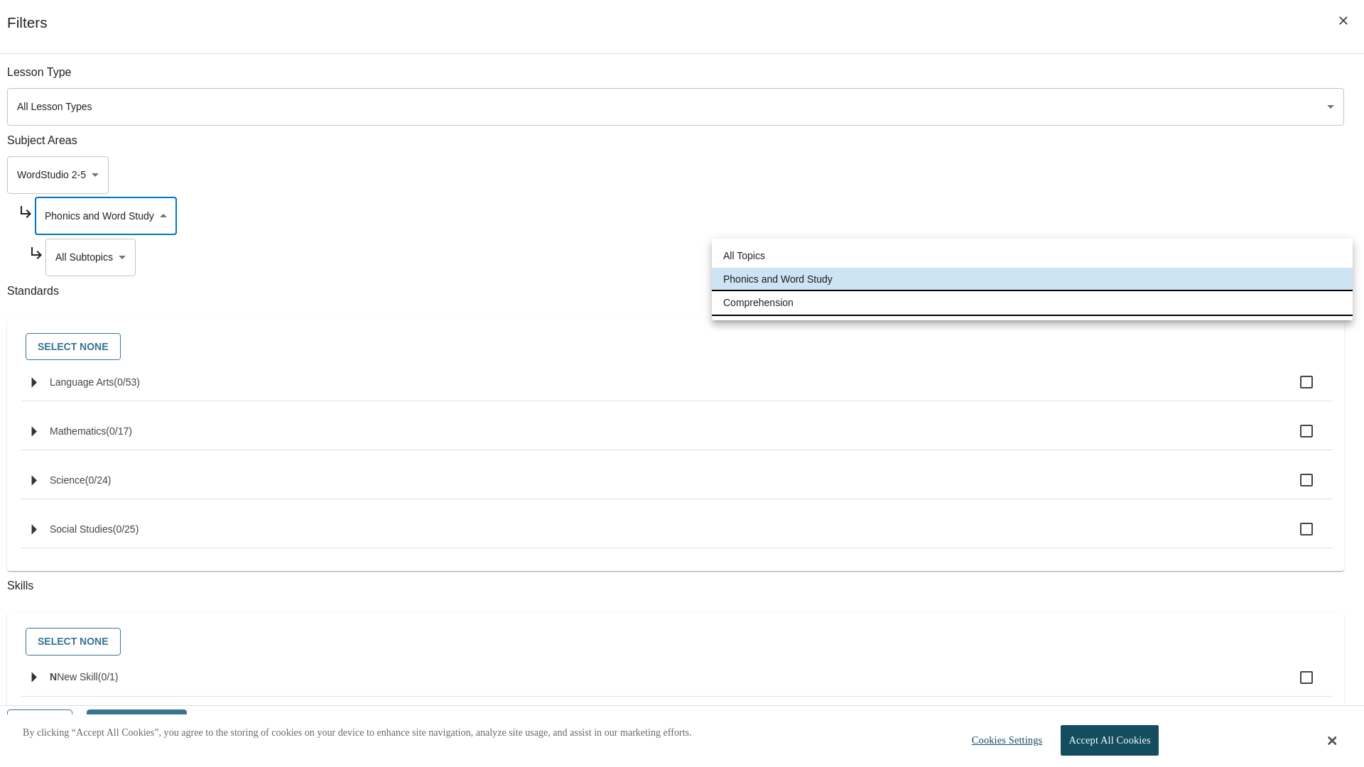
click at [1032, 303] on li "Comprehension" at bounding box center [1032, 302] width 641 height 23
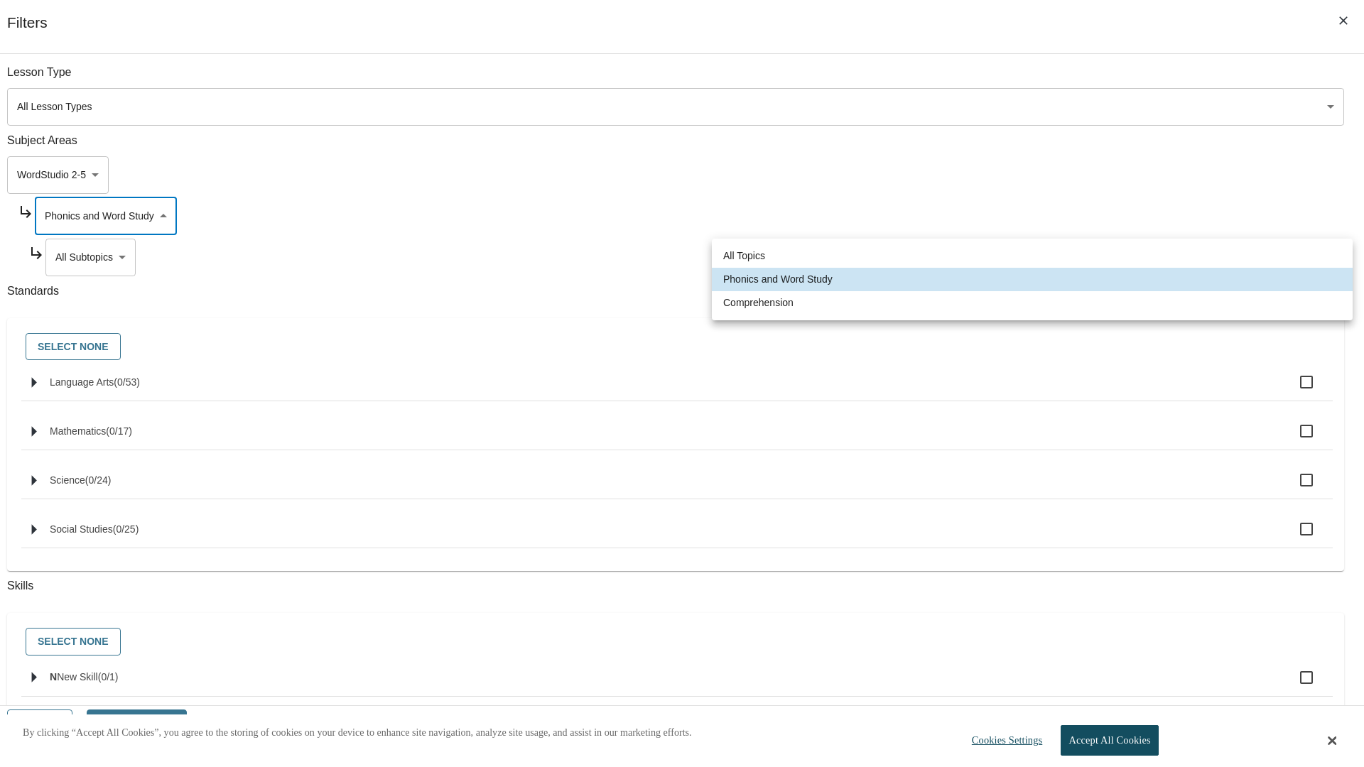
type input "252"
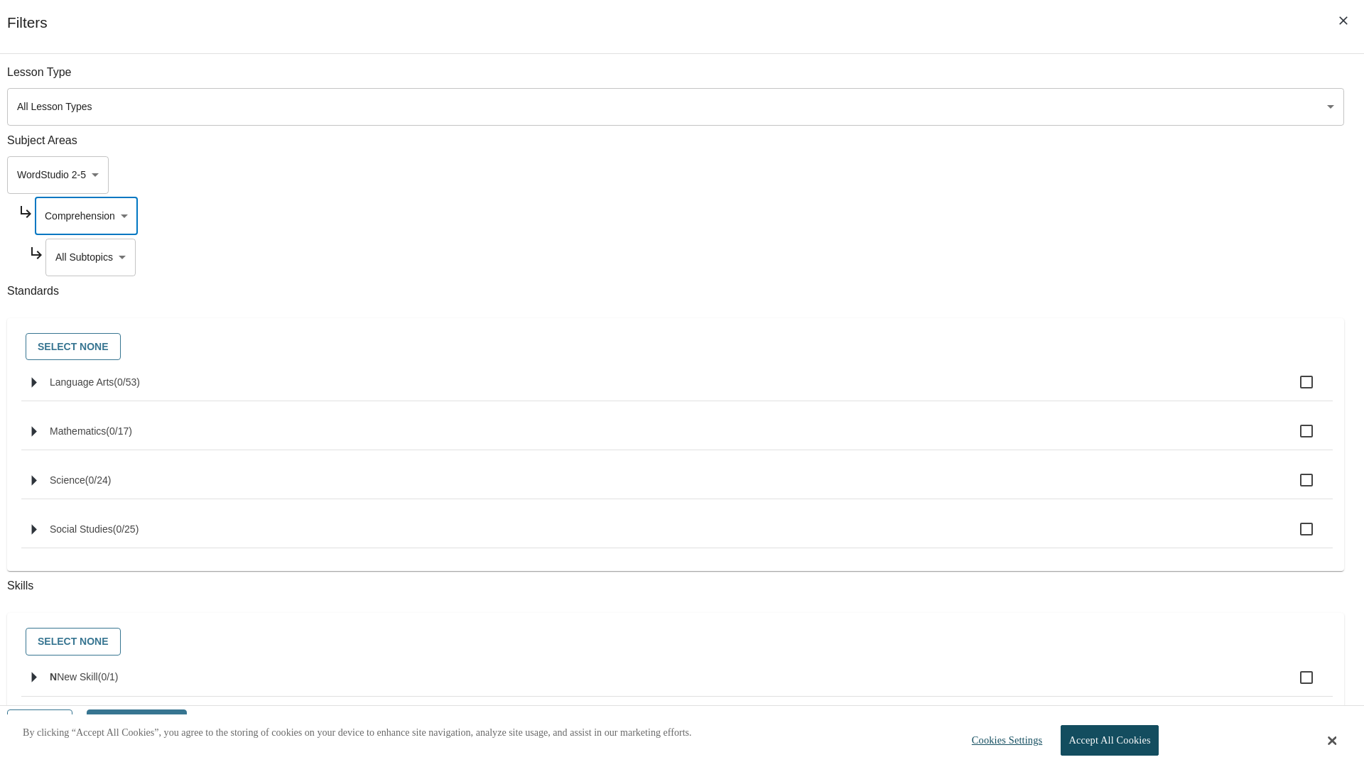
click at [1041, 257] on body "Skip to main content NJ Edition EN Grade 3 2025 Auto Grade 3 Search 0 Tauto Das…" at bounding box center [682, 426] width 1353 height 757
